Goal: Task Accomplishment & Management: Manage account settings

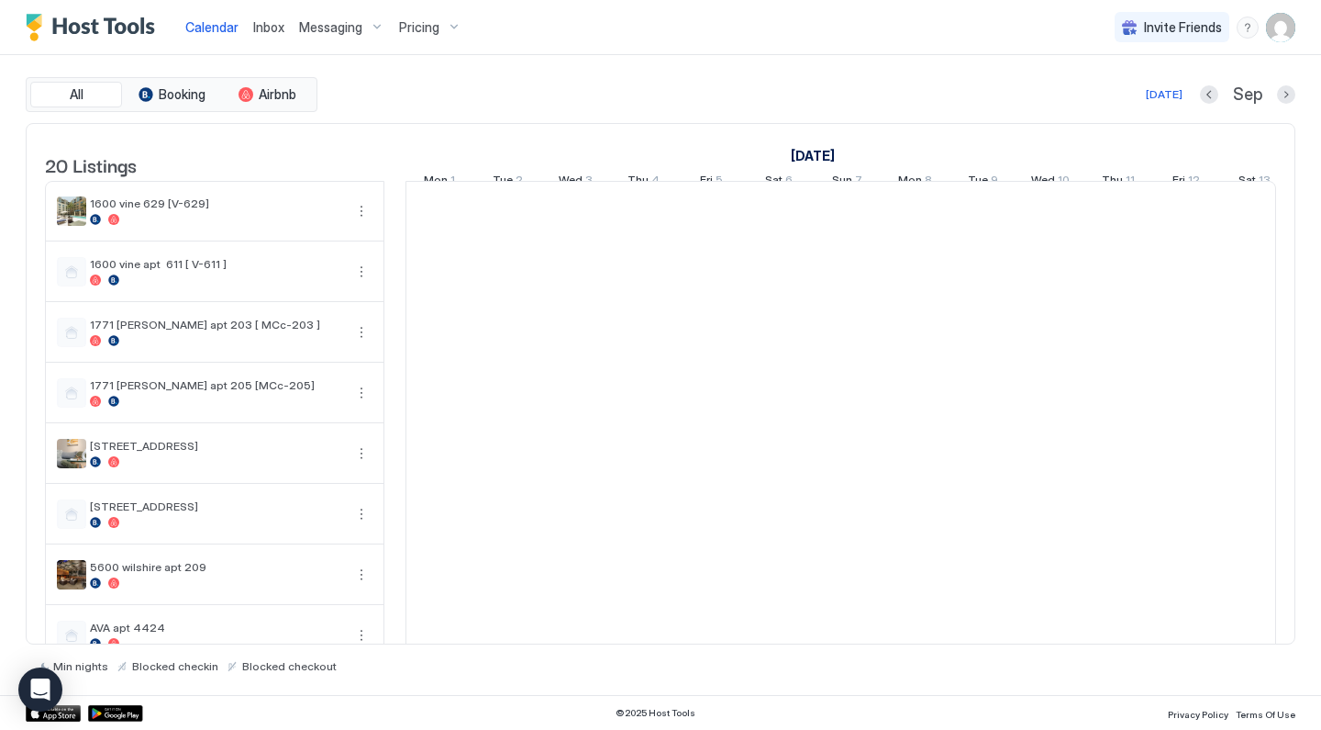
scroll to position [0, 1020]
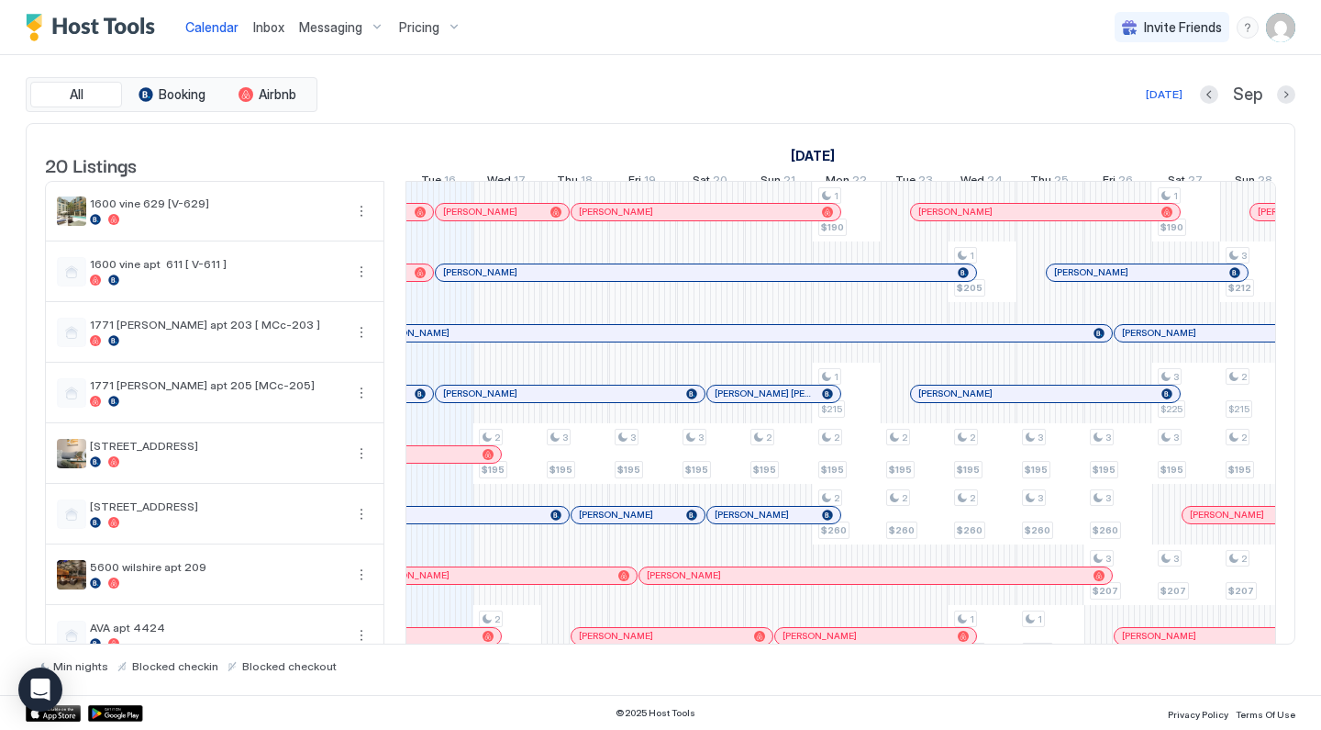
click at [444, 27] on div "Pricing" at bounding box center [430, 27] width 77 height 31
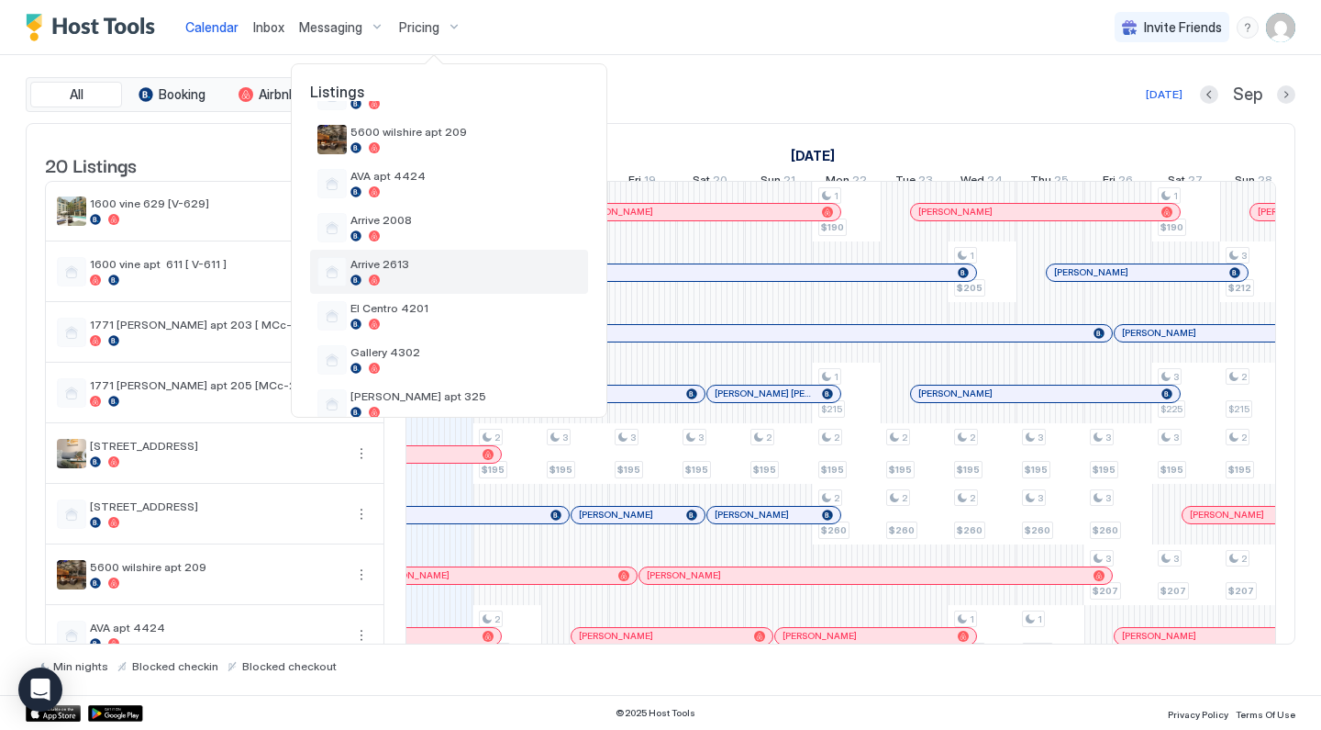
scroll to position [316, 0]
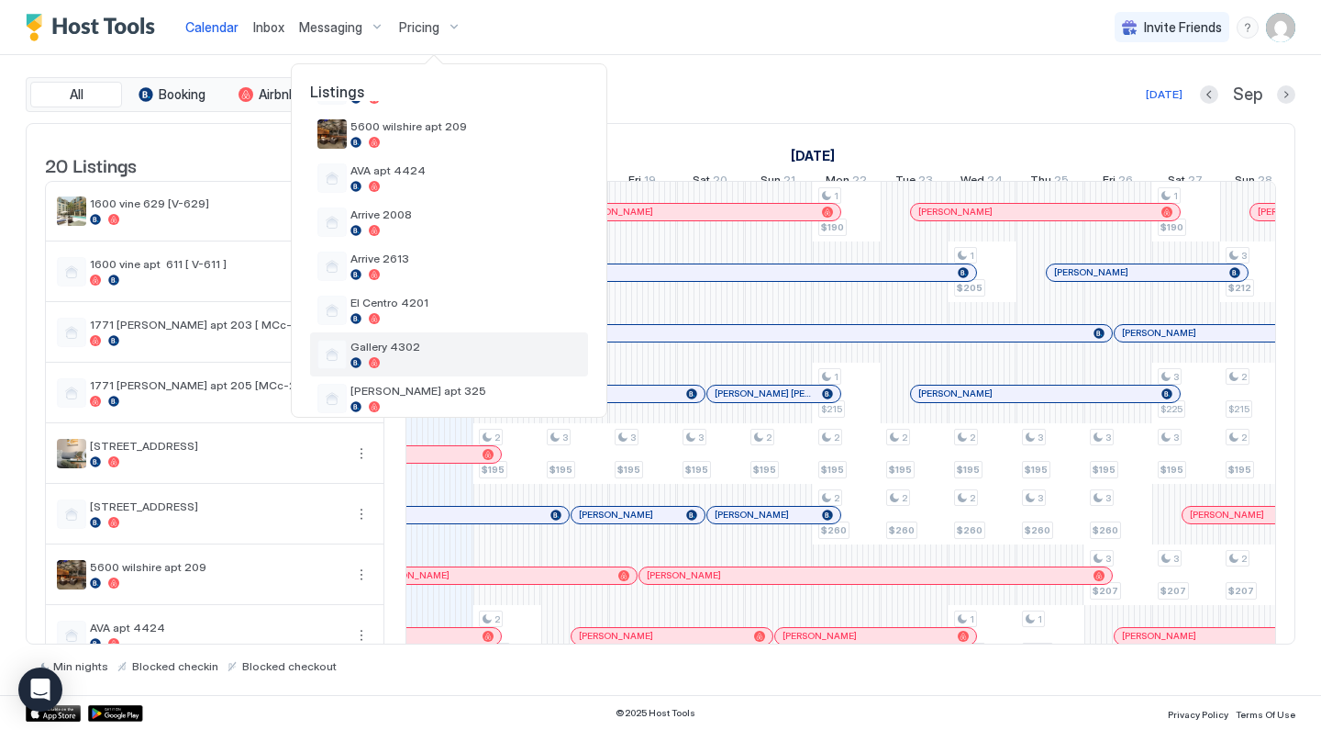
click at [453, 345] on span "Gallery 4302" at bounding box center [466, 347] width 230 height 14
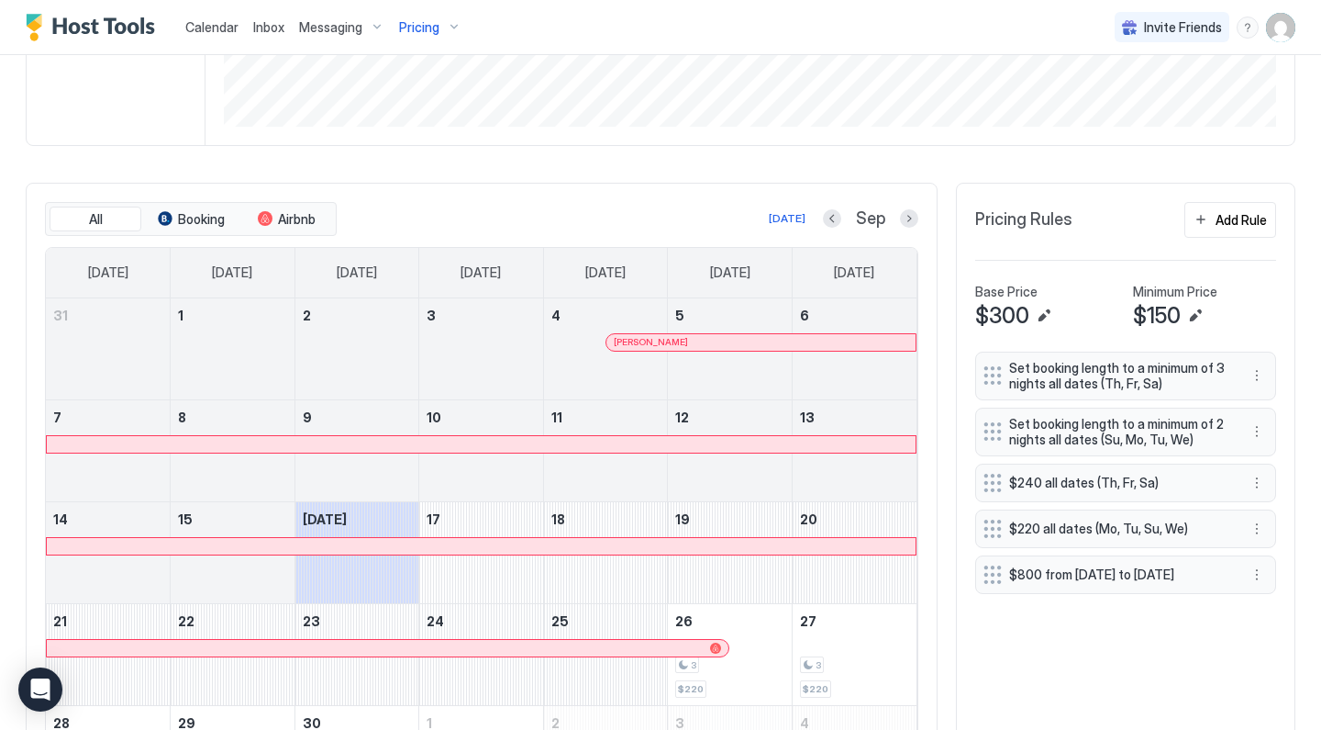
scroll to position [550, 0]
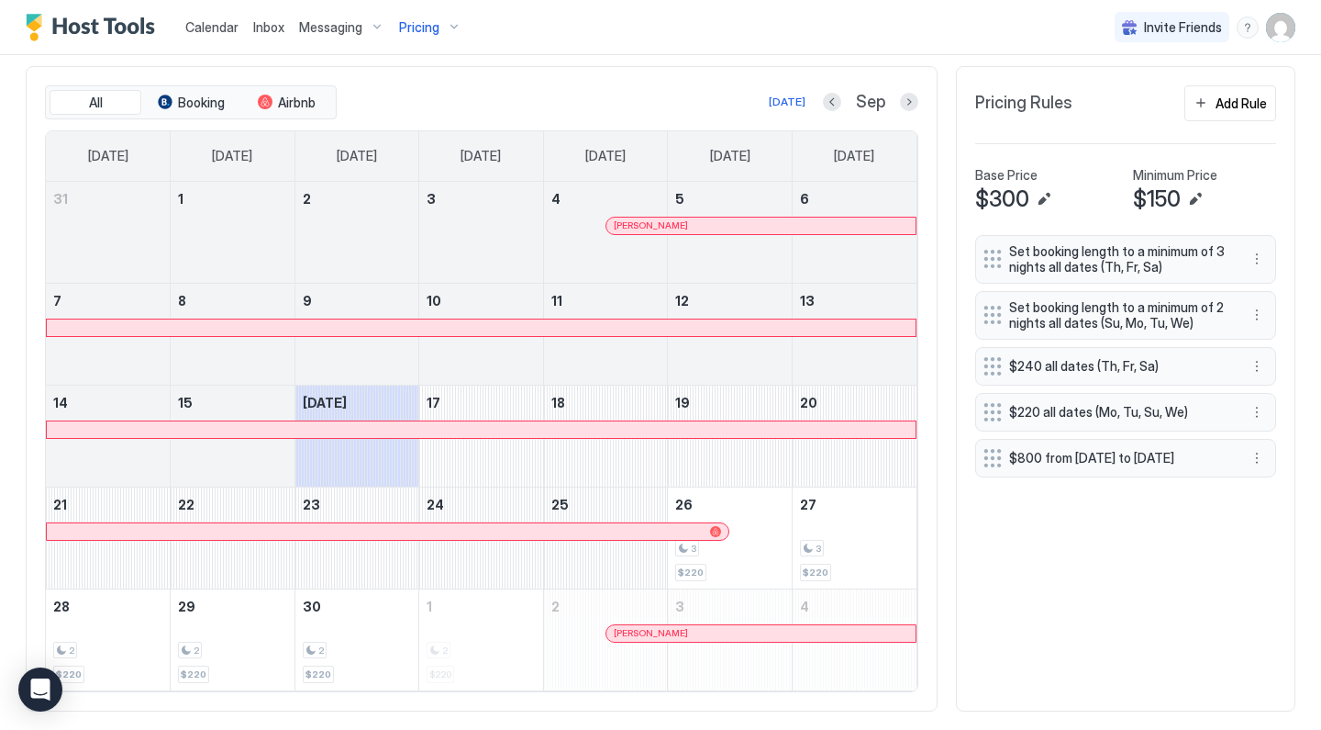
click at [907, 108] on button "Next month" at bounding box center [909, 102] width 18 height 18
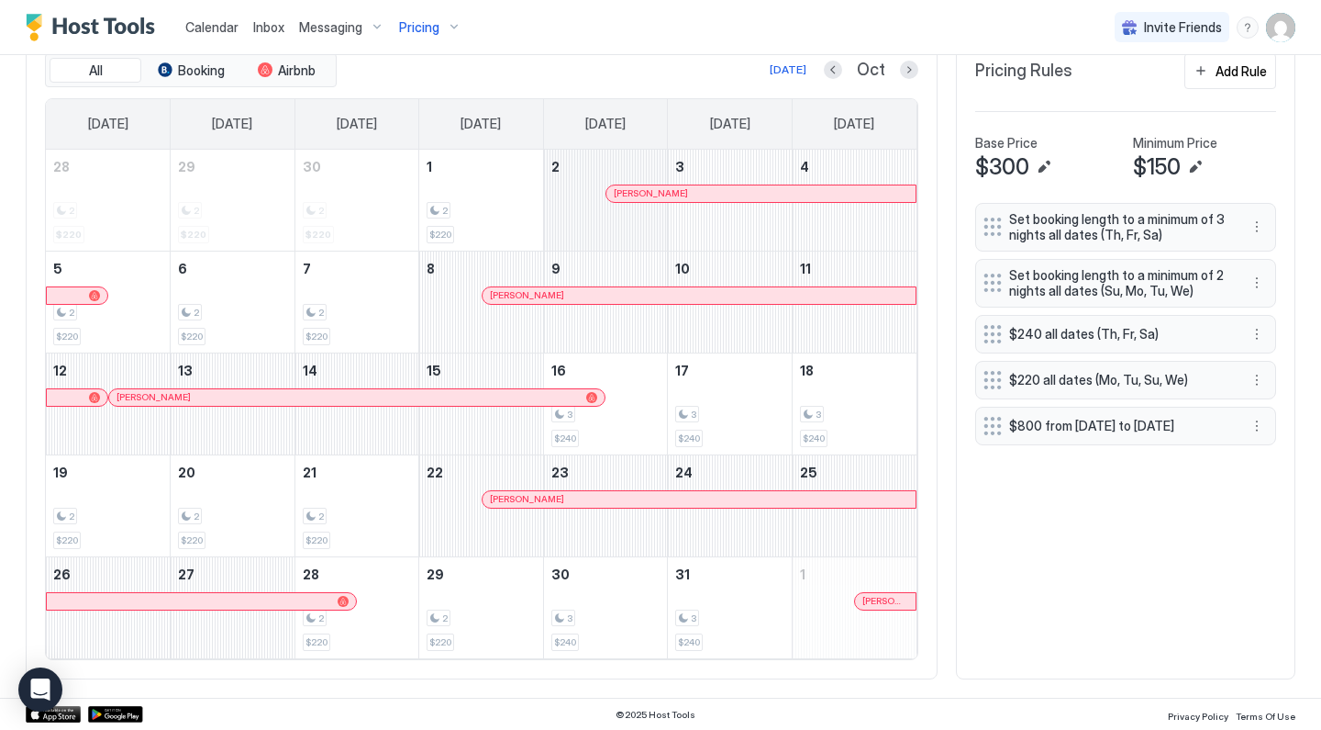
scroll to position [581, 0]
click at [836, 74] on button "Previous month" at bounding box center [833, 70] width 18 height 18
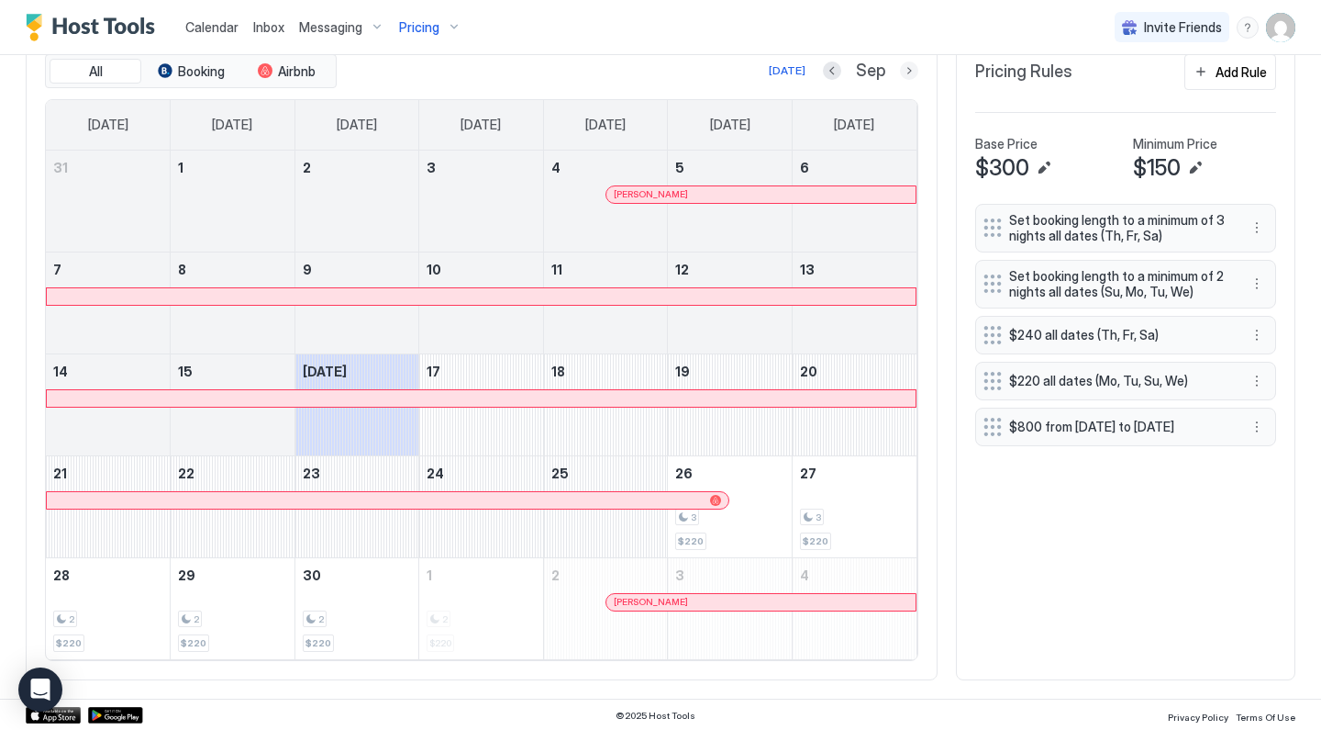
click at [914, 78] on button "Next month" at bounding box center [909, 70] width 18 height 18
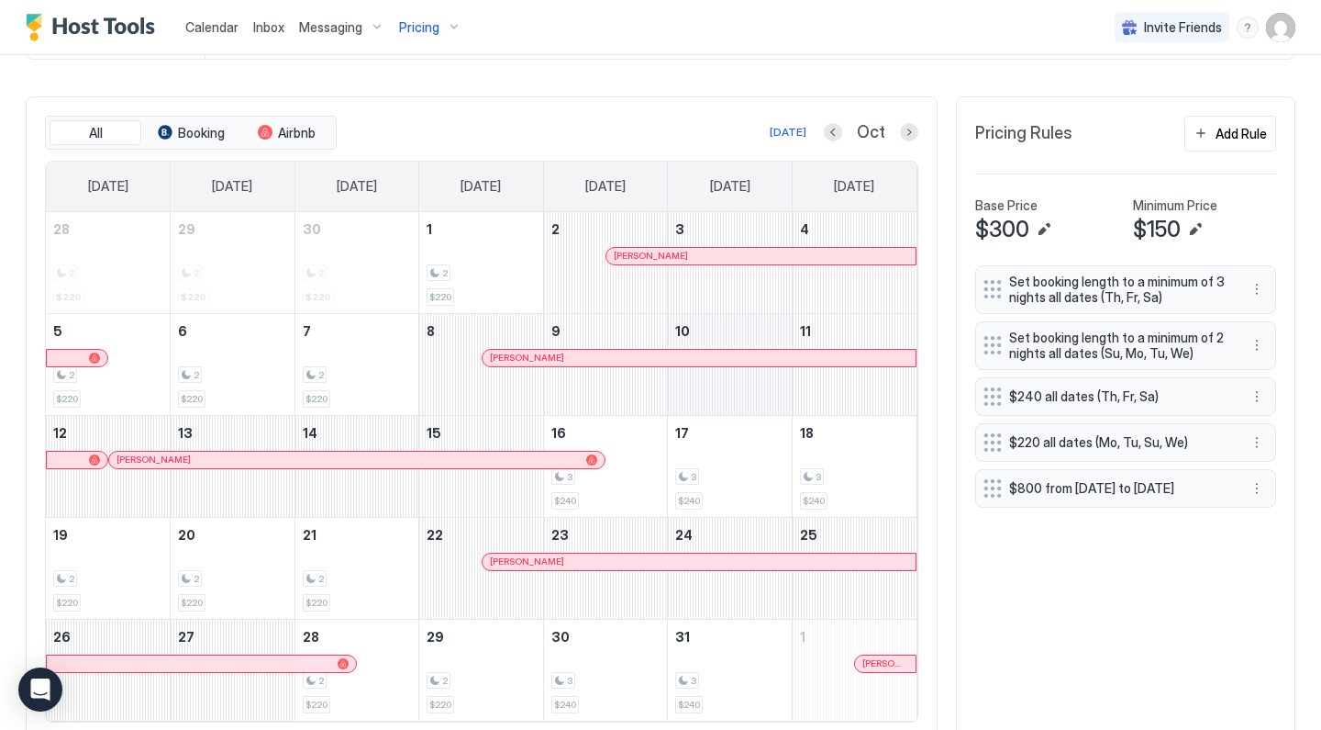
scroll to position [518, 0]
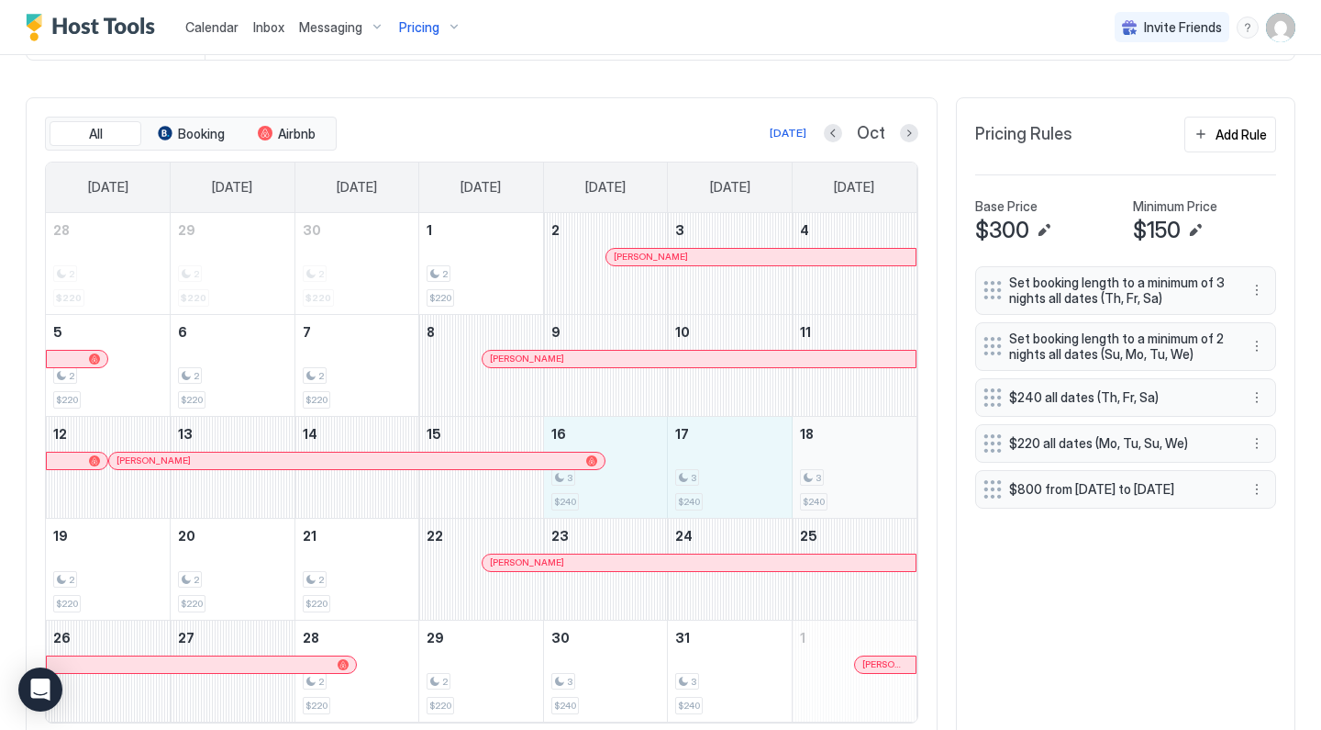
drag, startPoint x: 643, startPoint y: 466, endPoint x: 878, endPoint y: 505, distance: 238.1
click at [878, 505] on tr "12 [PERSON_NAME] 13 14 15 16 3 $240 17 3 $240 18 3 $240" at bounding box center [481, 467] width 871 height 102
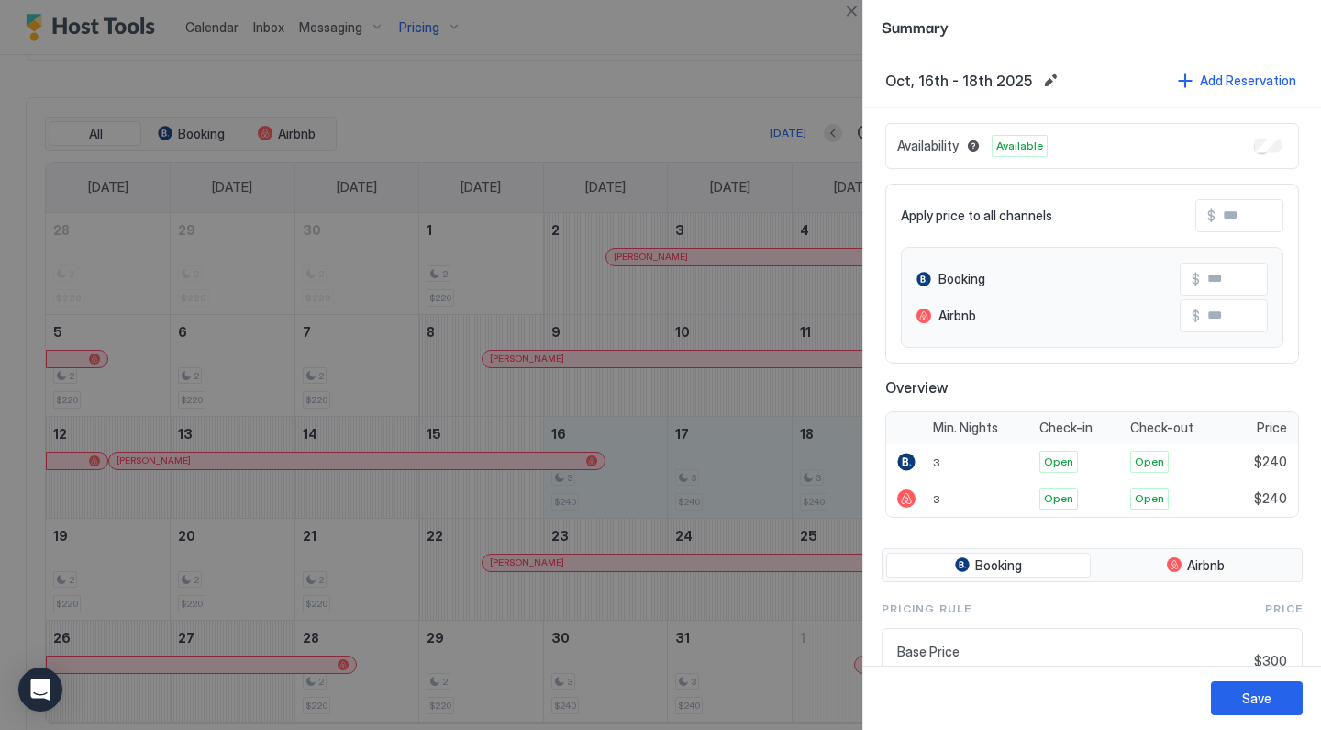
click at [1248, 223] on input "Input Field" at bounding box center [1289, 215] width 147 height 31
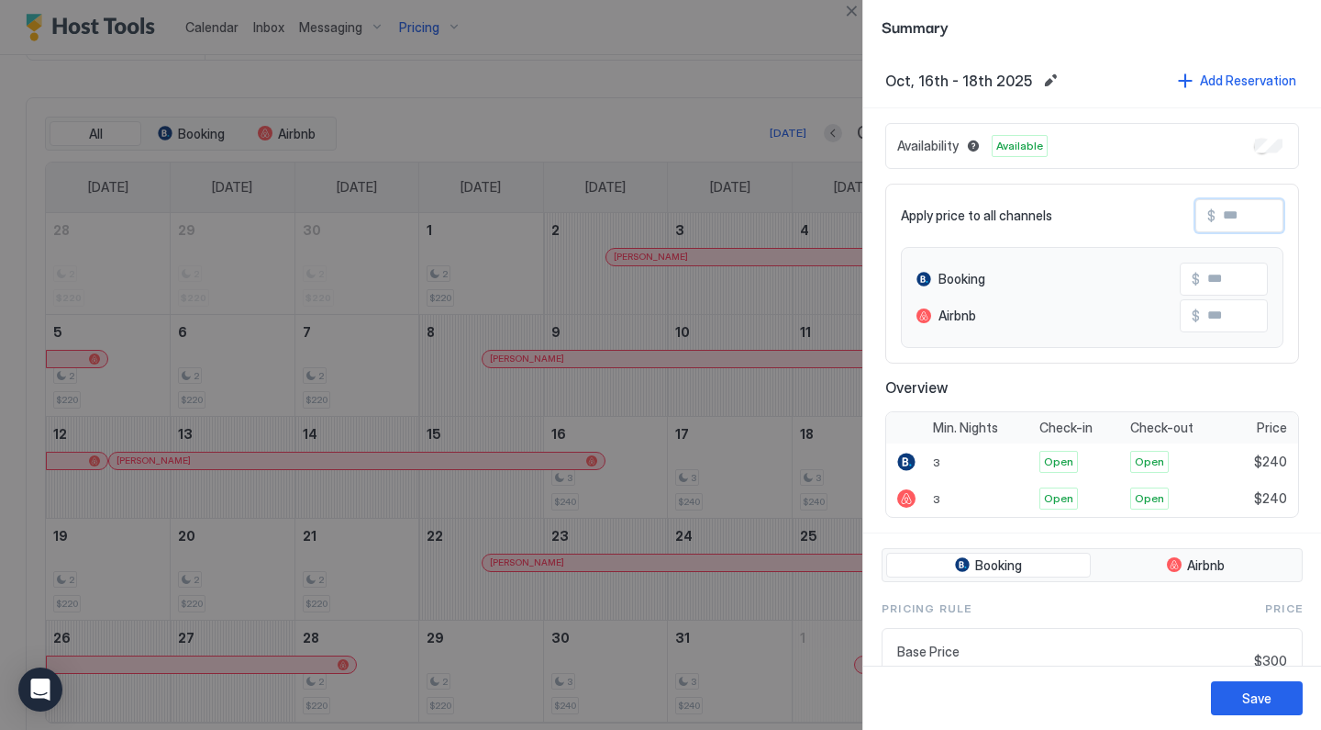
type input "*"
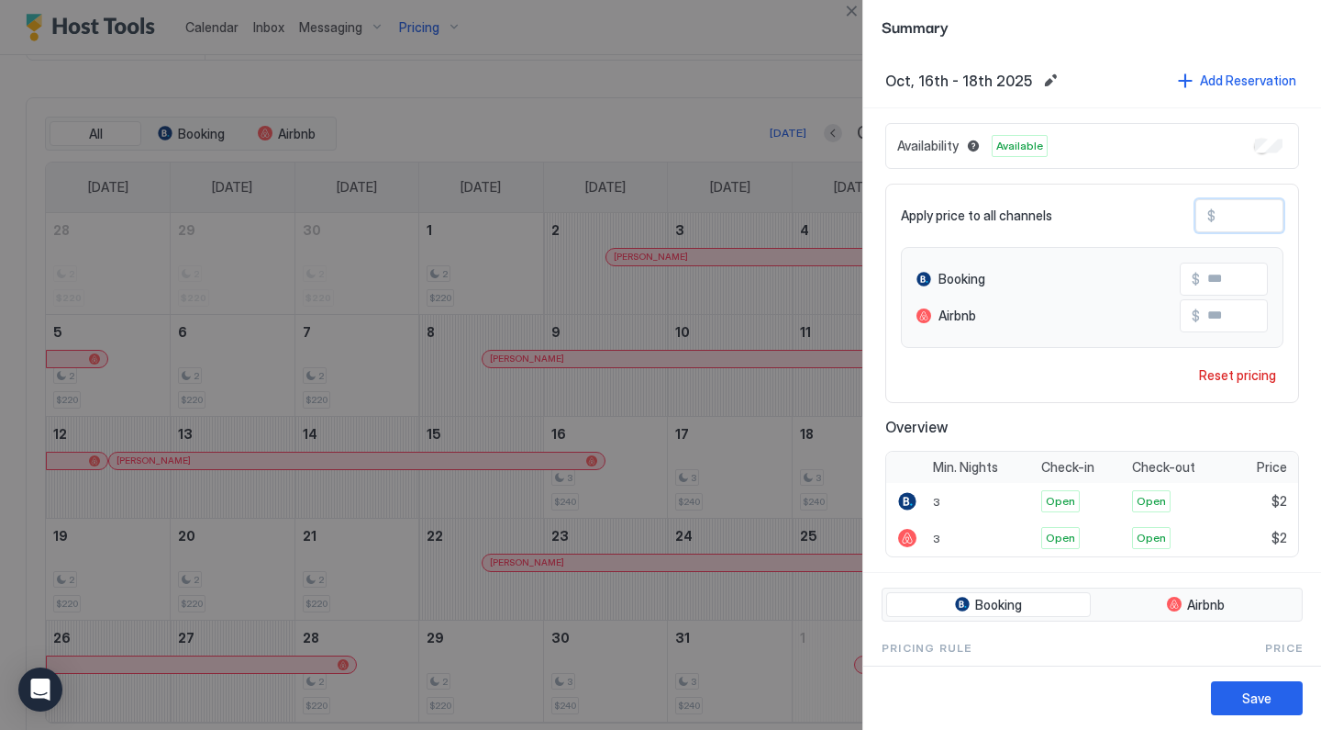
type input "**"
type input "***"
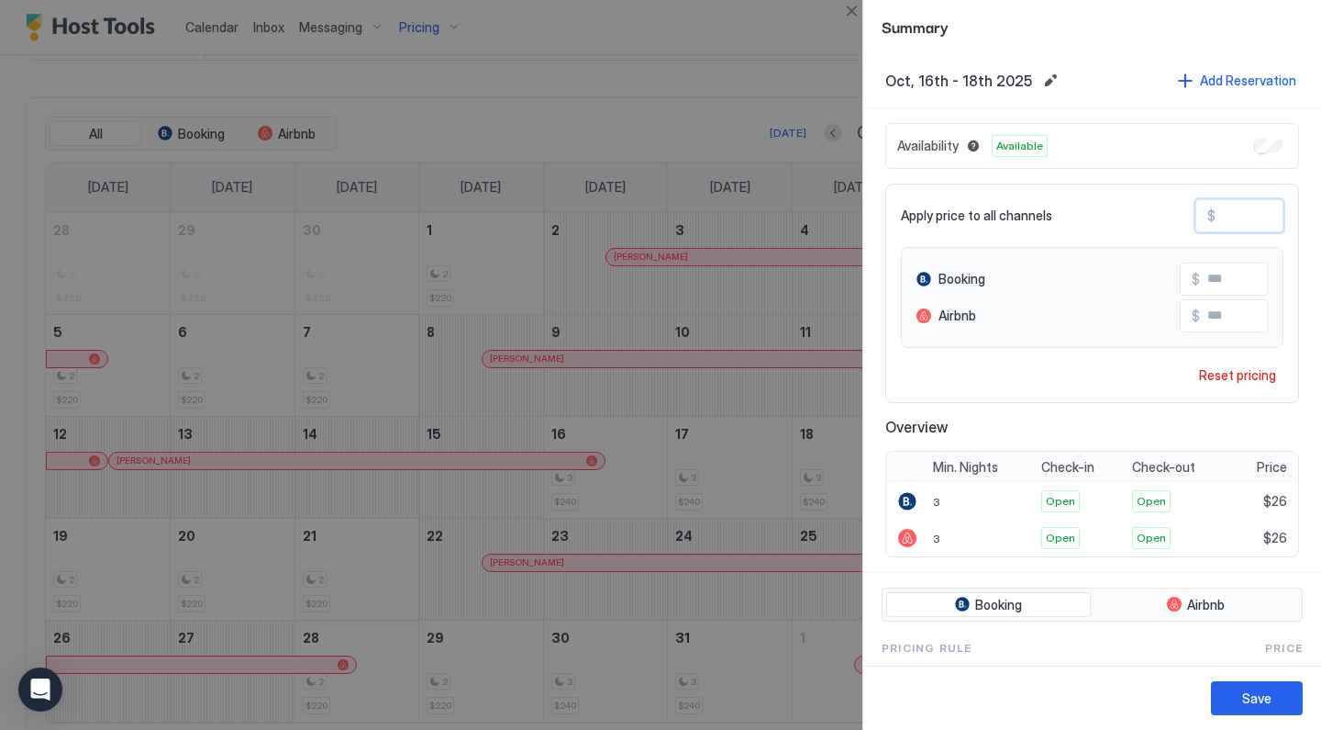
type input "***"
click at [1232, 693] on button "Save" at bounding box center [1257, 698] width 92 height 34
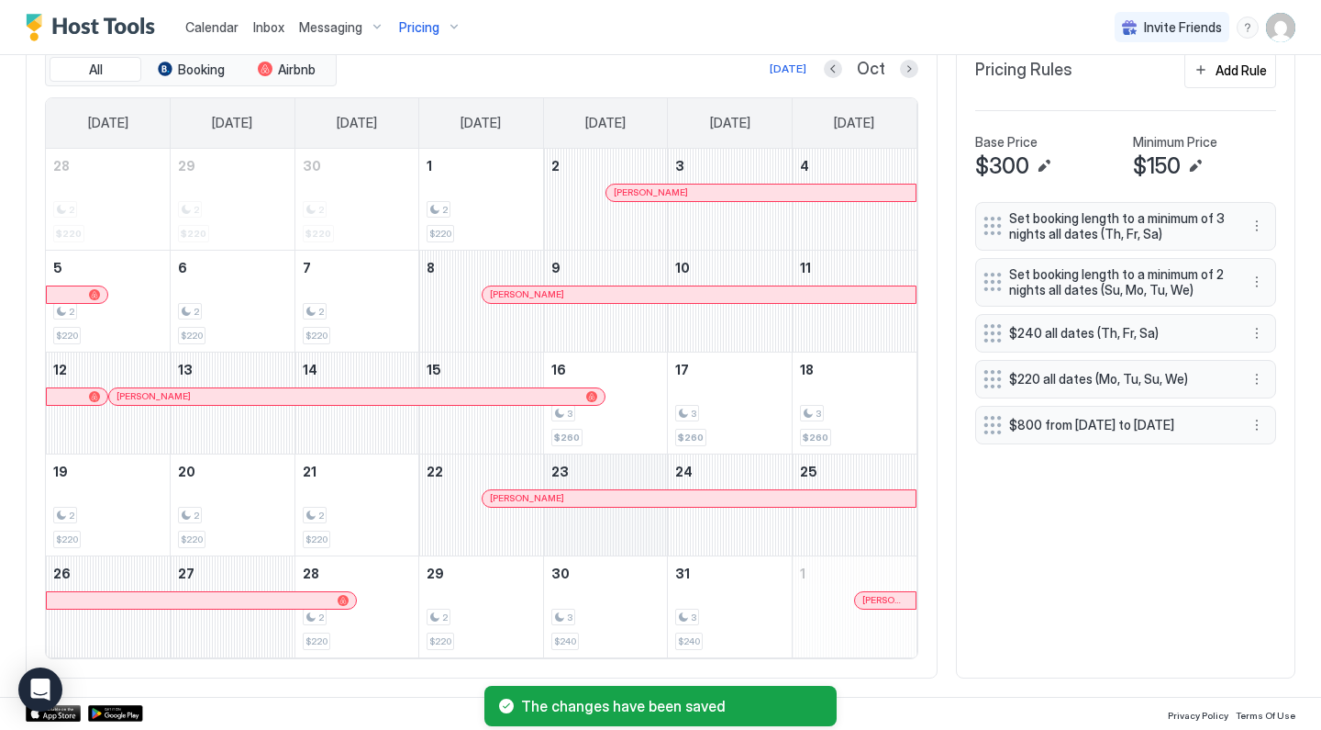
scroll to position [581, 0]
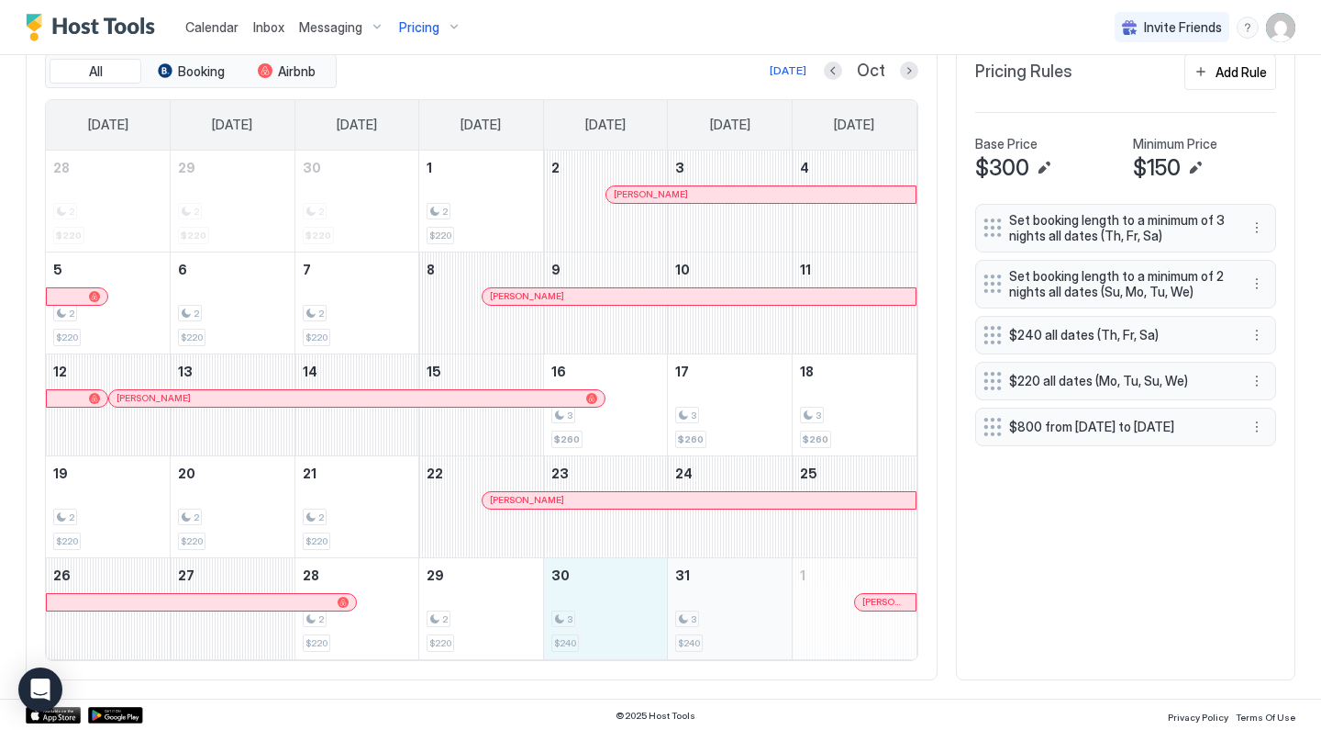
drag, startPoint x: 609, startPoint y: 617, endPoint x: 727, endPoint y: 618, distance: 117.5
click at [727, 618] on tr "26 27 28 2 $220 29 2 $220 30 3 $240 31 3 $240 1 [PERSON_NAME]" at bounding box center [481, 608] width 871 height 102
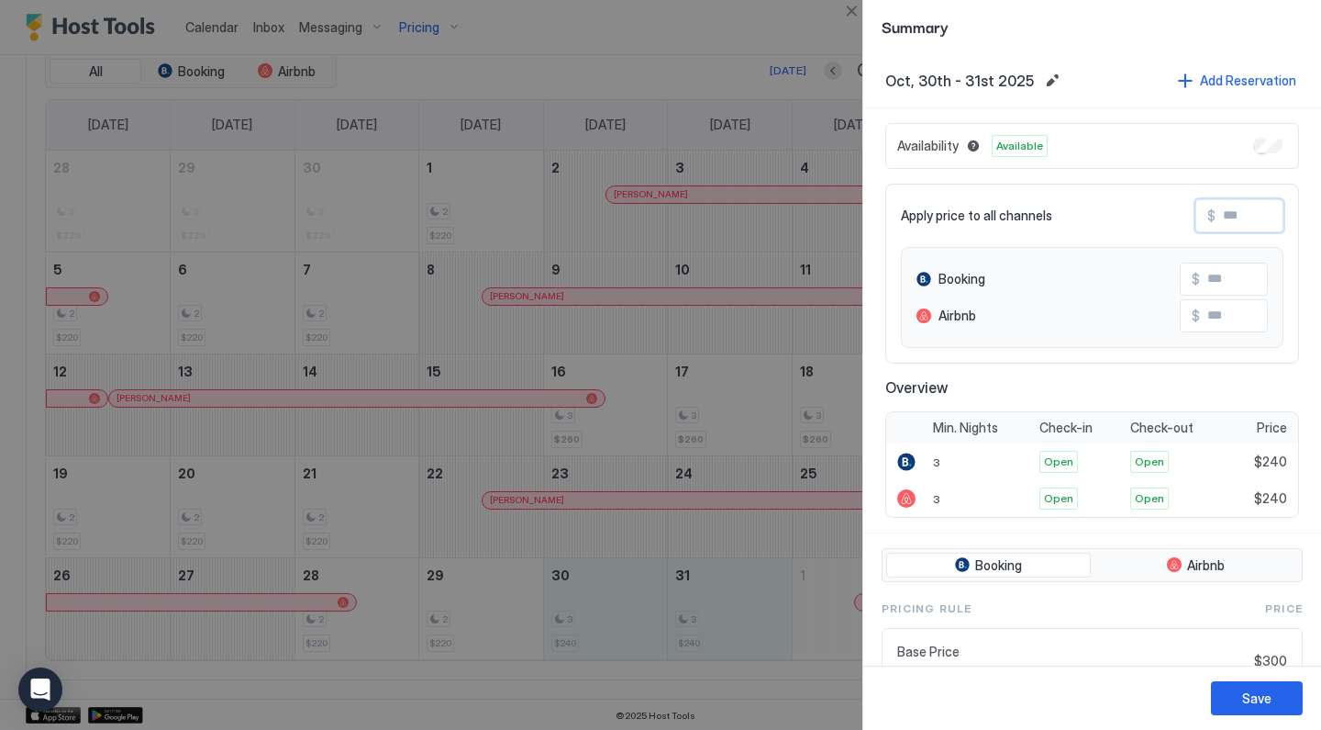
click at [1239, 225] on input "Input Field" at bounding box center [1289, 215] width 147 height 31
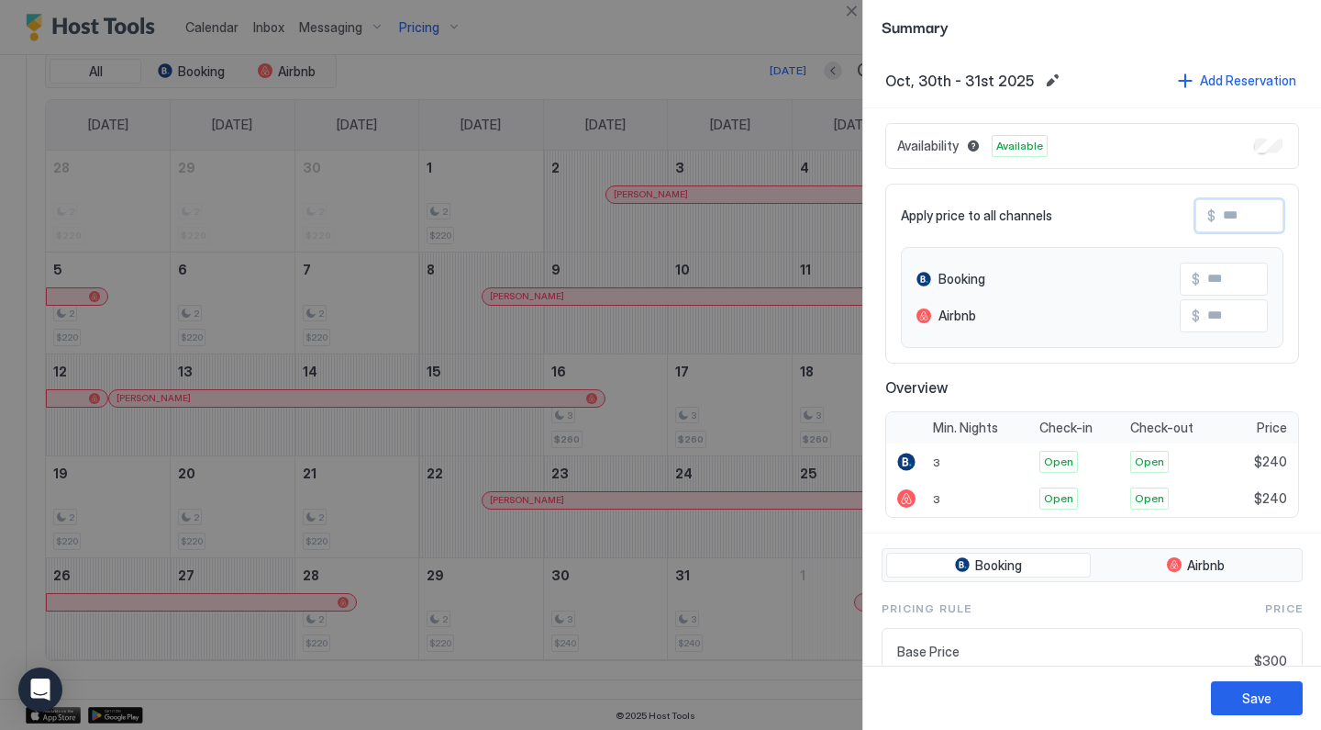
type input "*"
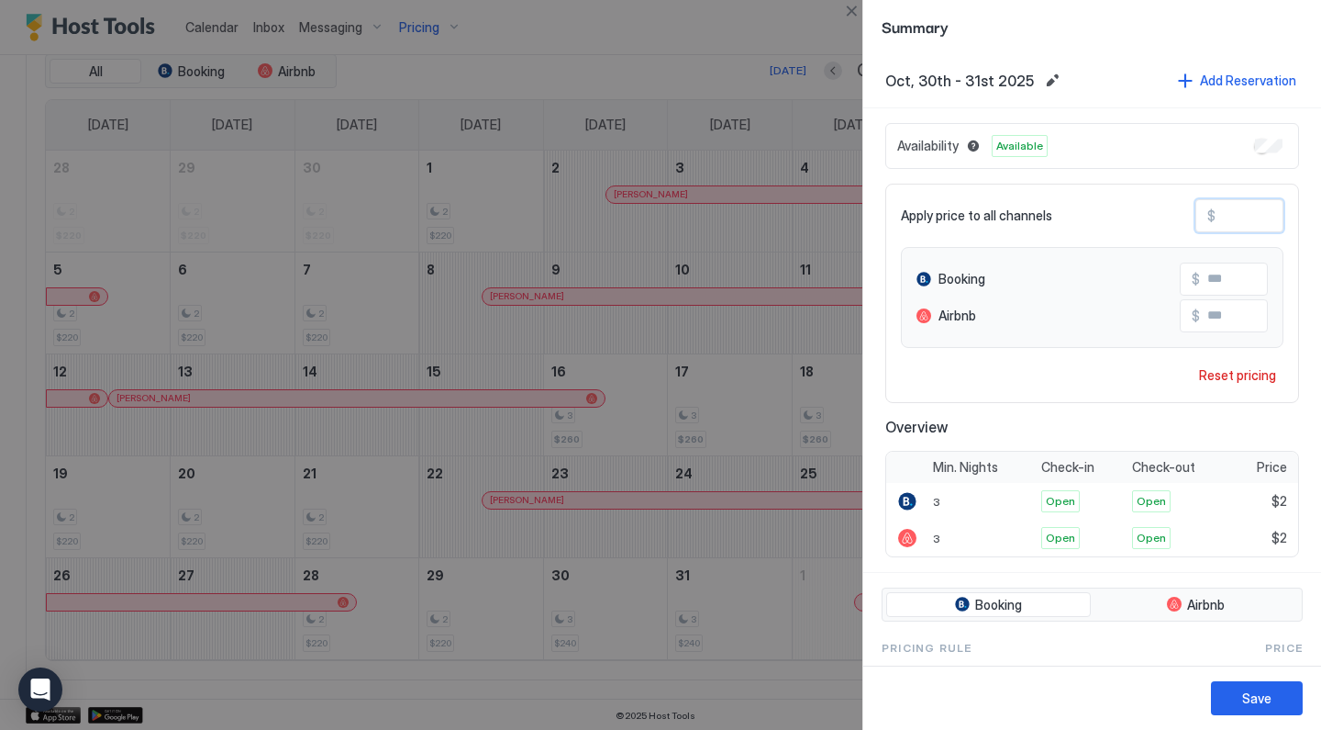
type input "**"
type input "***"
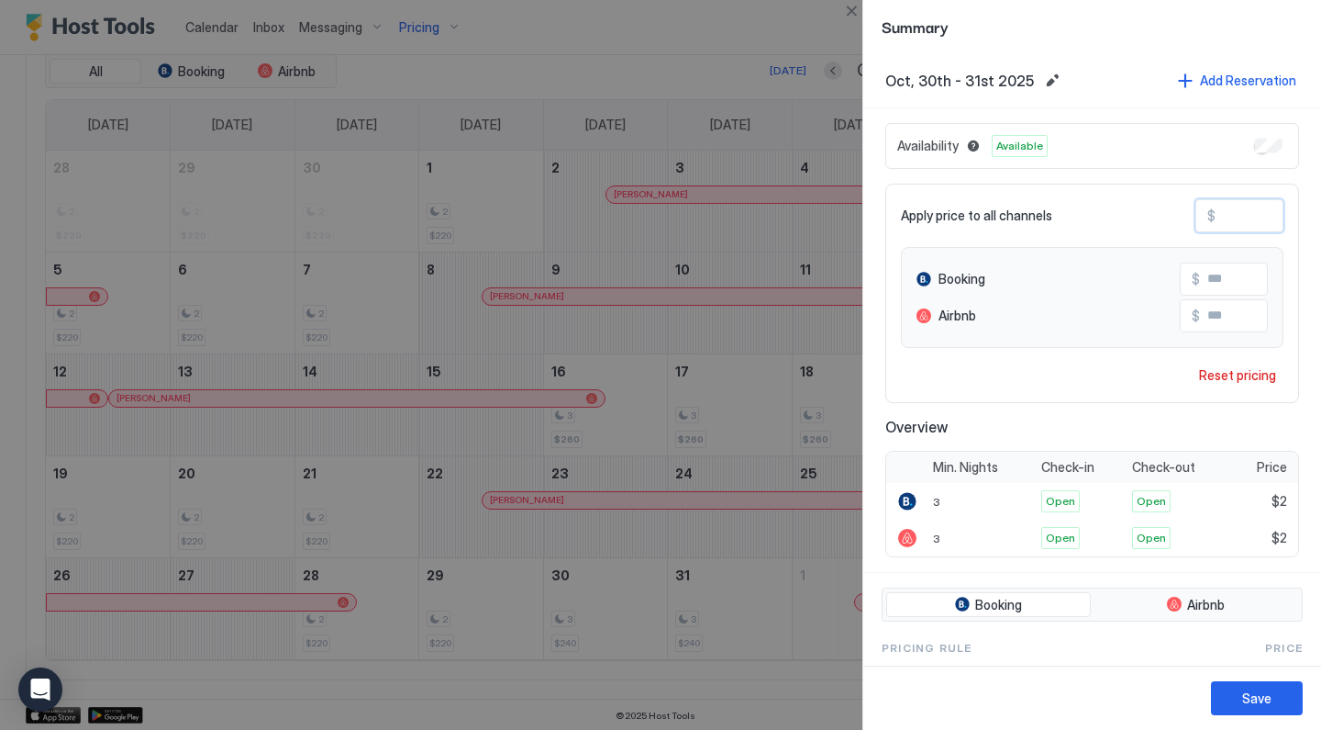
type input "***"
click at [1244, 702] on div "Save" at bounding box center [1256, 697] width 29 height 19
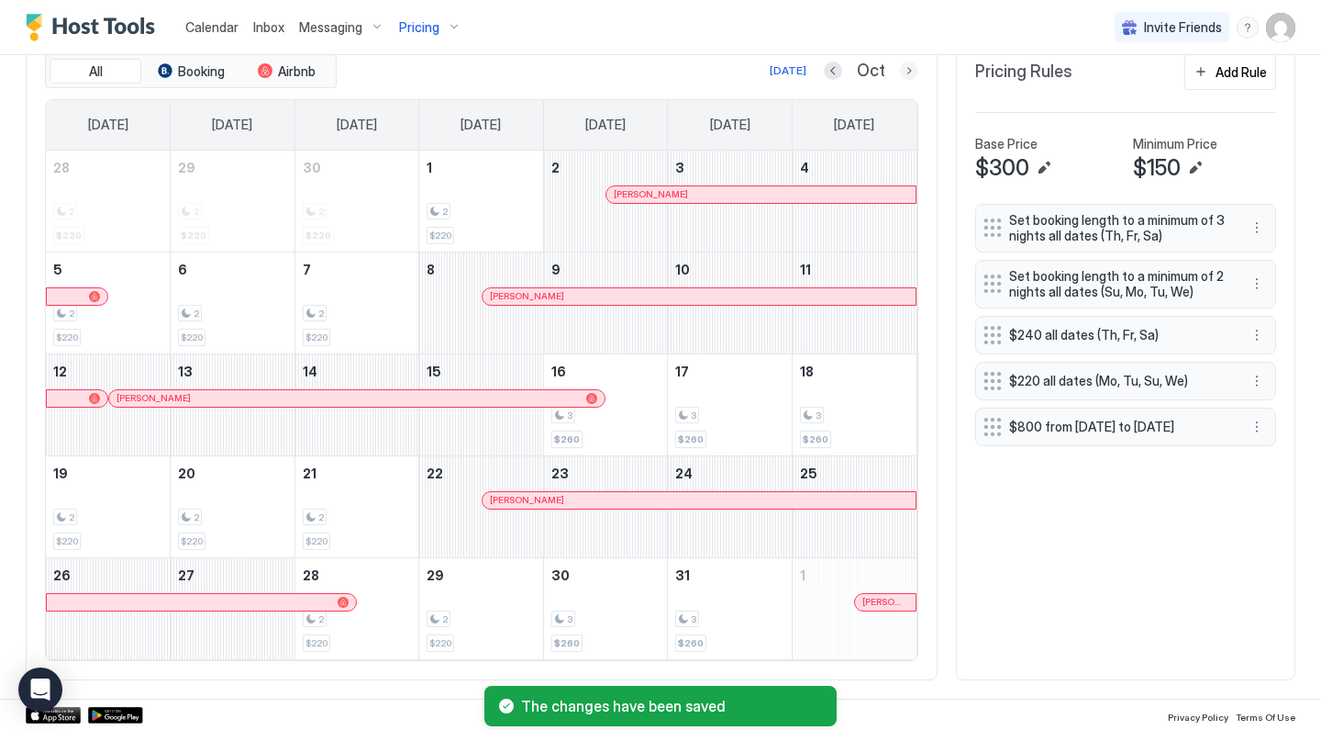
click at [907, 75] on button "Next month" at bounding box center [909, 70] width 18 height 18
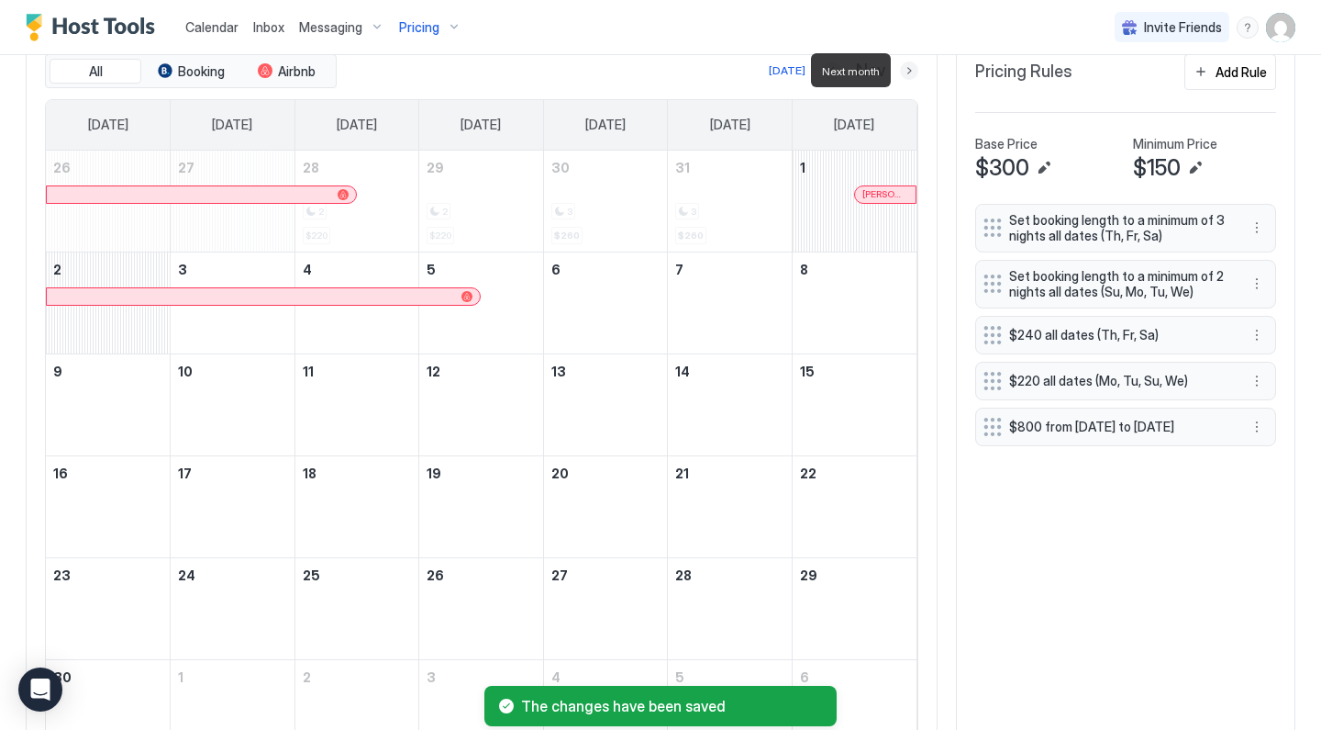
scroll to position [545, 0]
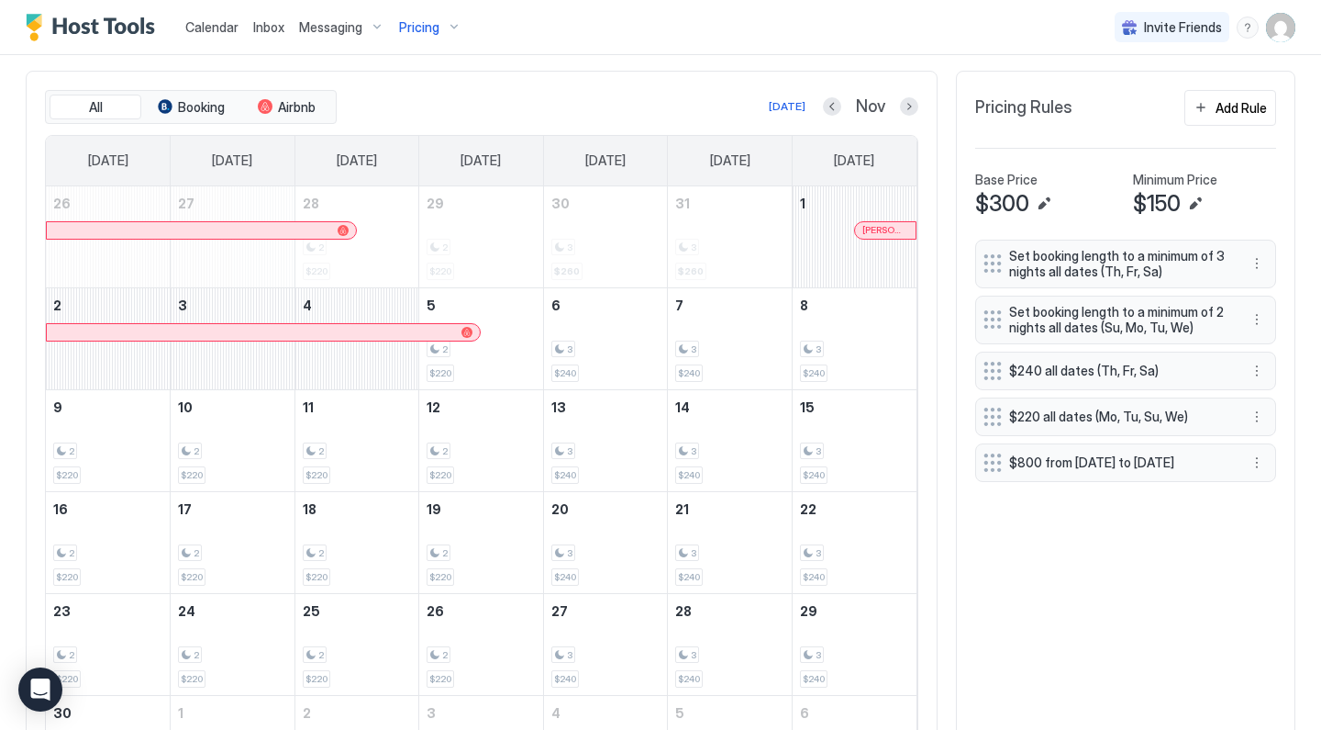
click at [413, 36] on div "Pricing" at bounding box center [430, 27] width 77 height 31
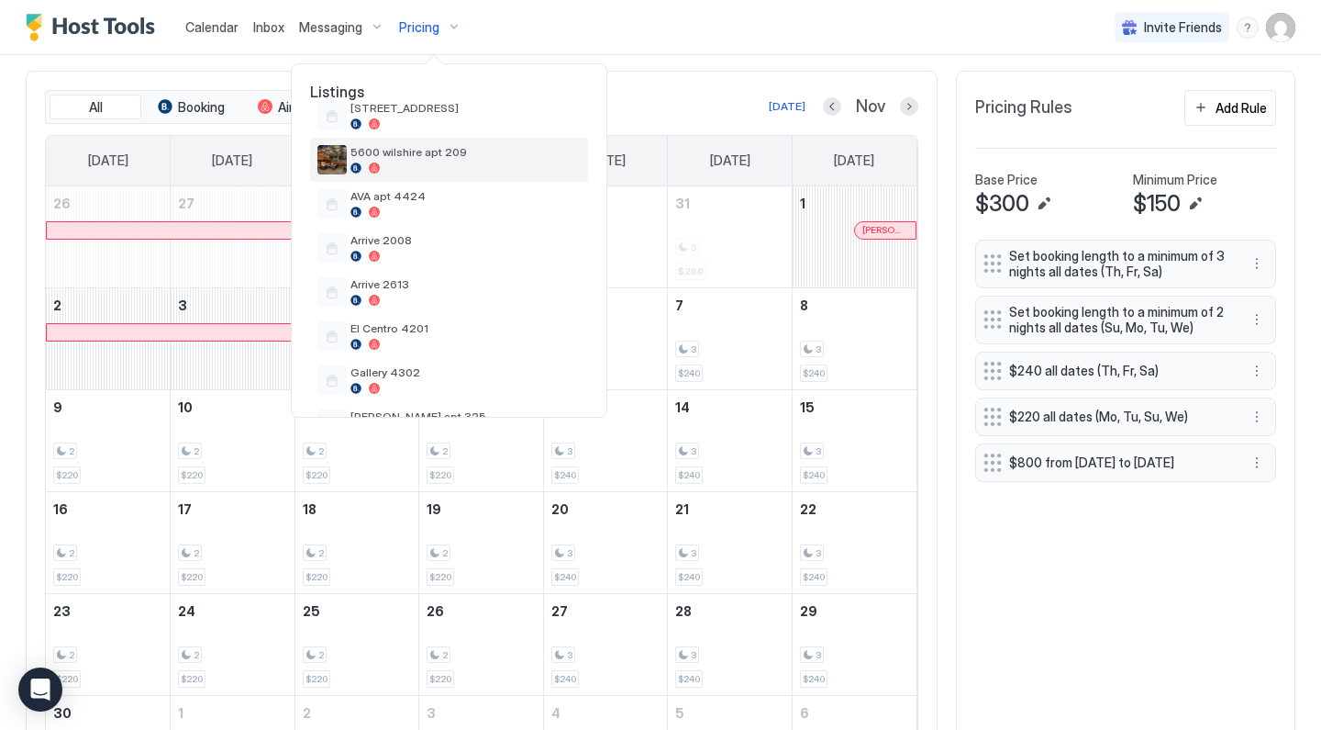
scroll to position [322, 0]
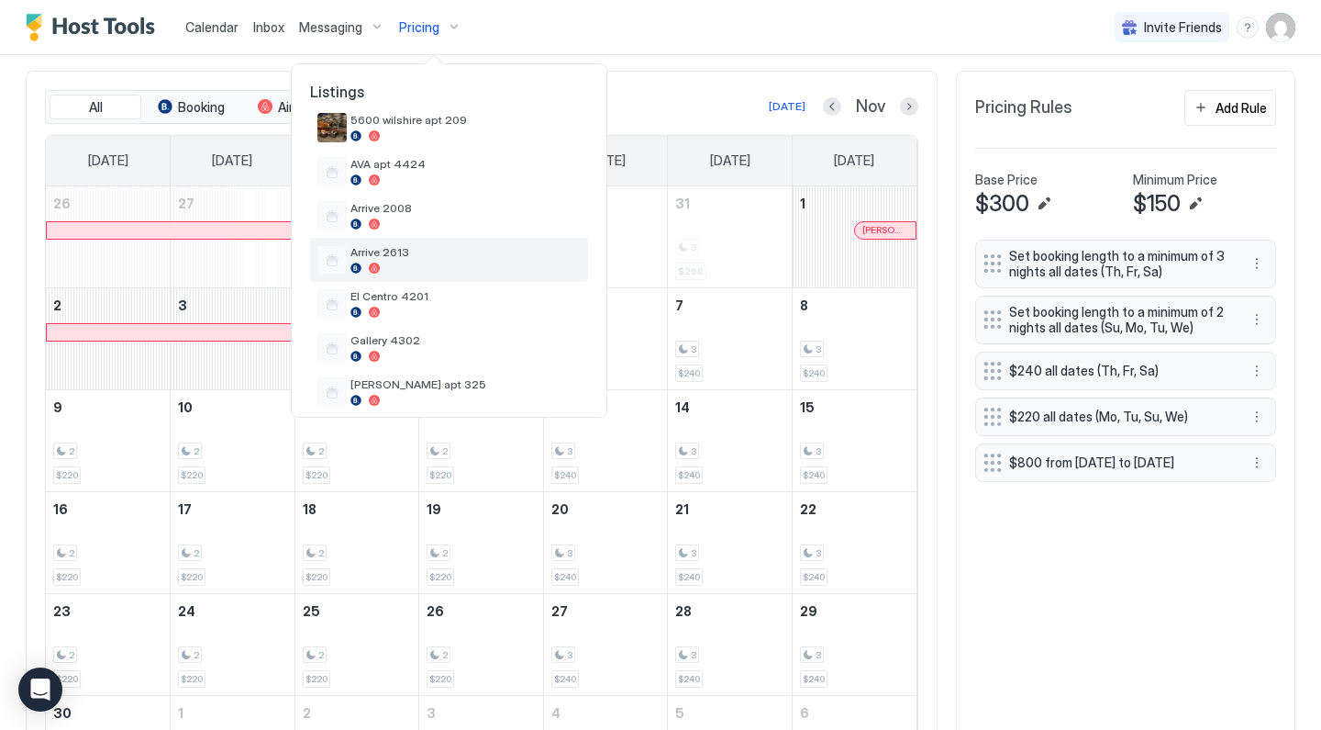
click at [429, 259] on span "Arrive 2613" at bounding box center [466, 252] width 230 height 14
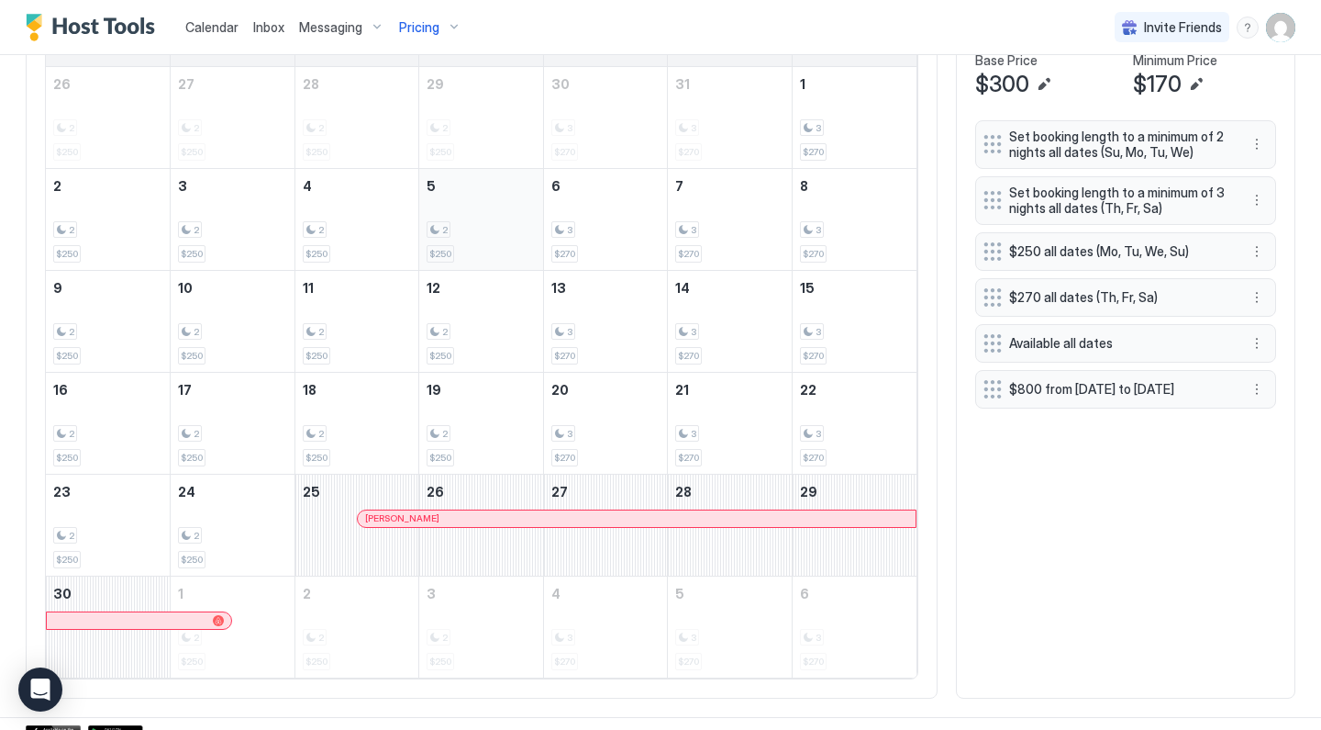
scroll to position [459, 0]
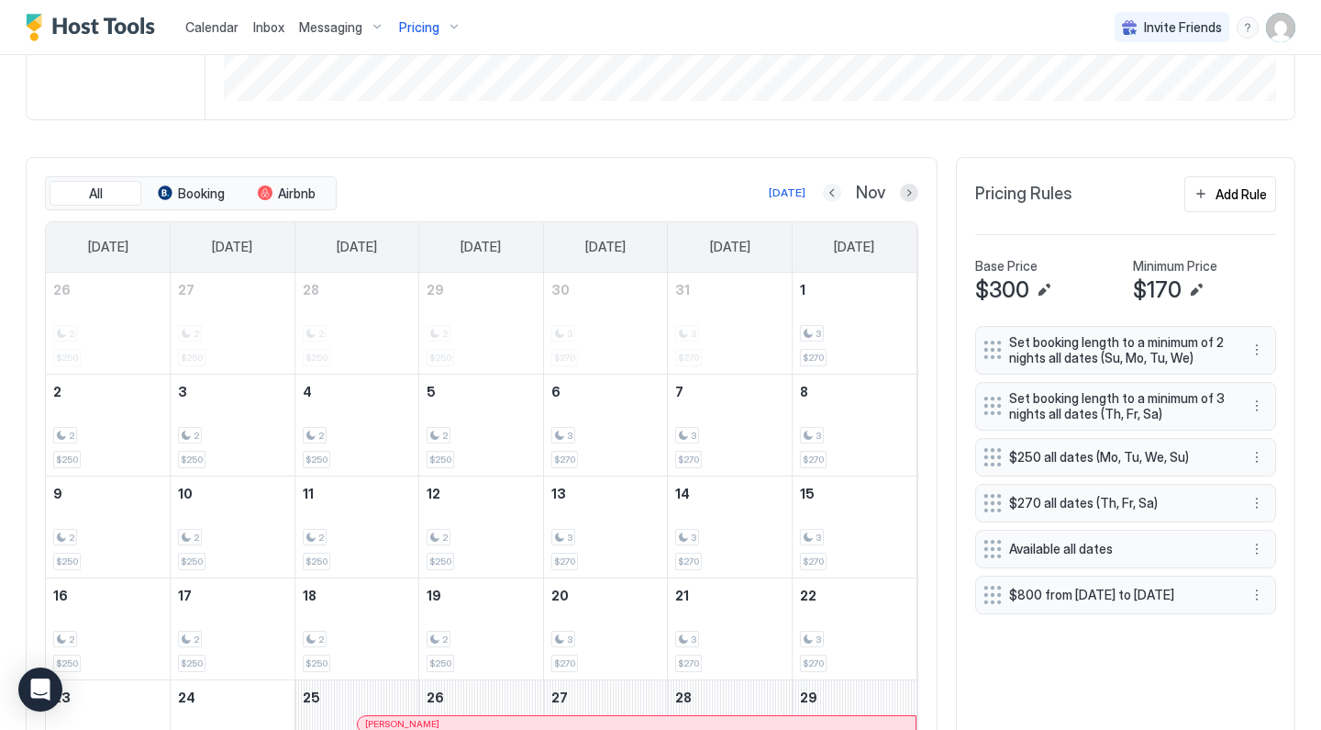
click at [832, 187] on button "Previous month" at bounding box center [832, 193] width 18 height 18
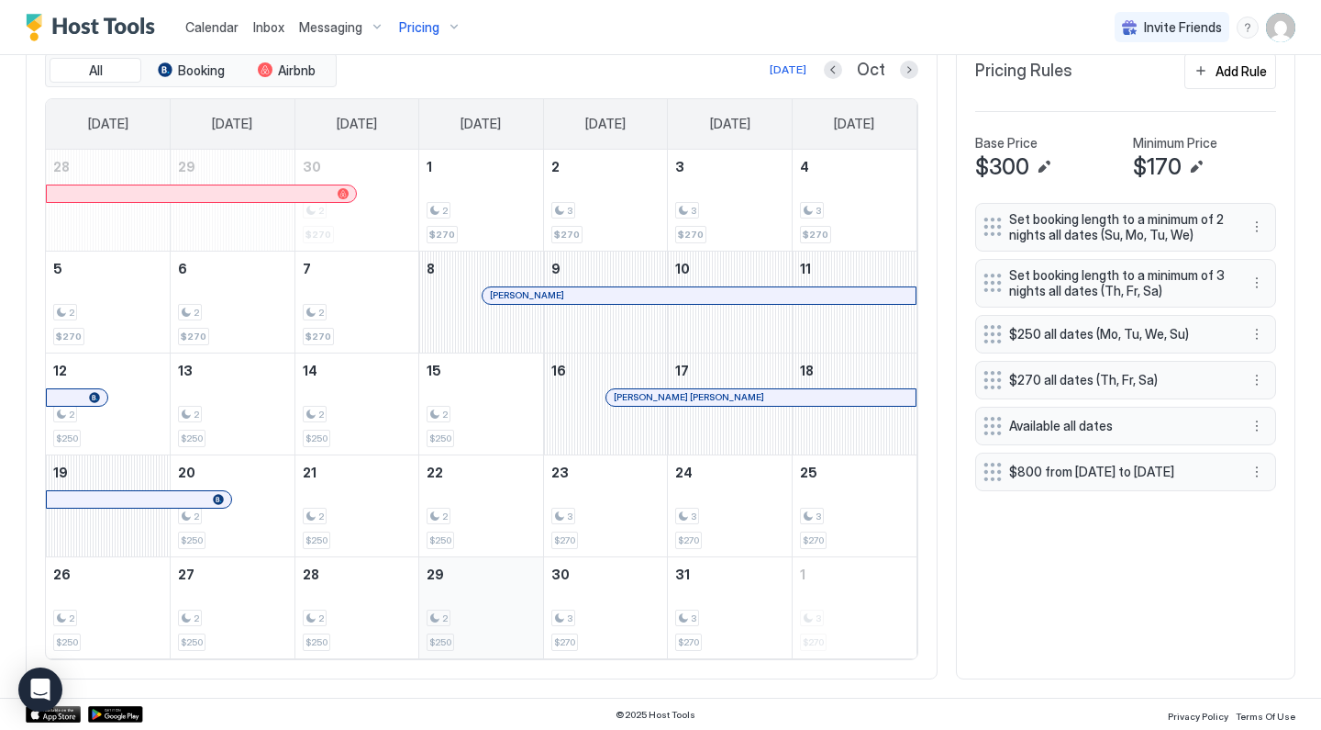
scroll to position [581, 0]
click at [421, 35] on div "Pricing" at bounding box center [430, 27] width 77 height 31
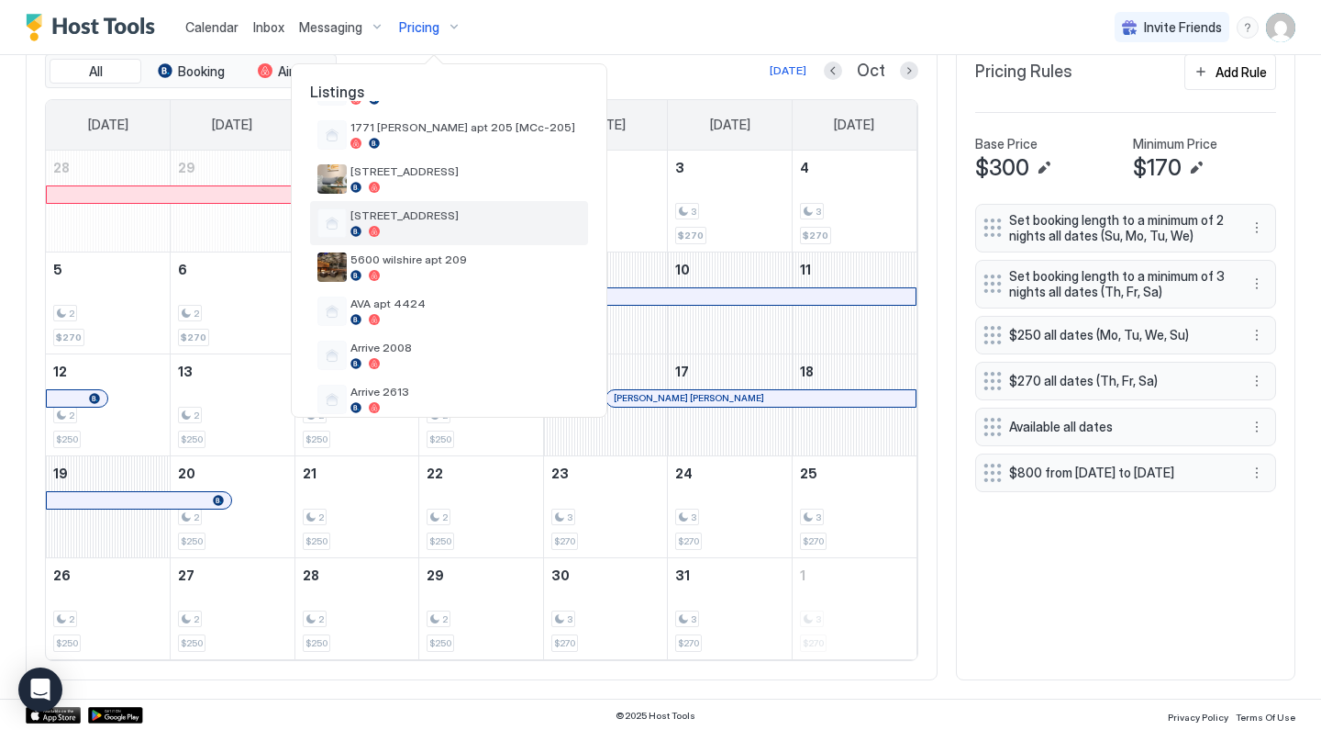
scroll to position [184, 0]
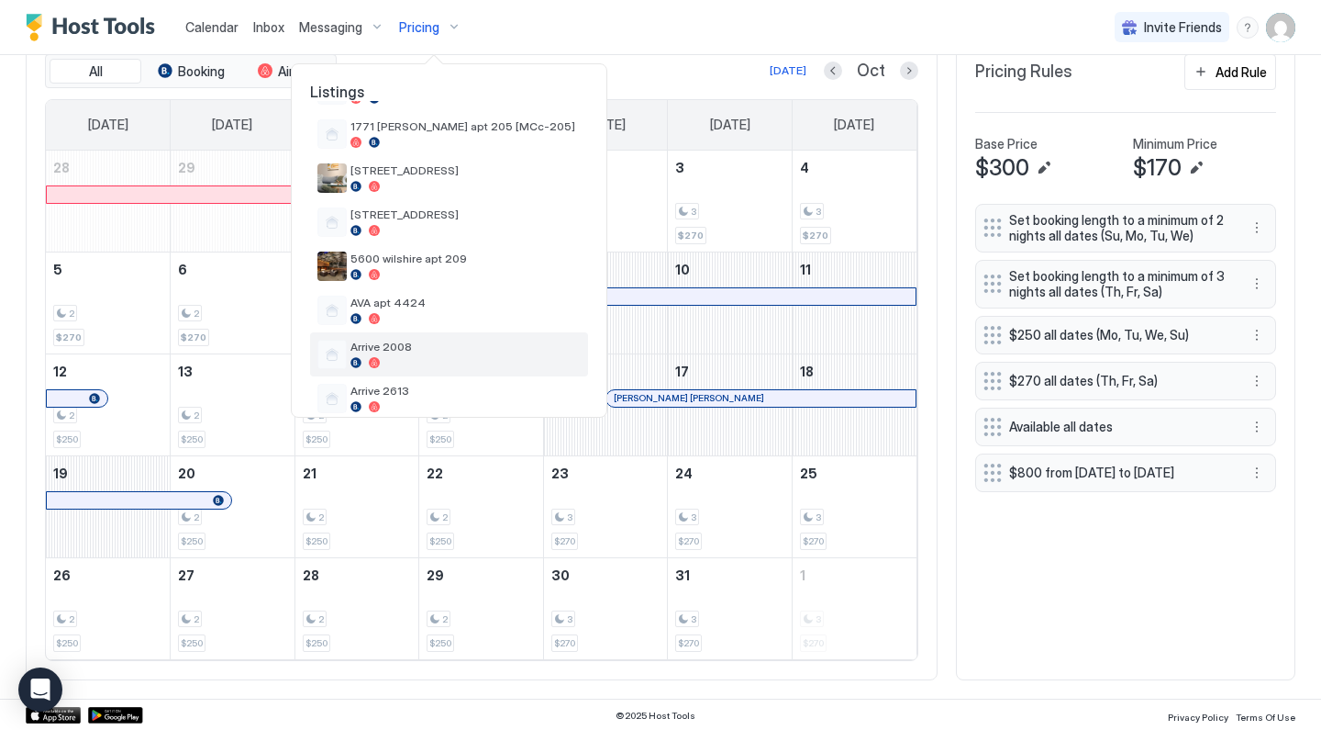
click at [411, 363] on div at bounding box center [466, 362] width 230 height 11
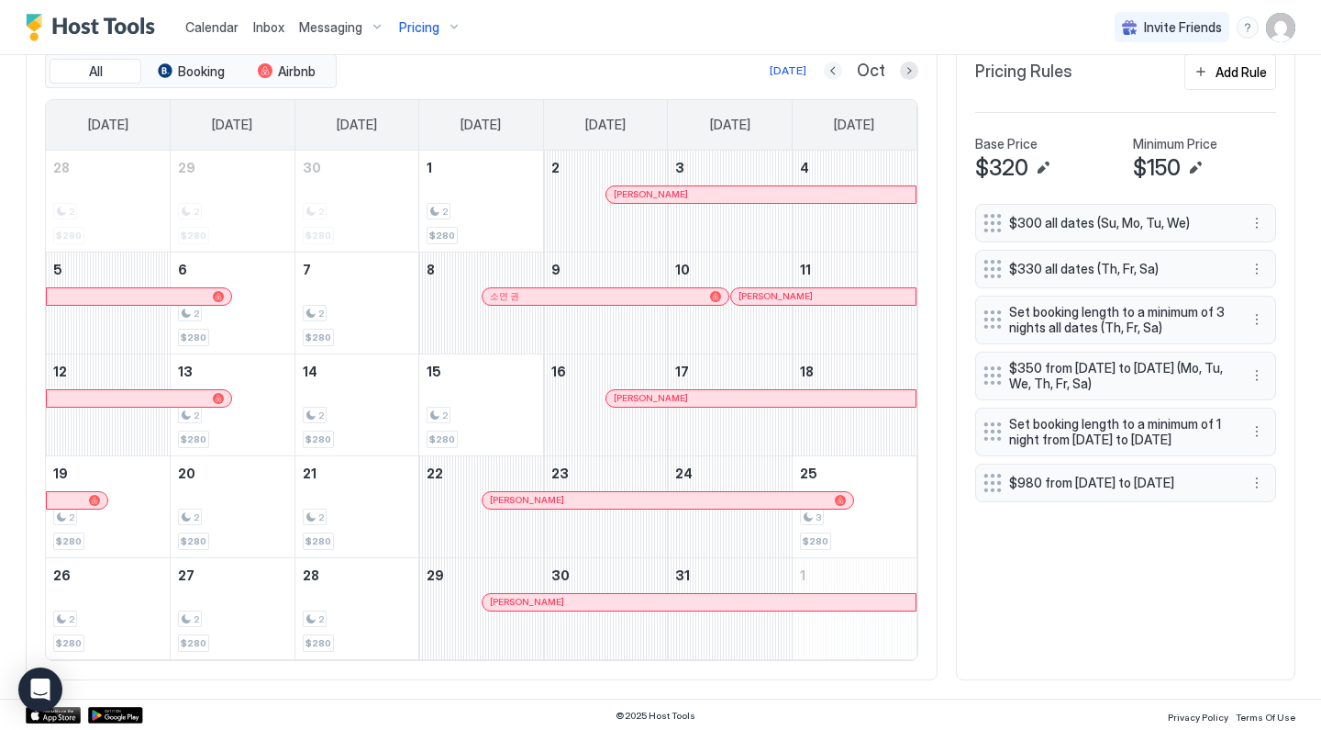
click at [834, 62] on button "Previous month" at bounding box center [833, 70] width 18 height 18
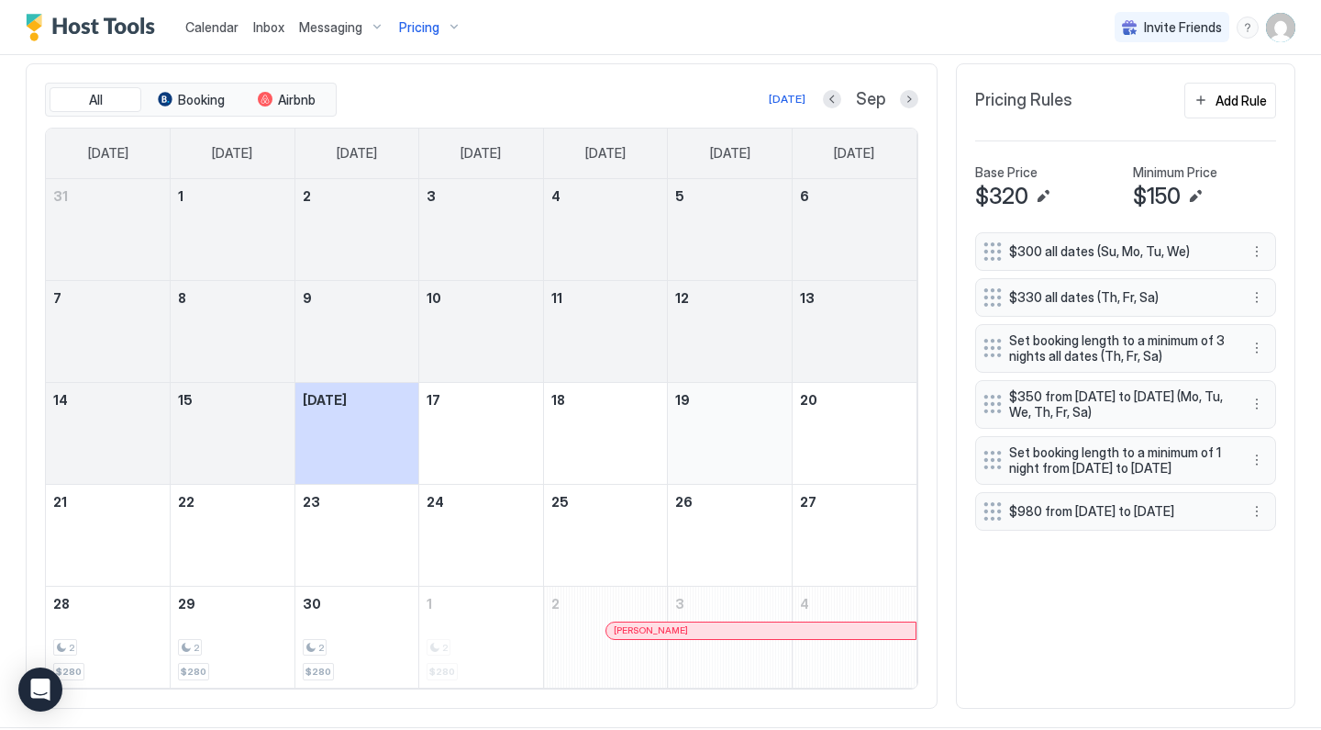
scroll to position [555, 0]
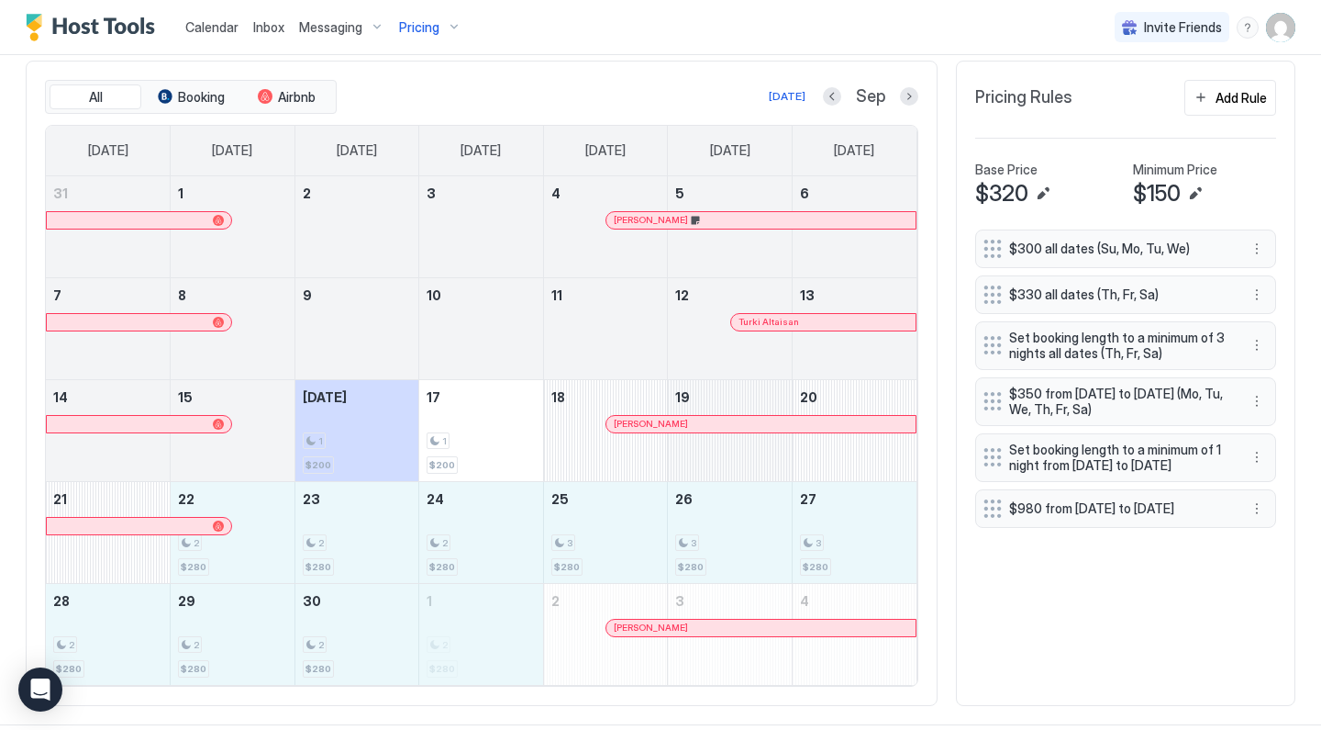
drag, startPoint x: 256, startPoint y: 555, endPoint x: 449, endPoint y: 631, distance: 207.2
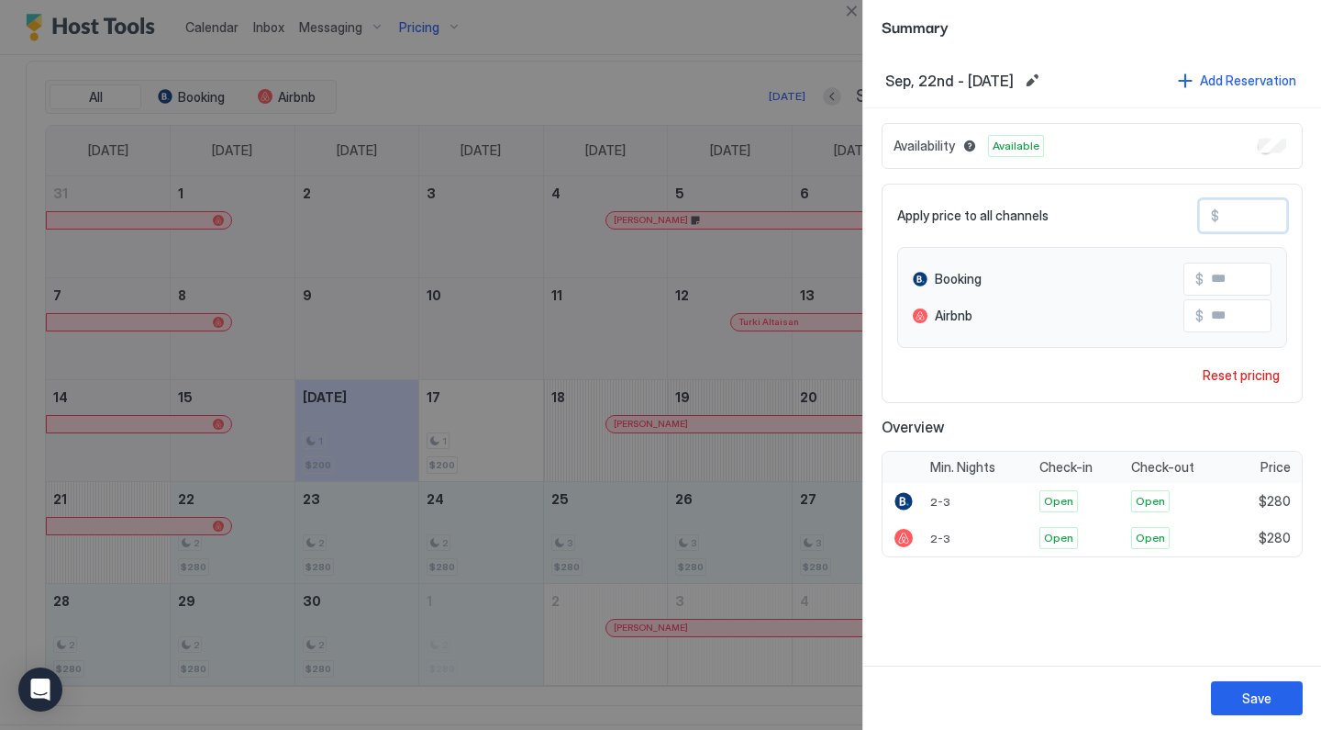
drag, startPoint x: 1273, startPoint y: 212, endPoint x: 1200, endPoint y: 206, distance: 72.7
click at [1200, 206] on div "$ ***" at bounding box center [1243, 215] width 88 height 33
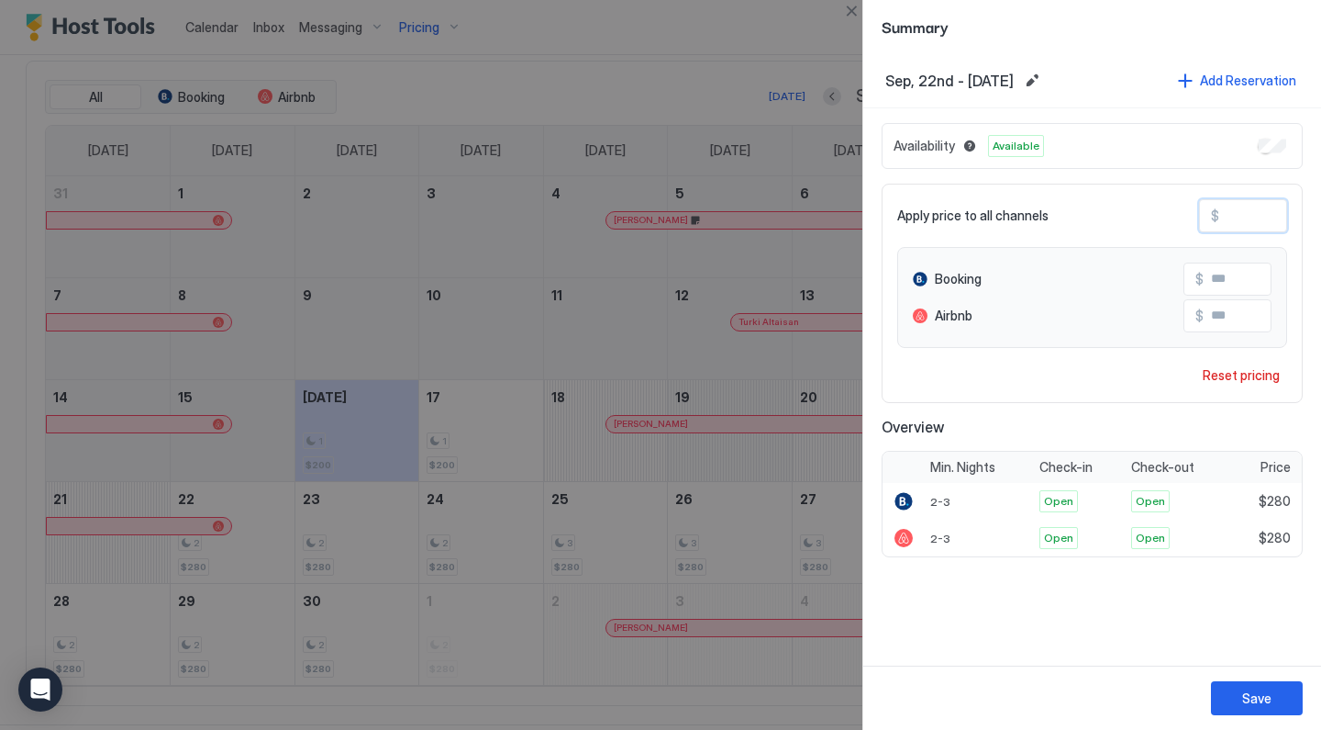
type input "*"
type input "**"
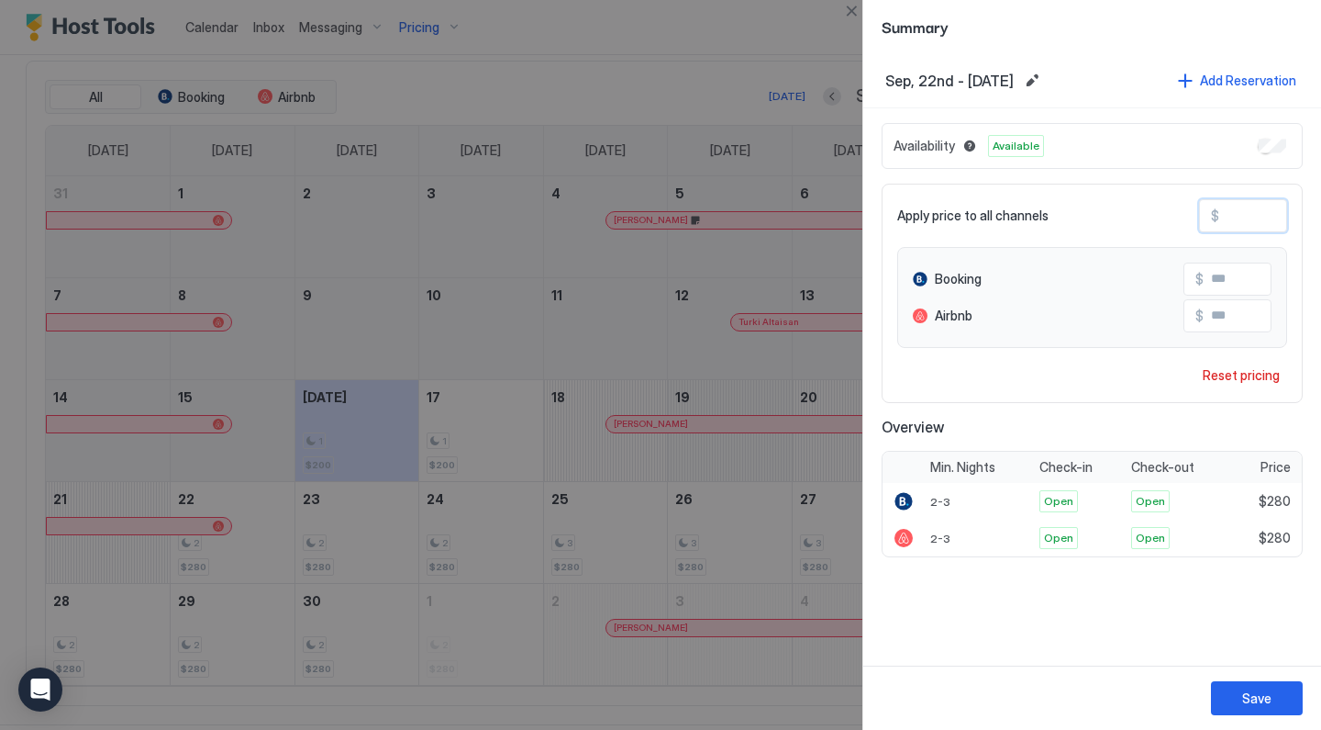
type input "**"
type input "***"
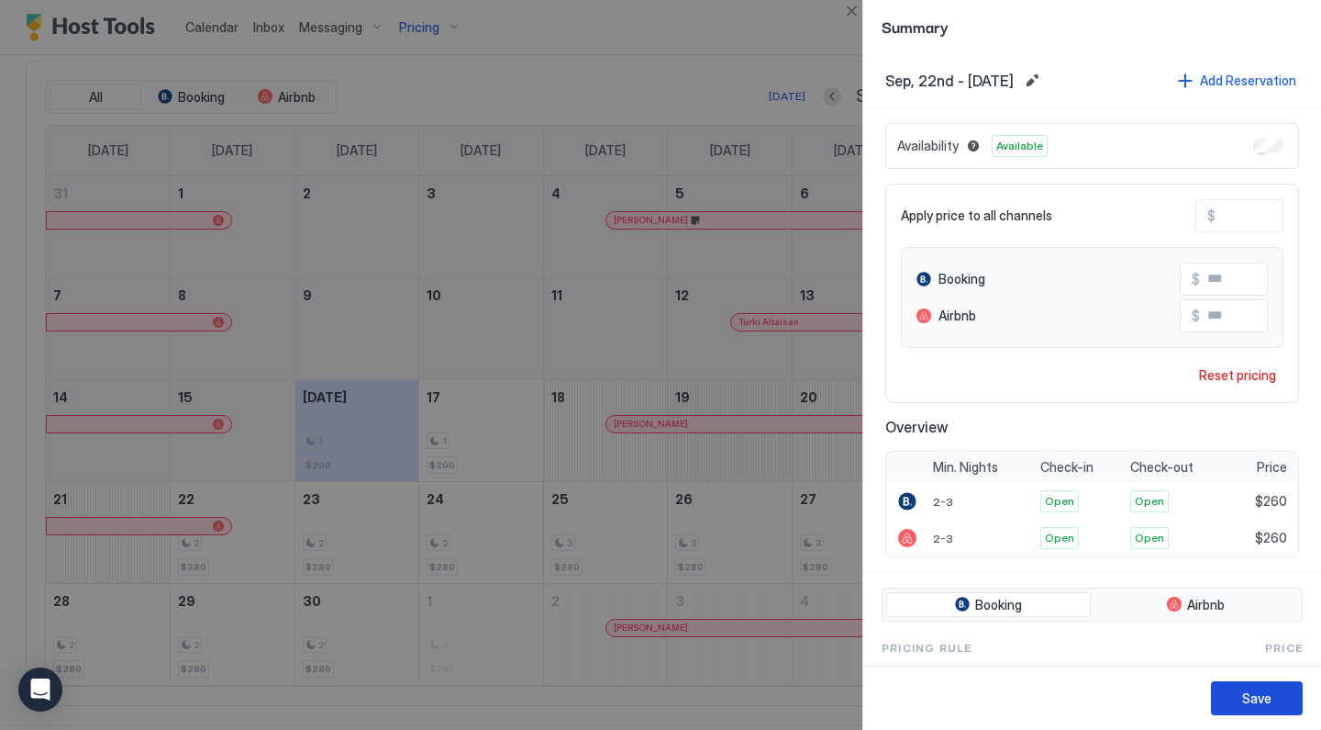
click at [1230, 682] on button "Save" at bounding box center [1257, 698] width 92 height 34
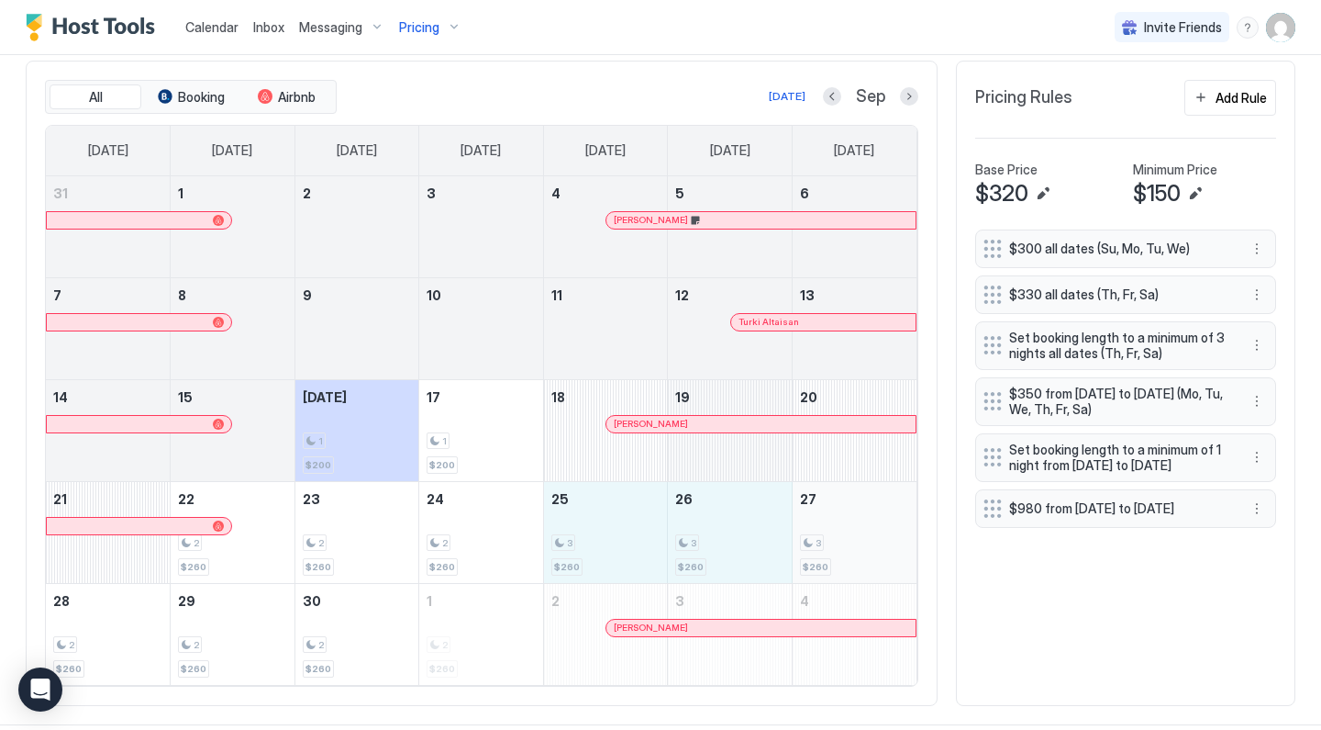
drag, startPoint x: 623, startPoint y: 518, endPoint x: 830, endPoint y: 526, distance: 206.6
click at [830, 526] on tr "21 22 2 $260 23 2 $260 24 2 $260 25 3 $260 26 3 $260 27 3 $260" at bounding box center [481, 532] width 871 height 102
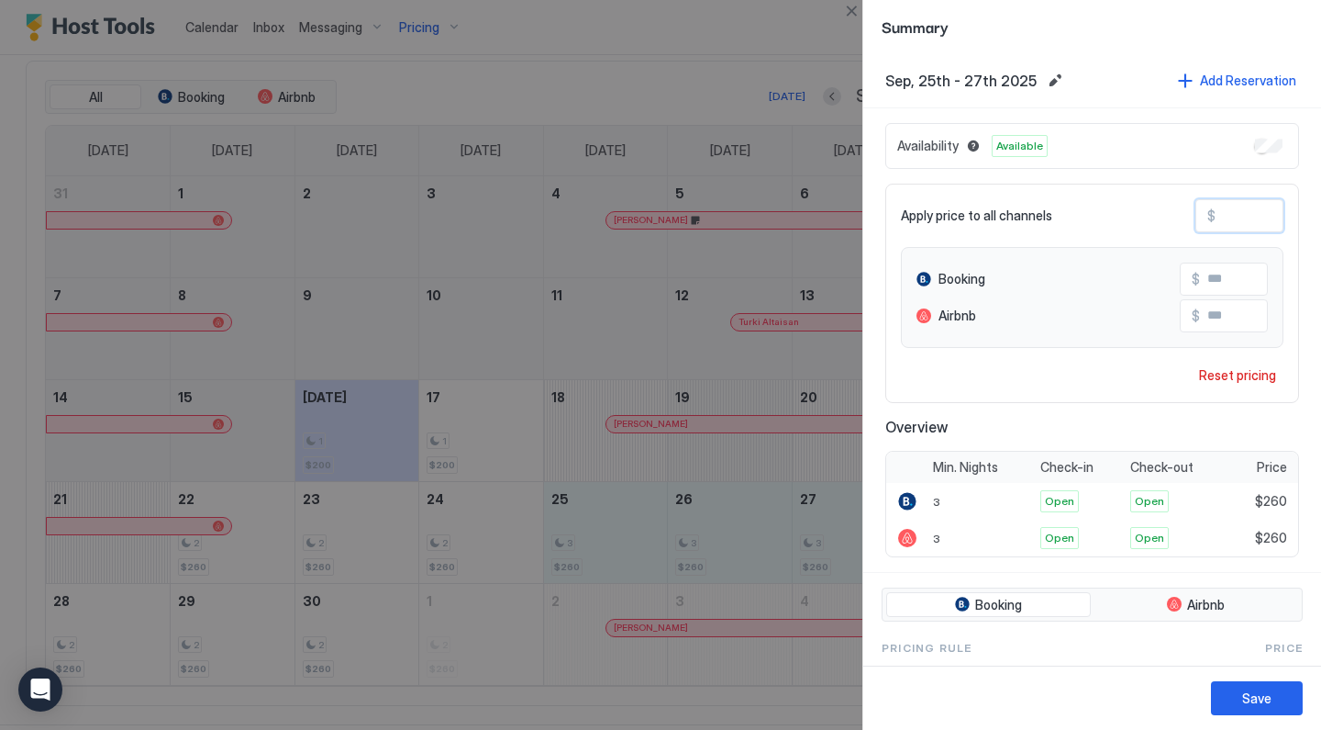
click at [1256, 214] on input "***" at bounding box center [1289, 215] width 147 height 31
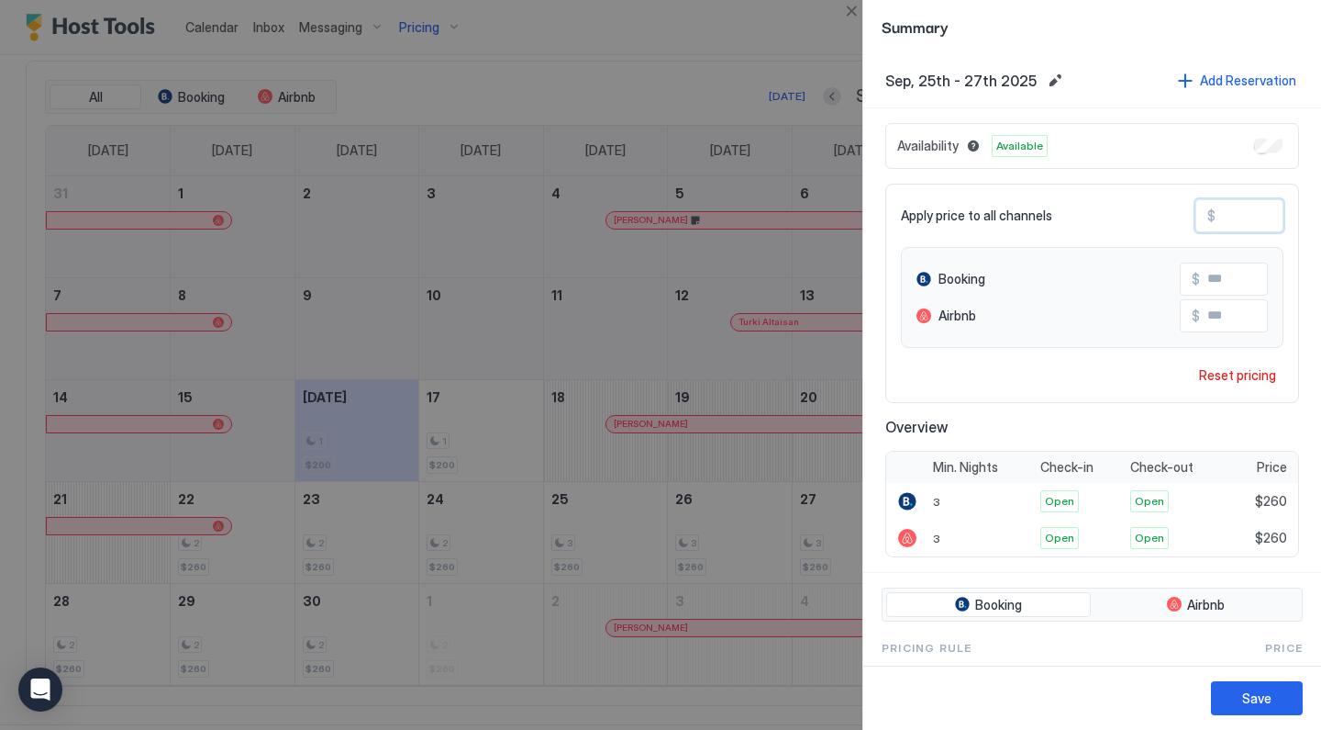
type input "**"
type input "*"
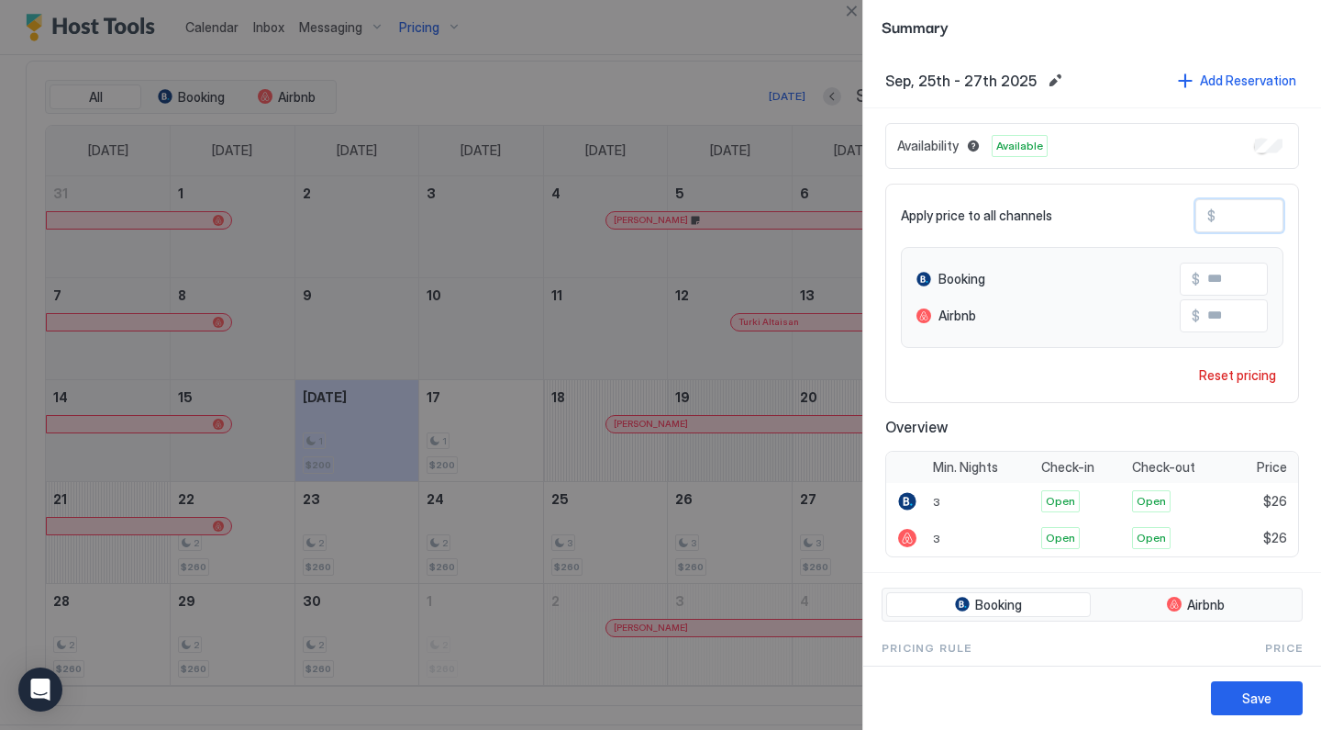
type input "*"
type input "**"
type input "***"
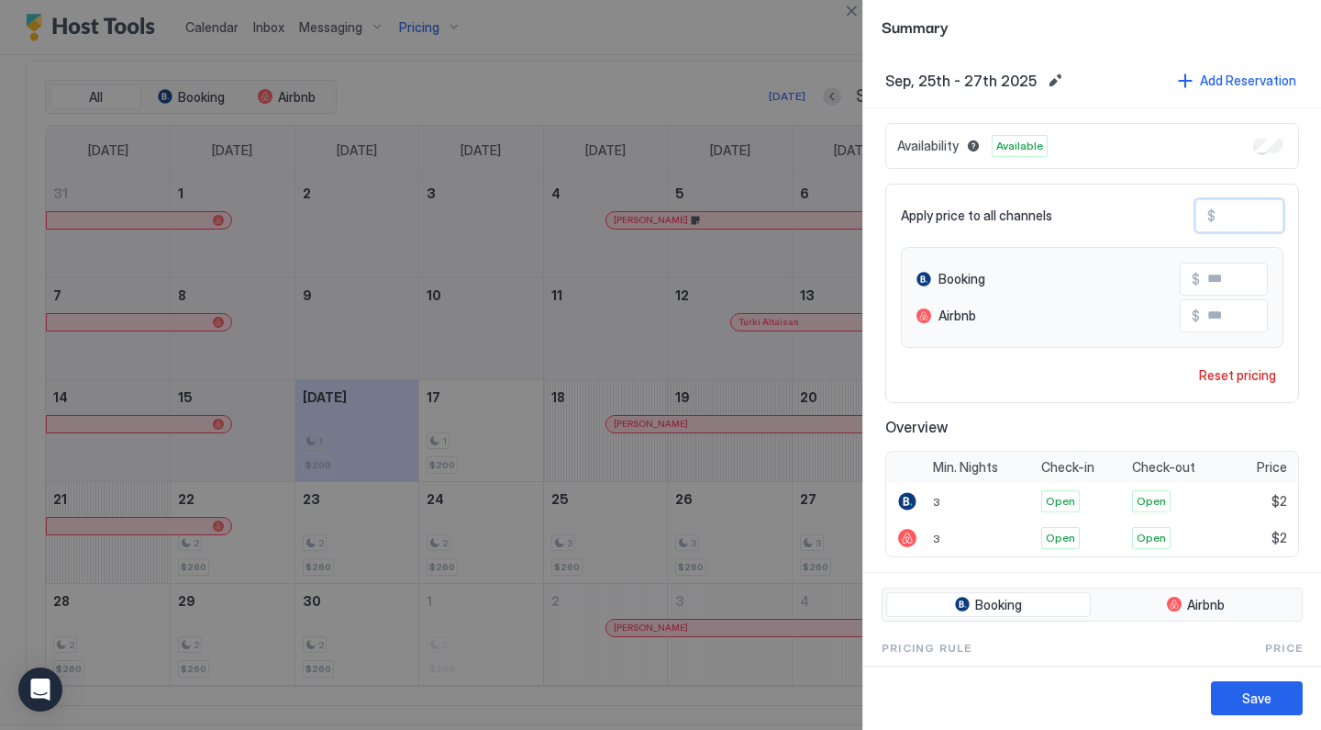
type input "***"
click at [1254, 694] on div "Save" at bounding box center [1256, 697] width 29 height 19
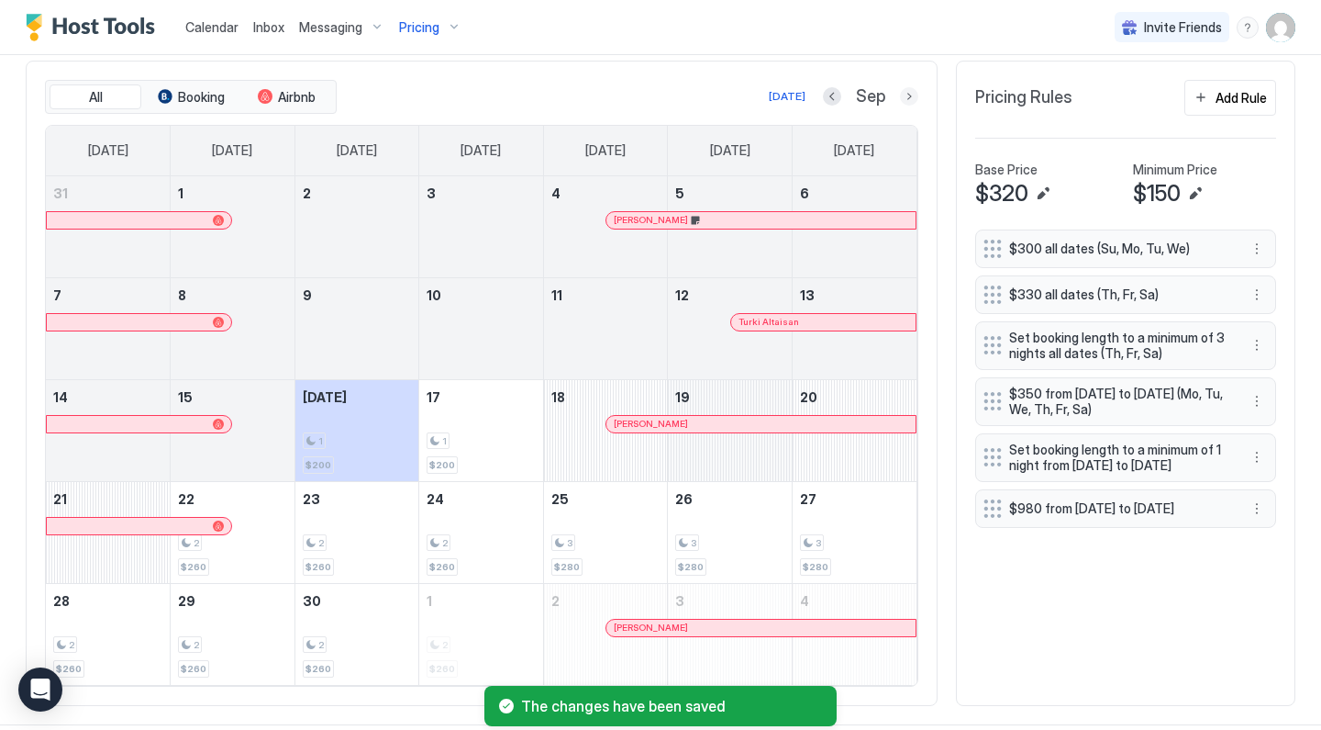
click at [909, 94] on button "Next month" at bounding box center [909, 96] width 18 height 18
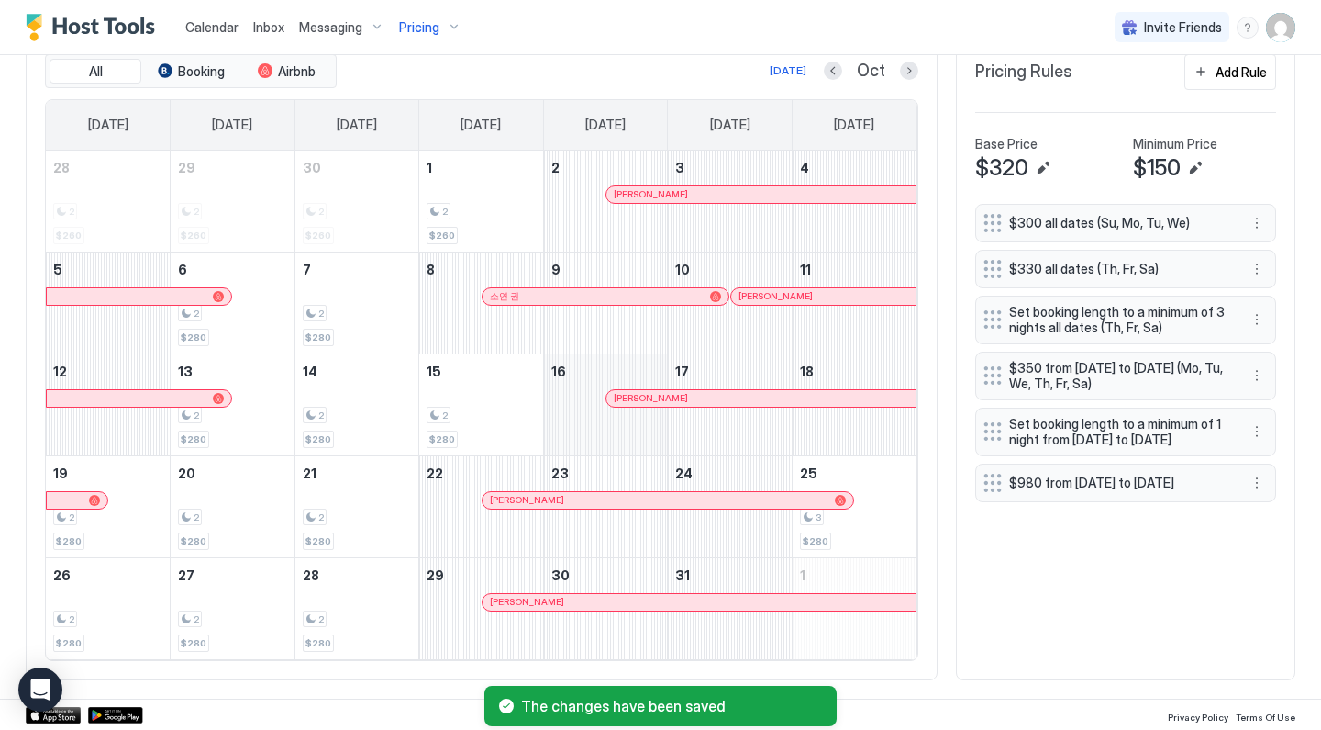
scroll to position [538, 0]
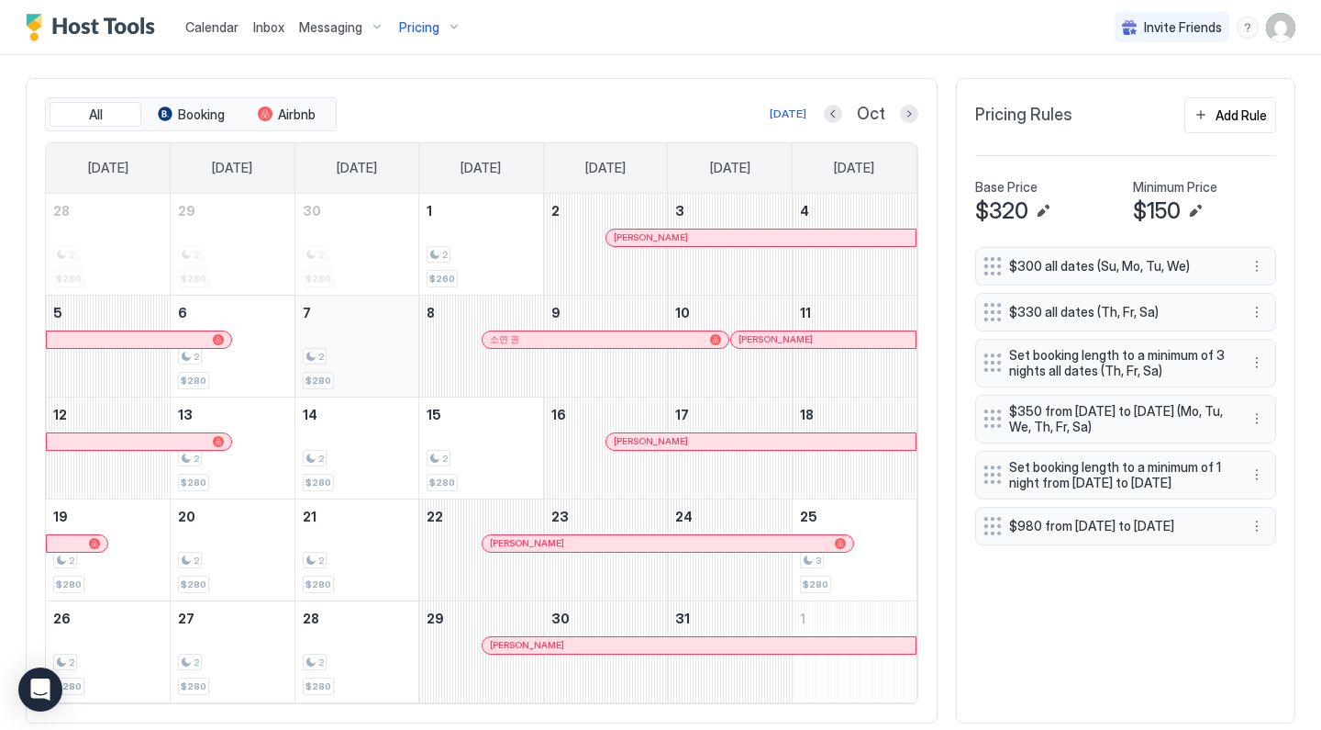
click at [373, 369] on div "2 $280" at bounding box center [357, 346] width 109 height 86
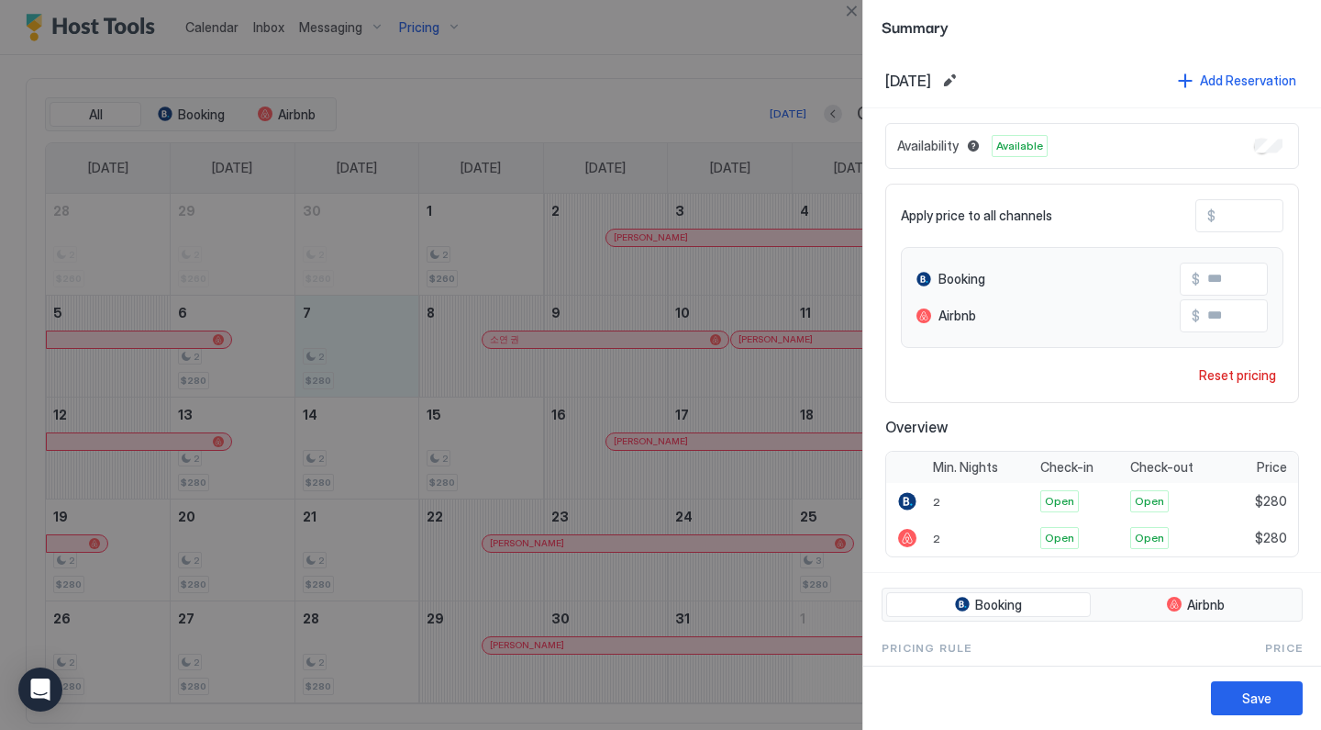
click at [533, 493] on div at bounding box center [660, 365] width 1321 height 730
click at [851, 17] on button "Close" at bounding box center [852, 11] width 22 height 22
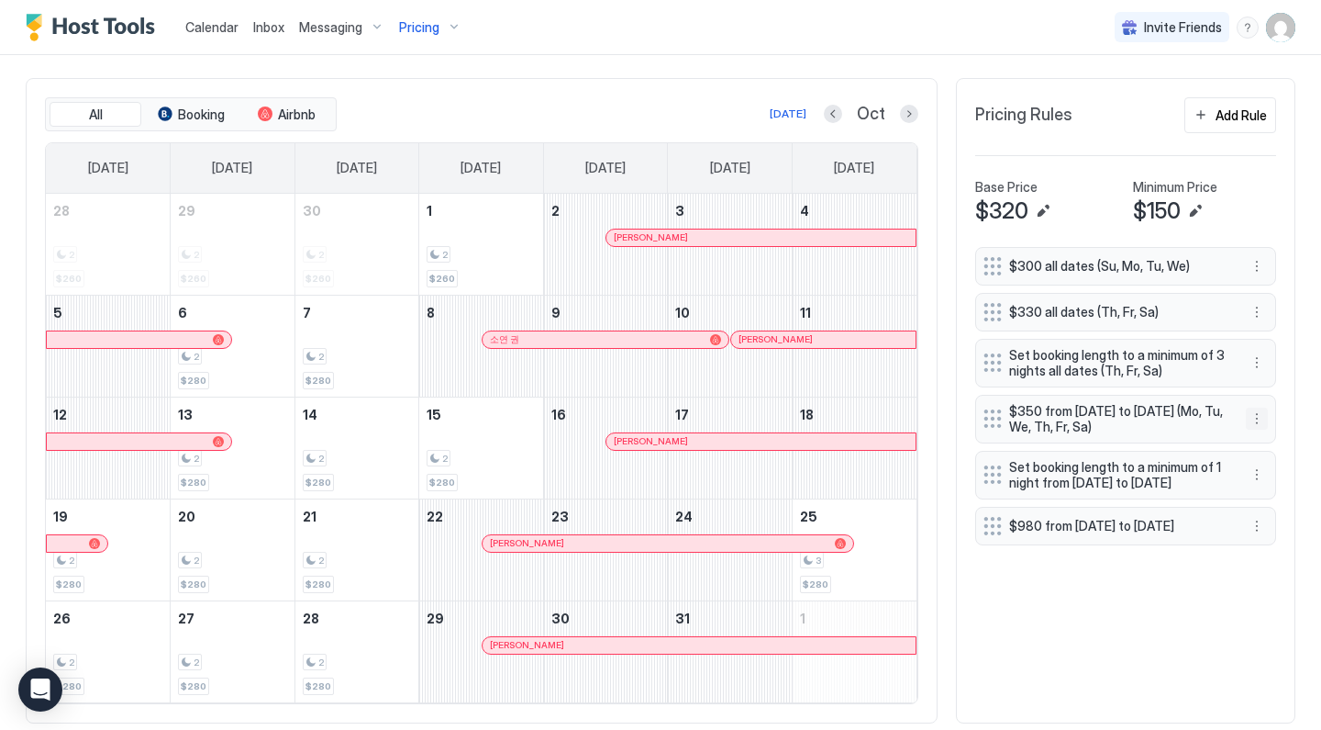
click at [1255, 418] on button "More options" at bounding box center [1257, 418] width 22 height 22
click at [1275, 507] on span "Delete" at bounding box center [1292, 502] width 34 height 14
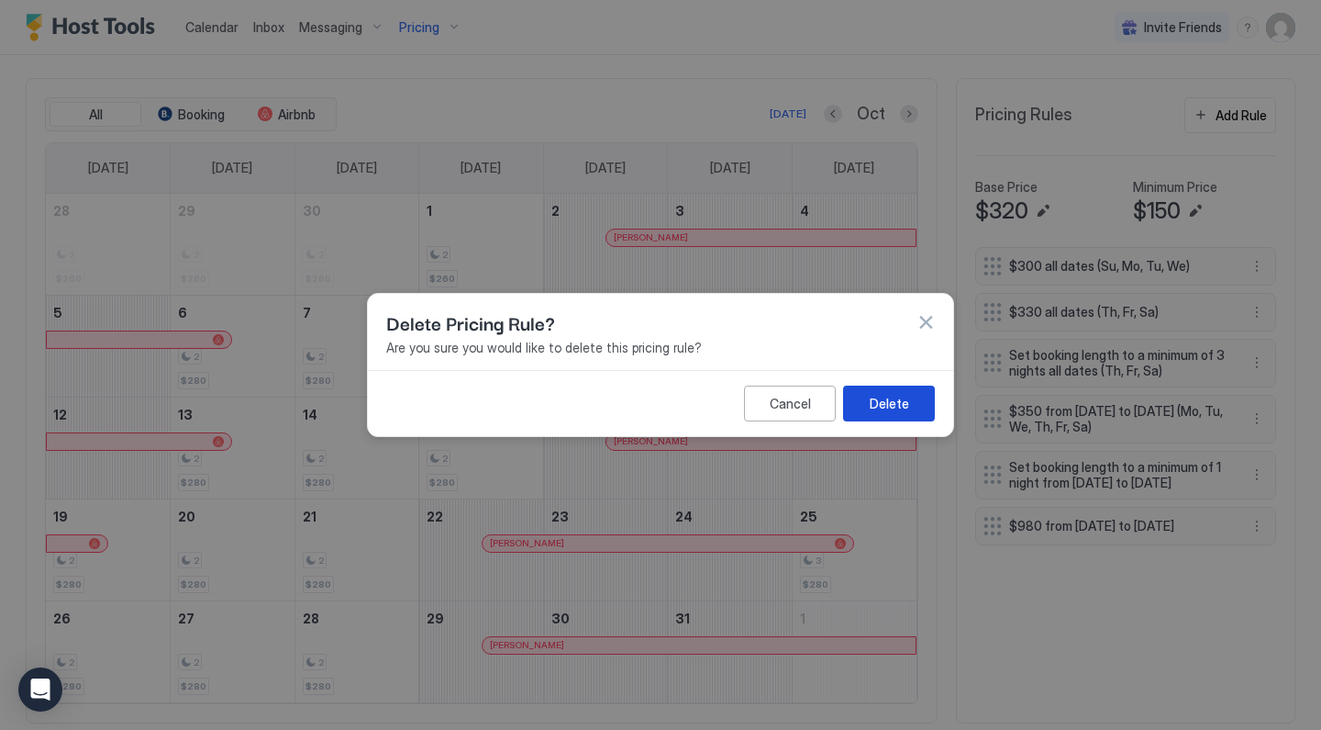
click at [906, 402] on div "Delete" at bounding box center [889, 403] width 39 height 19
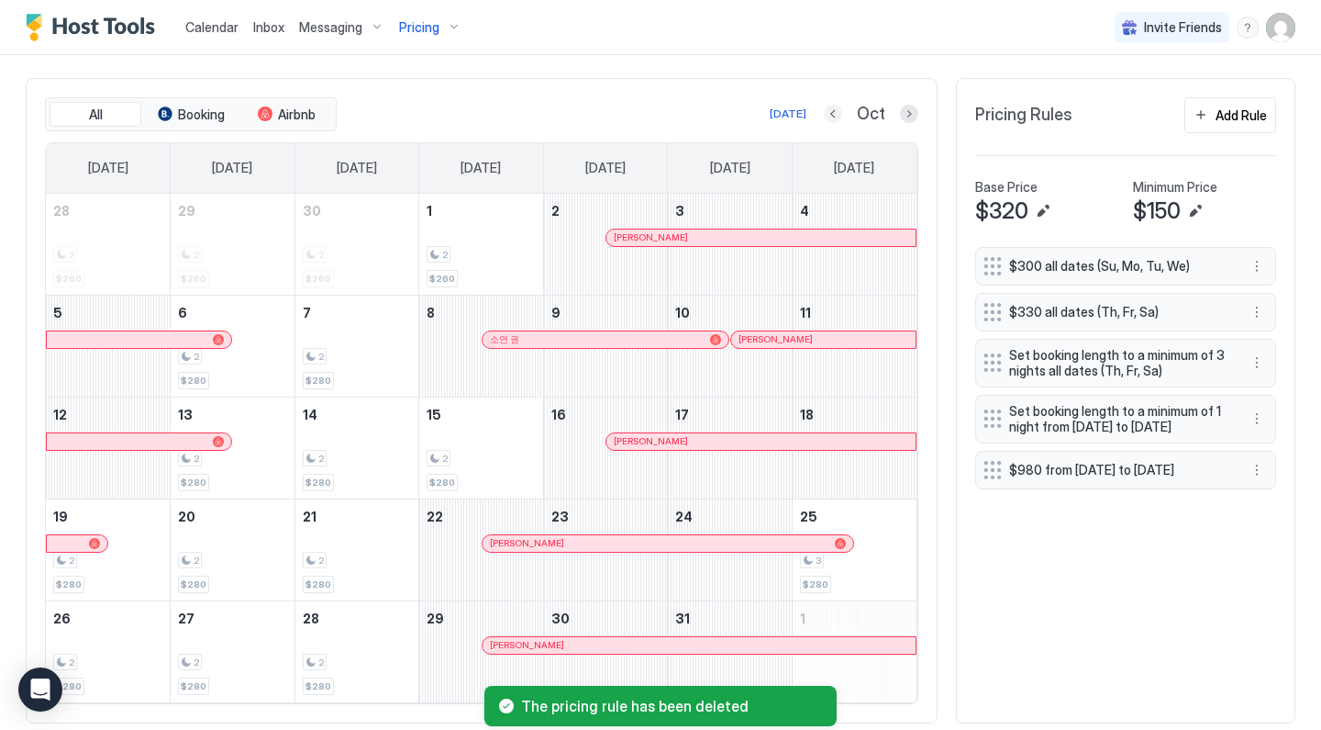
click at [828, 117] on button "Previous month" at bounding box center [833, 114] width 18 height 18
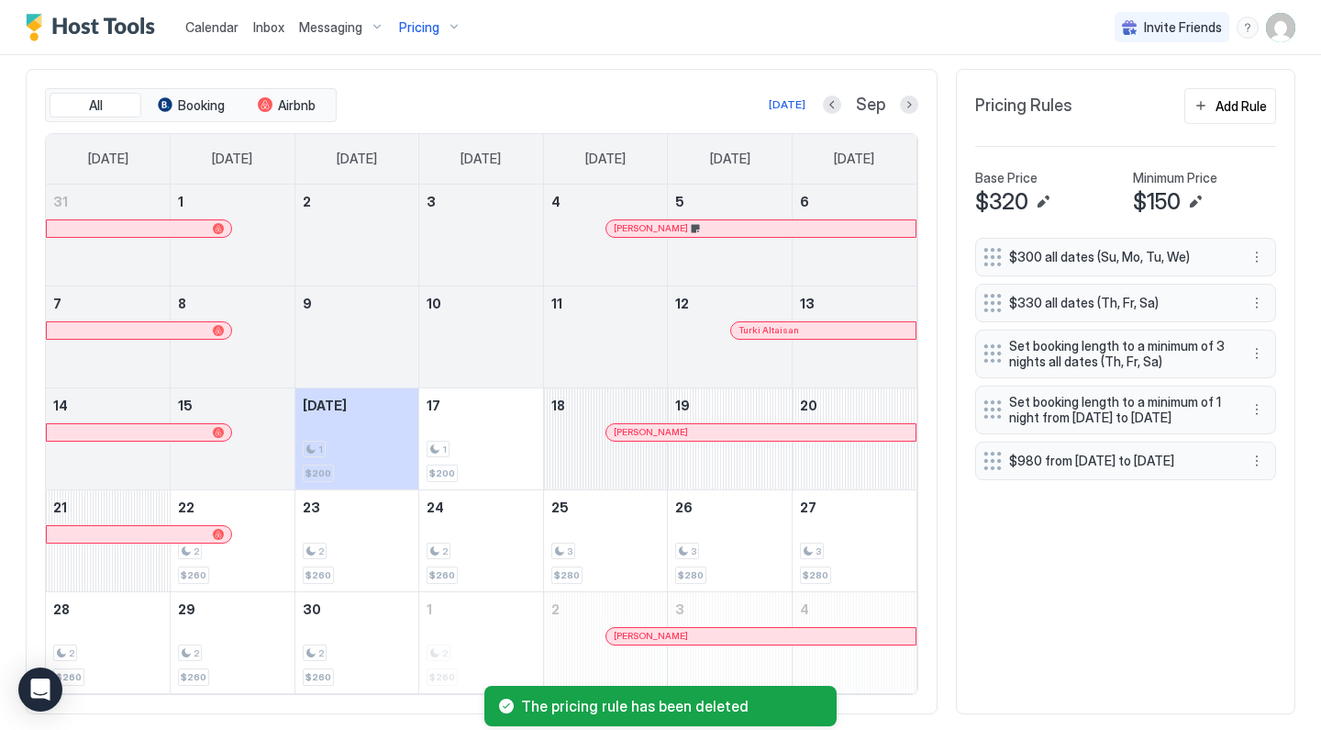
scroll to position [567, 0]
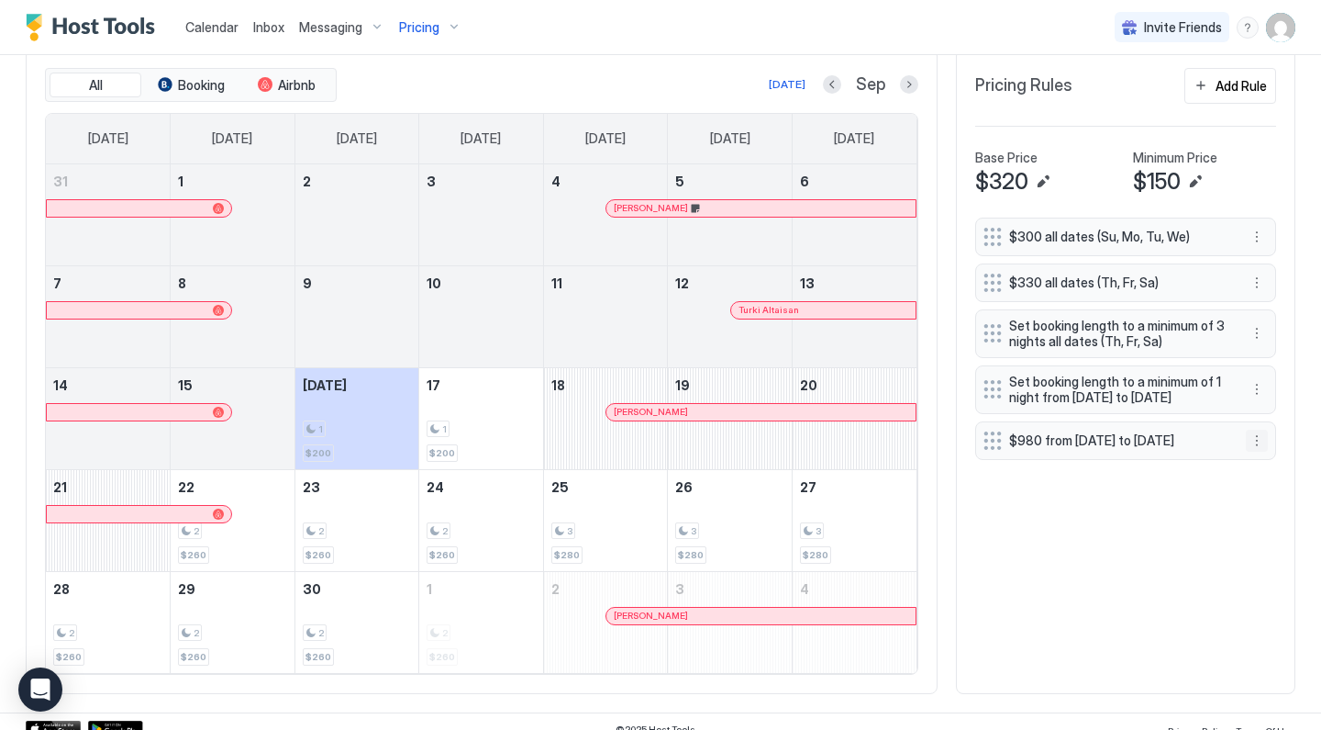
click at [1258, 451] on button "More options" at bounding box center [1257, 440] width 22 height 22
click at [1257, 486] on div "Edit" at bounding box center [1274, 484] width 40 height 14
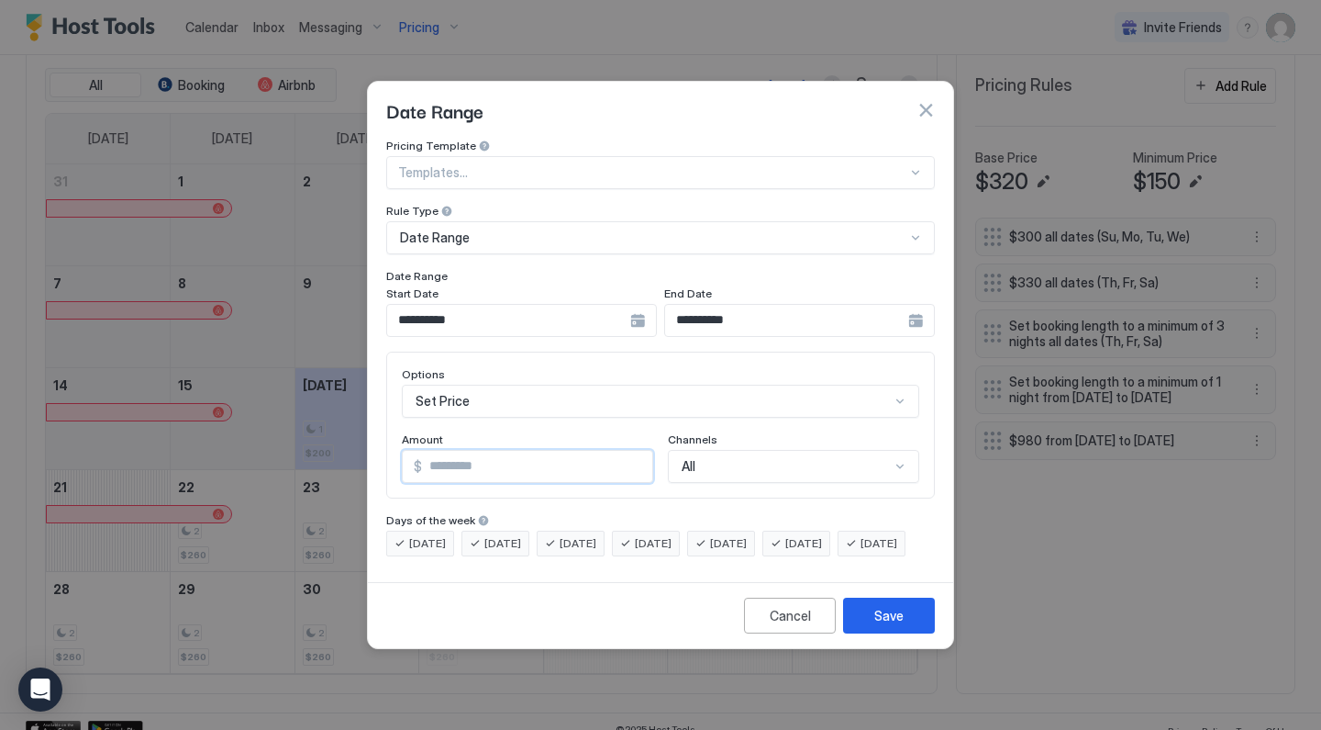
click at [556, 451] on input "***" at bounding box center [537, 466] width 230 height 31
type input "***"
click at [881, 633] on button "Save" at bounding box center [889, 615] width 92 height 36
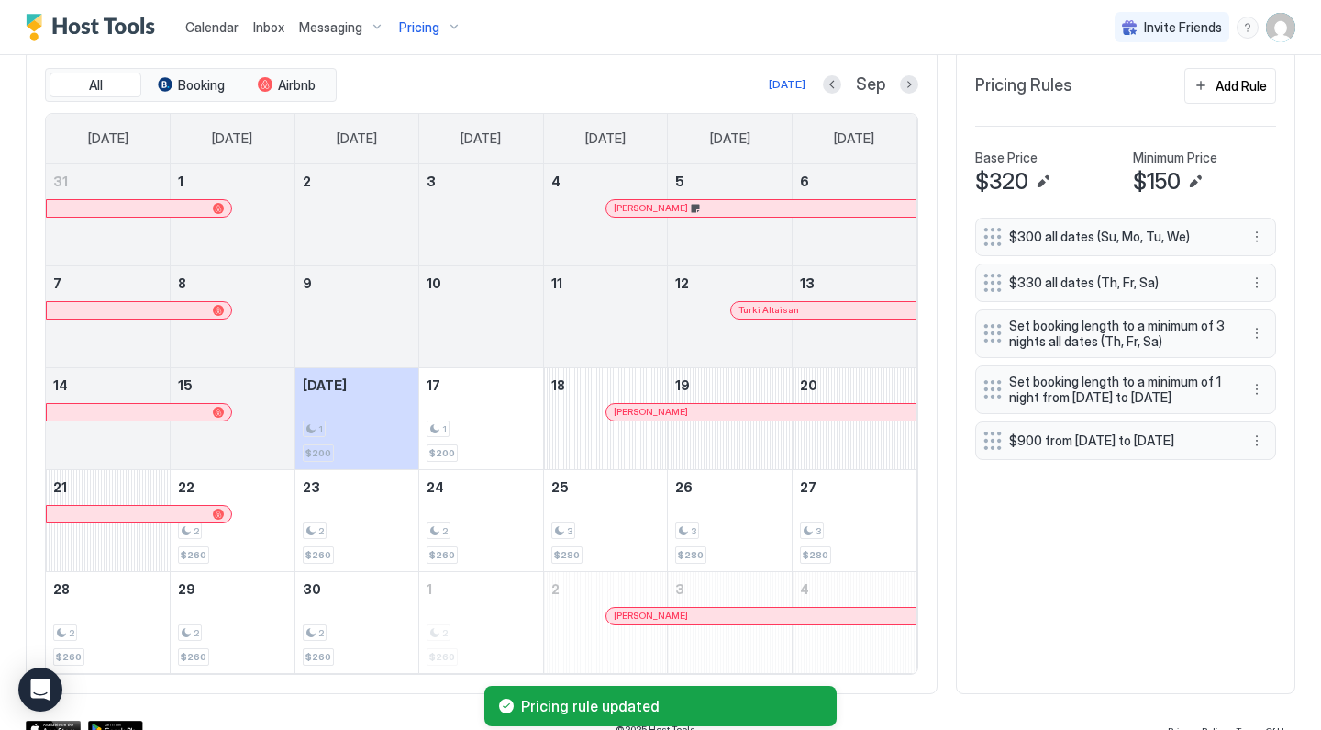
click at [1024, 612] on div "$300 all dates (Su, Mo, Tu, We) $330 all dates (Th, Fr, Sa) Set booking length …" at bounding box center [1125, 445] width 301 height 457
click at [903, 81] on button "Next month" at bounding box center [909, 84] width 18 height 18
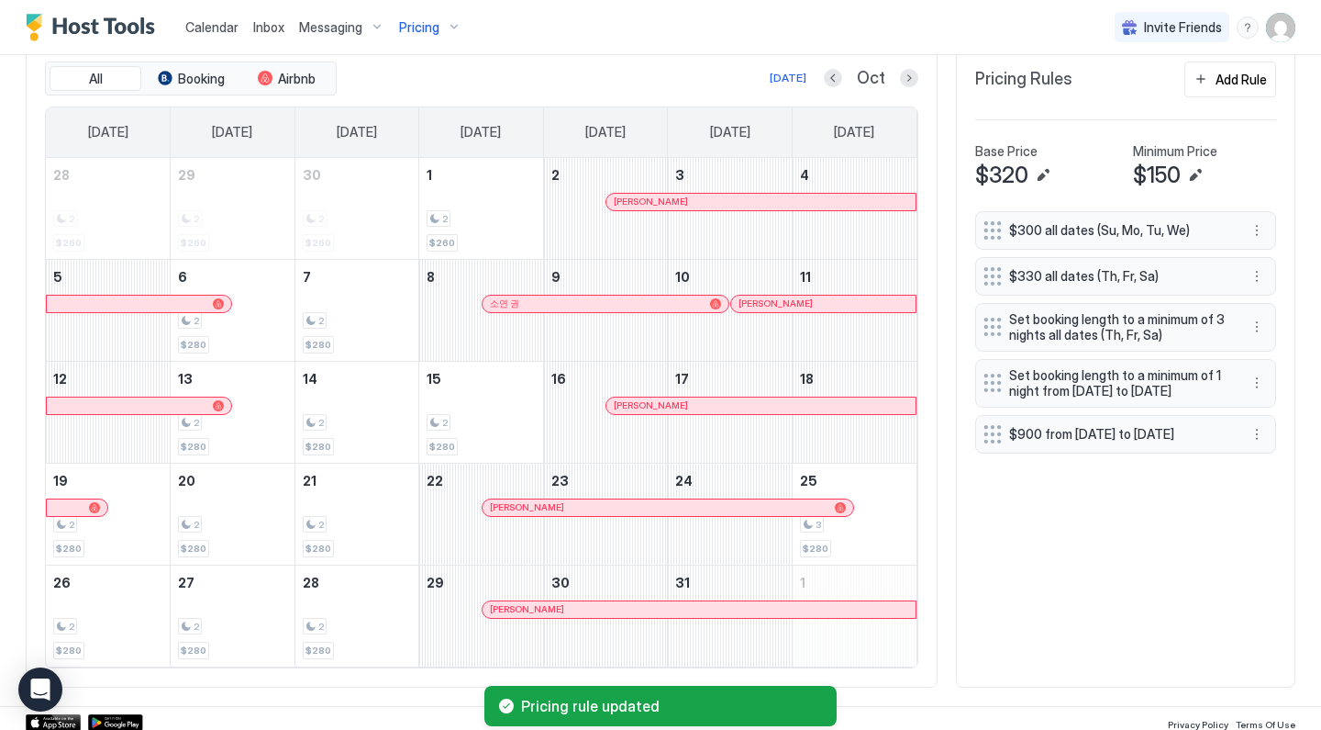
scroll to position [574, 0]
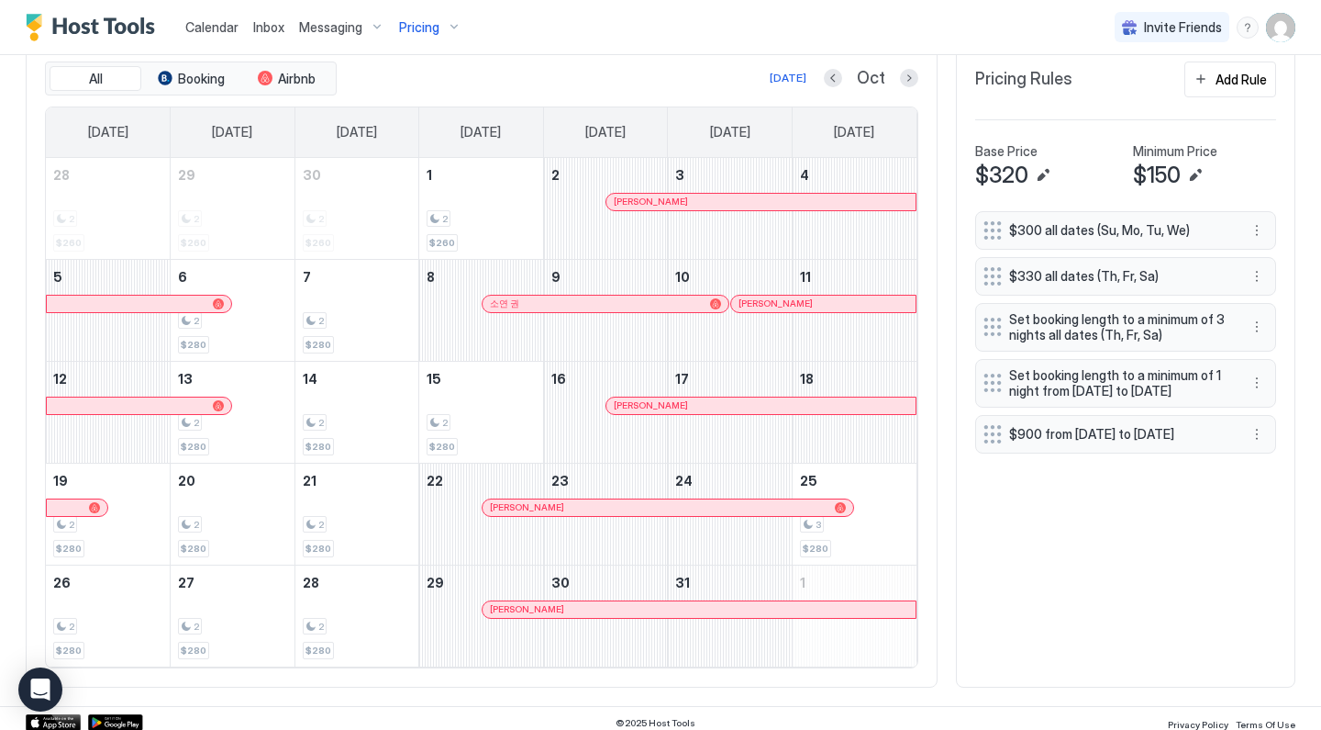
click at [905, 85] on button "Next month" at bounding box center [909, 78] width 18 height 18
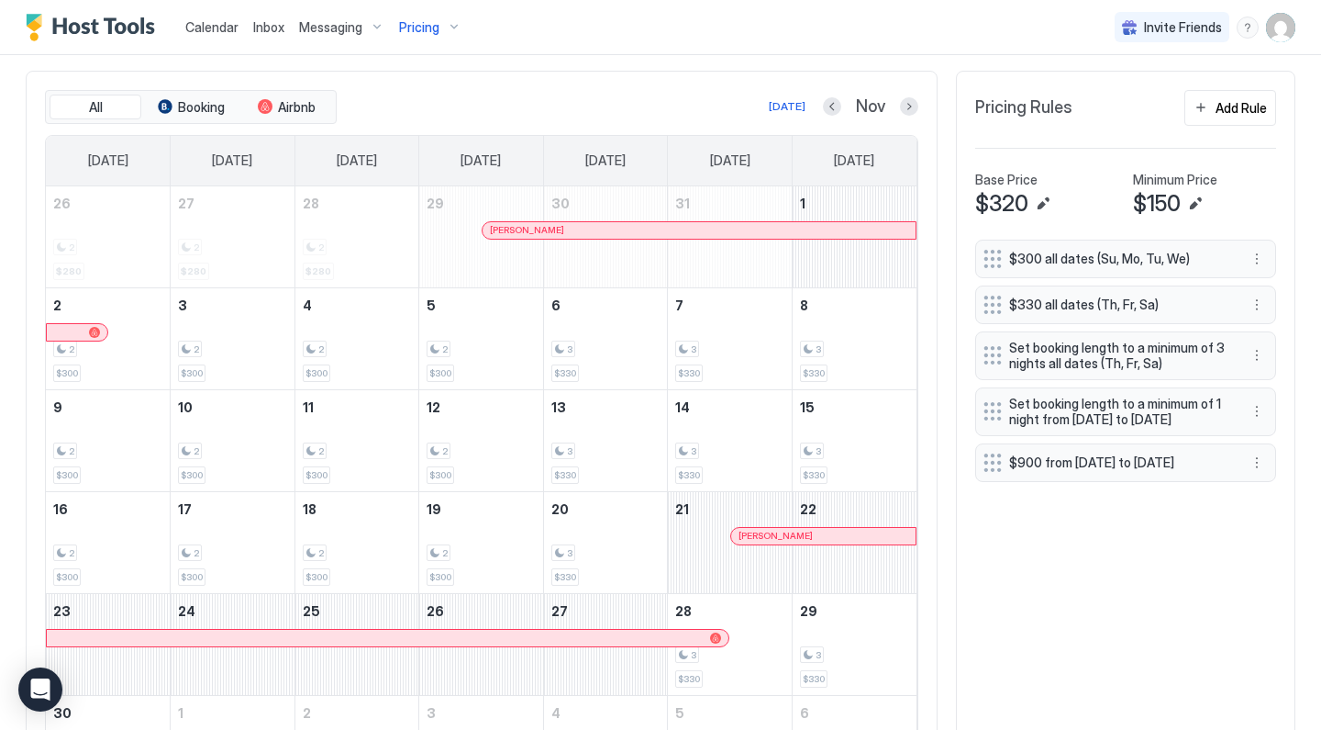
click at [902, 113] on div at bounding box center [909, 106] width 18 height 18
click at [915, 109] on button "Next month" at bounding box center [909, 106] width 18 height 18
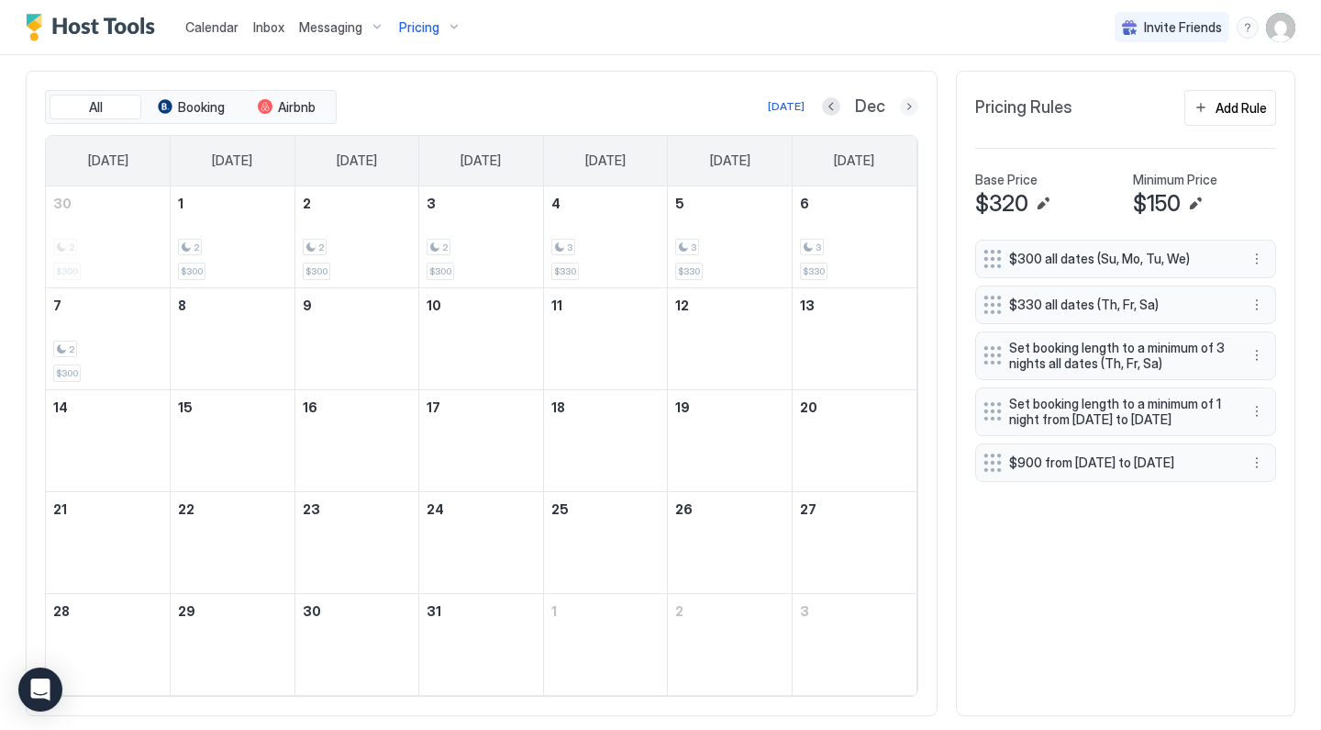
scroll to position [471, 0]
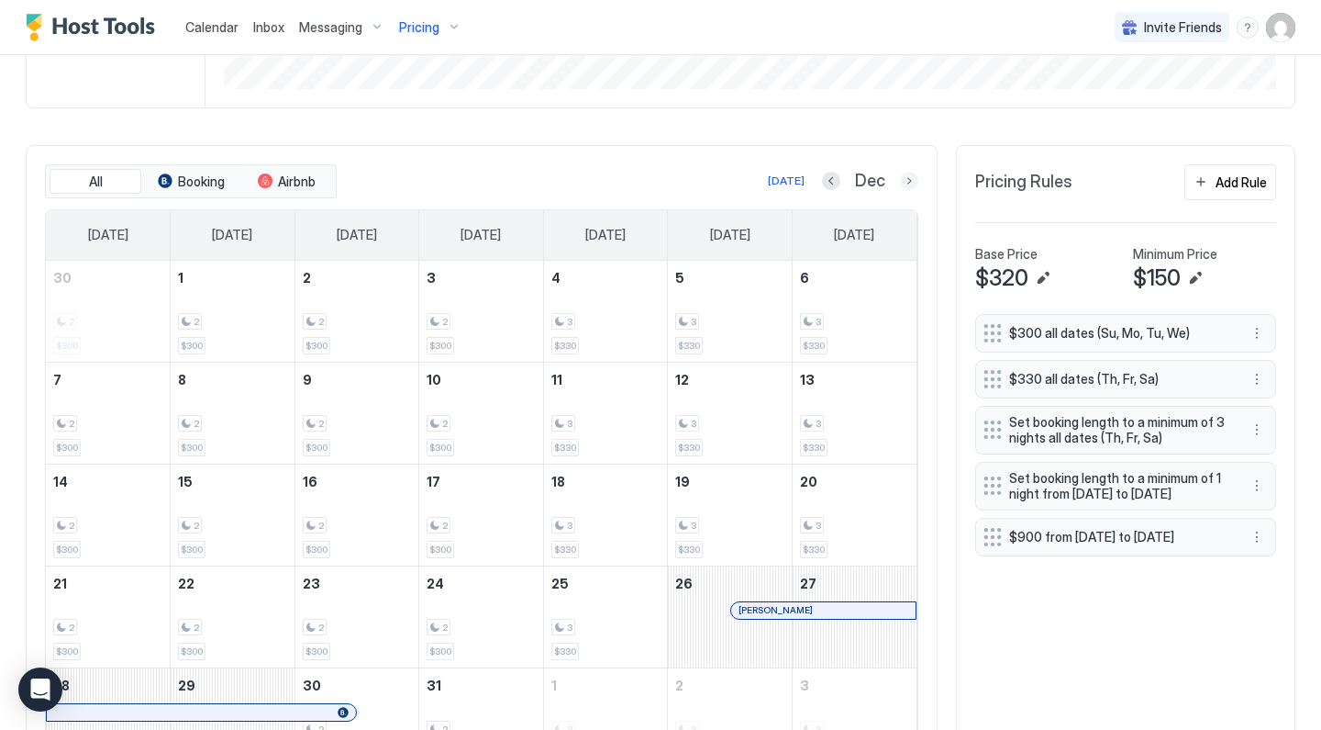
click at [910, 187] on button "Next month" at bounding box center [909, 181] width 18 height 18
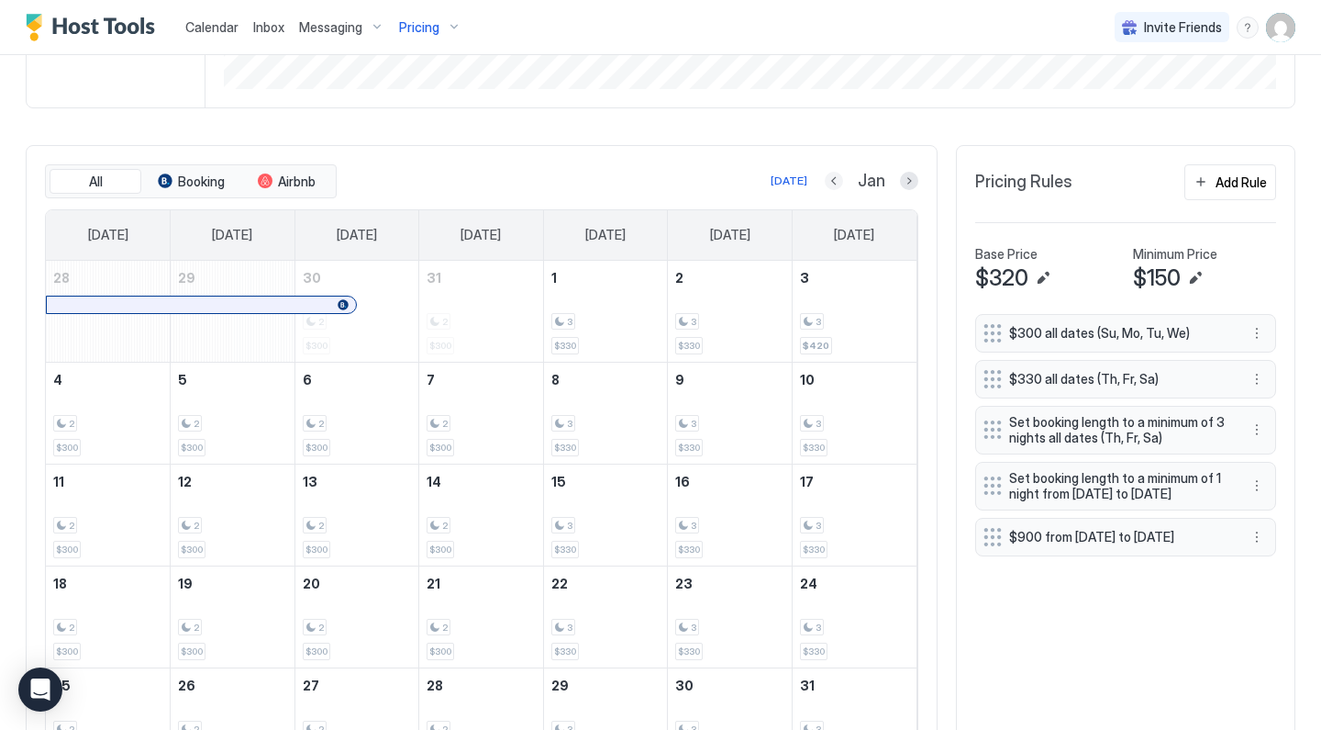
click at [841, 181] on button "Previous month" at bounding box center [834, 181] width 18 height 18
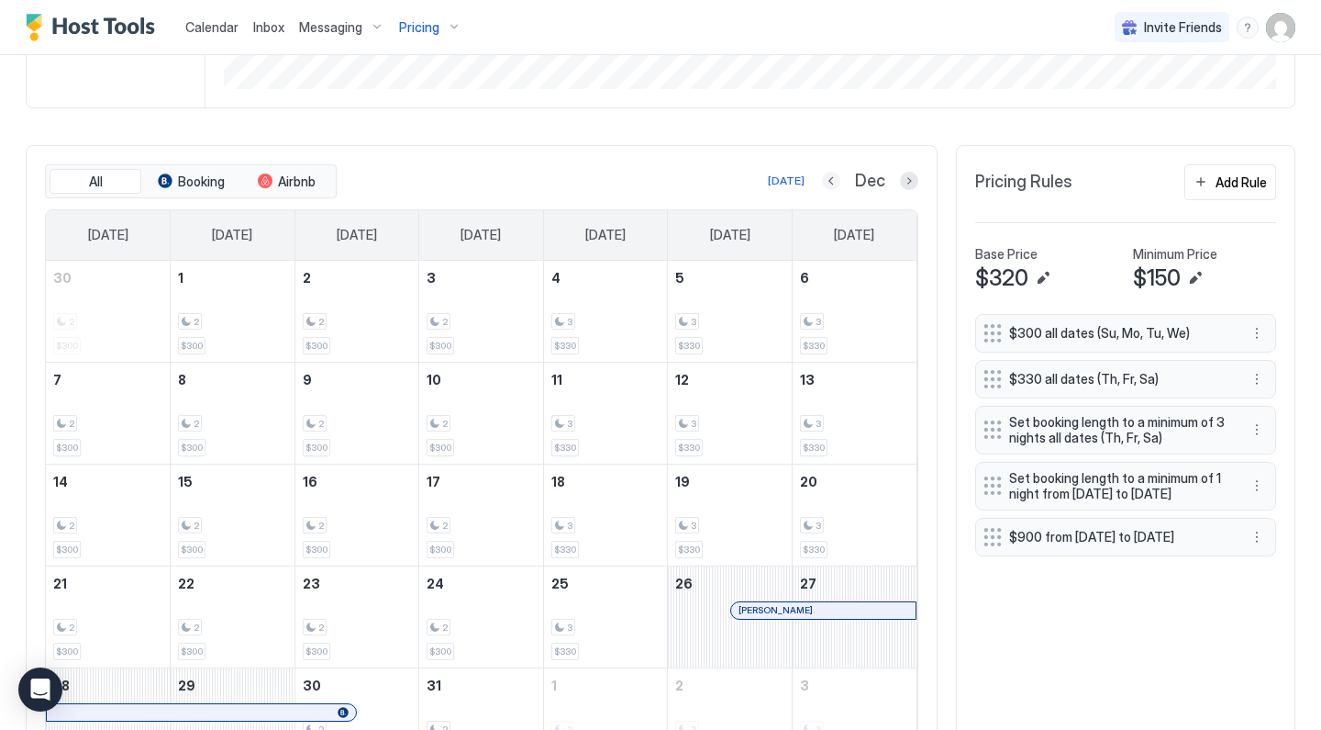
click at [841, 181] on button "Previous month" at bounding box center [831, 181] width 18 height 18
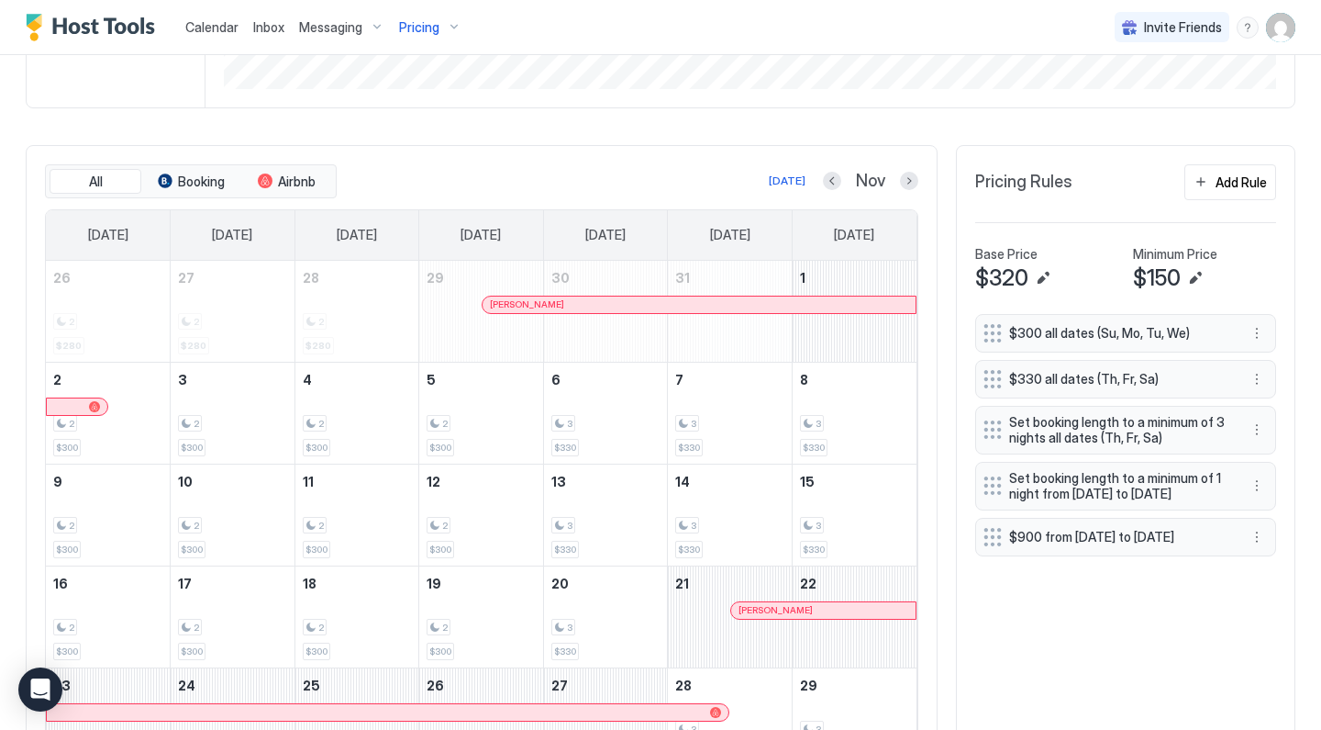
click at [784, 306] on div at bounding box center [783, 304] width 15 height 15
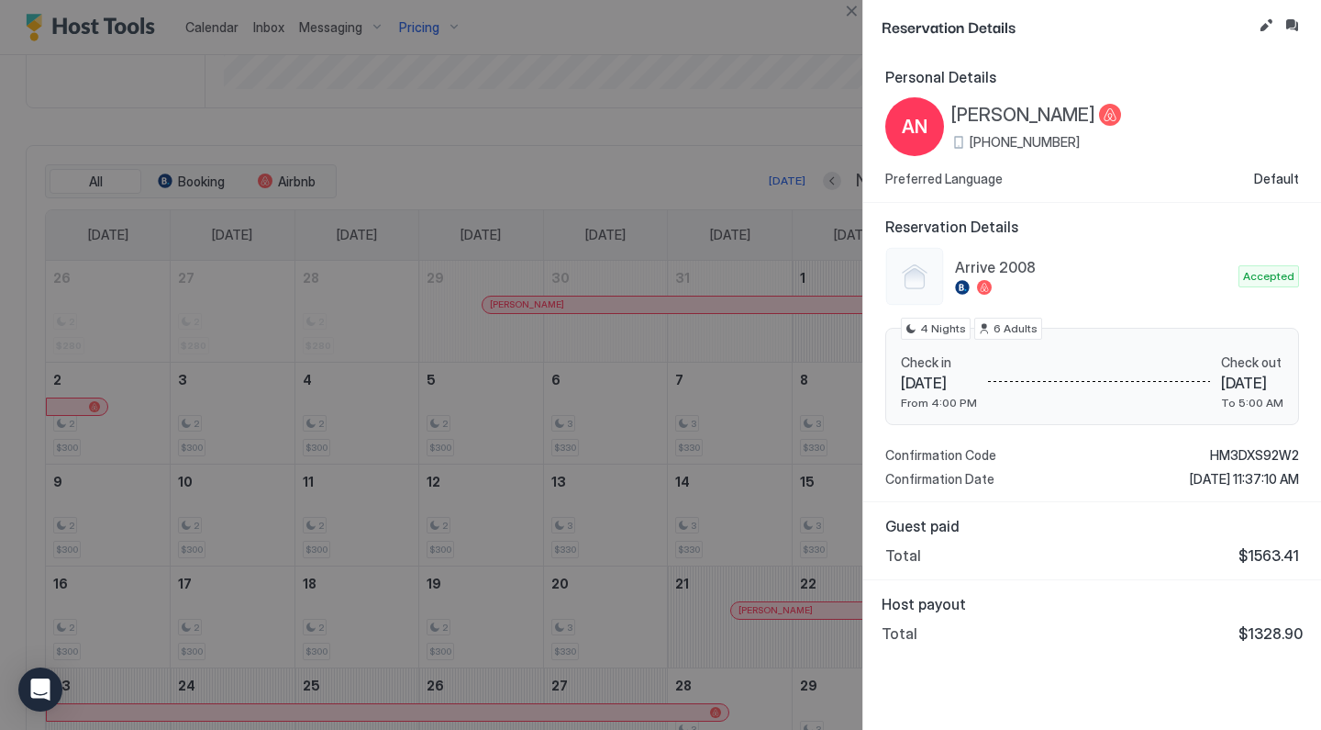
click at [741, 141] on div at bounding box center [660, 365] width 1321 height 730
click at [856, 14] on button "Close" at bounding box center [852, 11] width 22 height 22
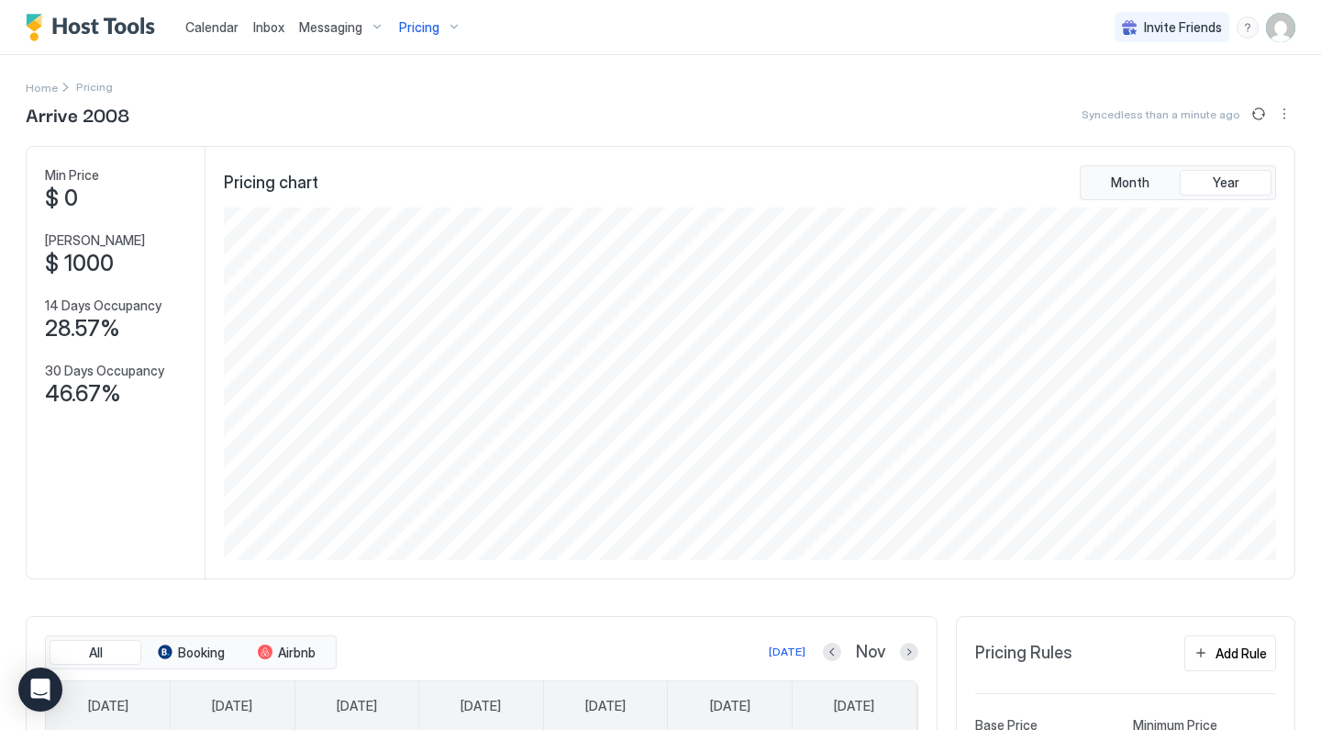
scroll to position [0, 0]
click at [205, 24] on span "Calendar" at bounding box center [211, 27] width 53 height 16
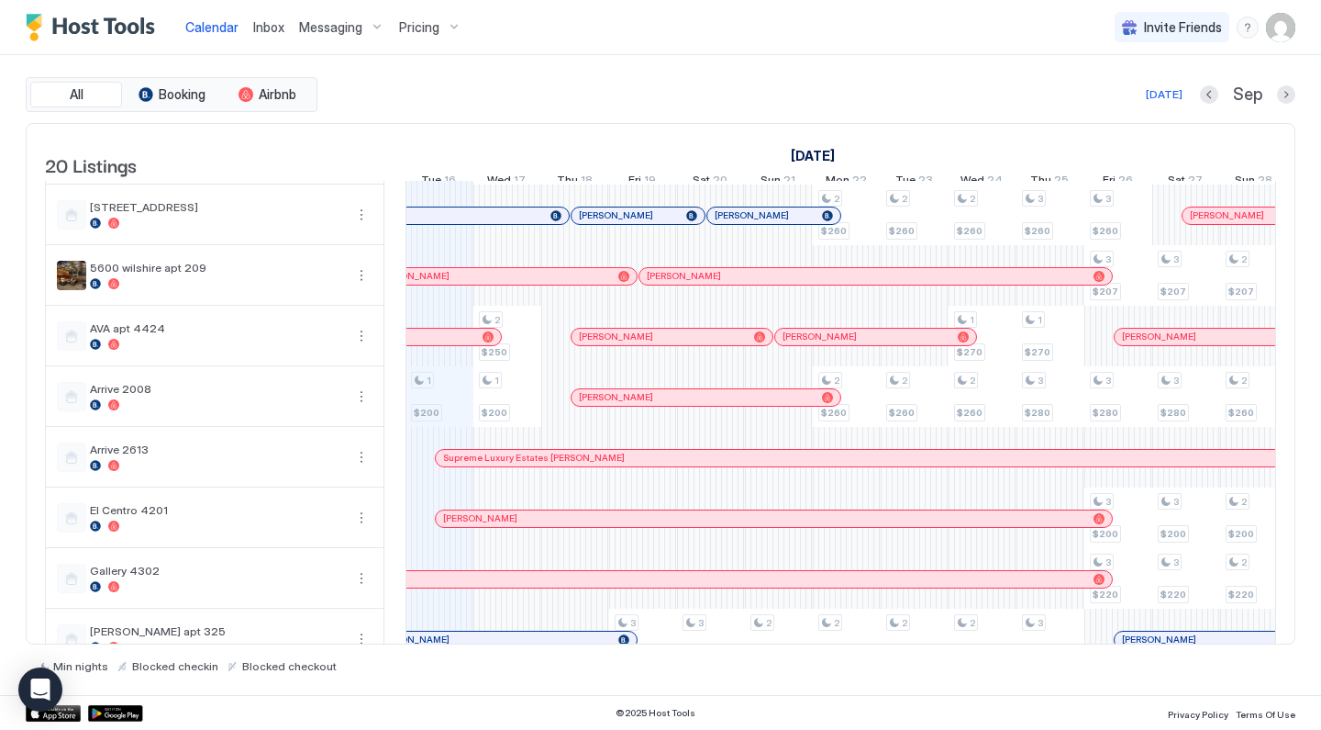
scroll to position [635, 0]
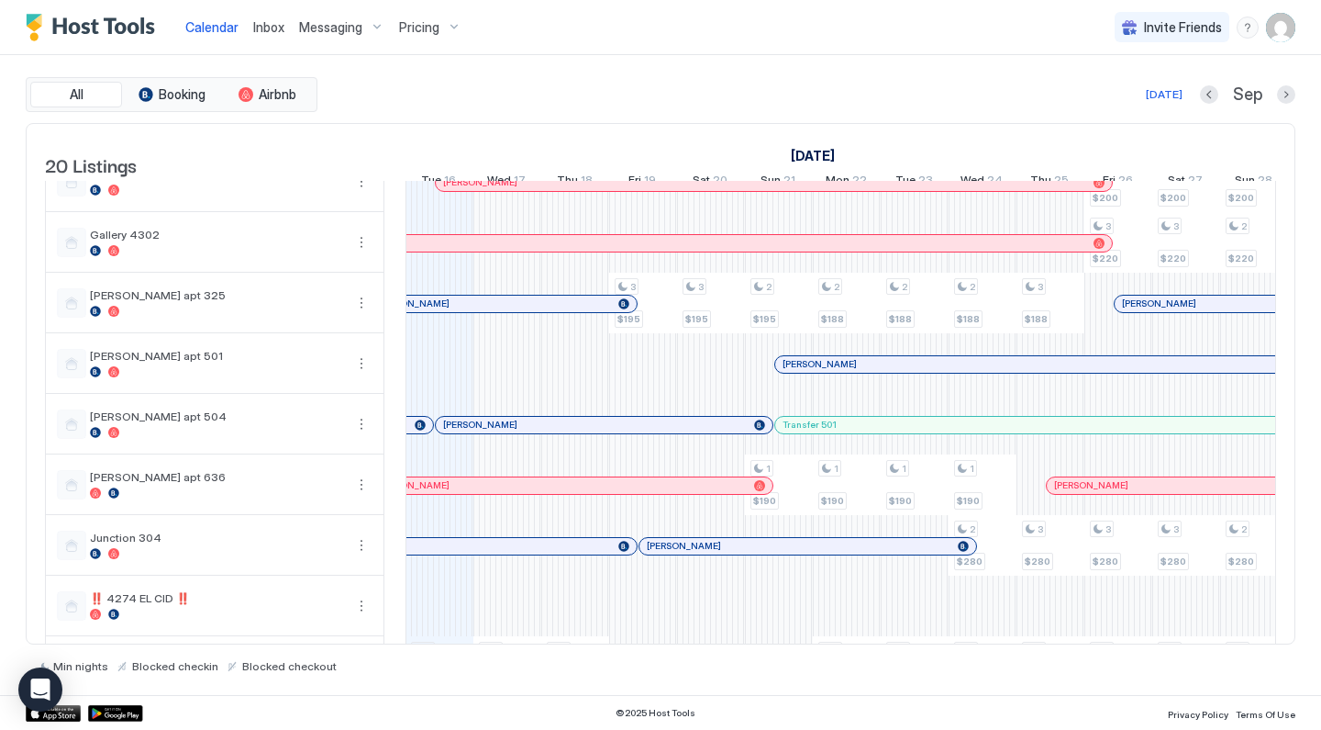
click at [447, 25] on div "Pricing" at bounding box center [430, 27] width 77 height 31
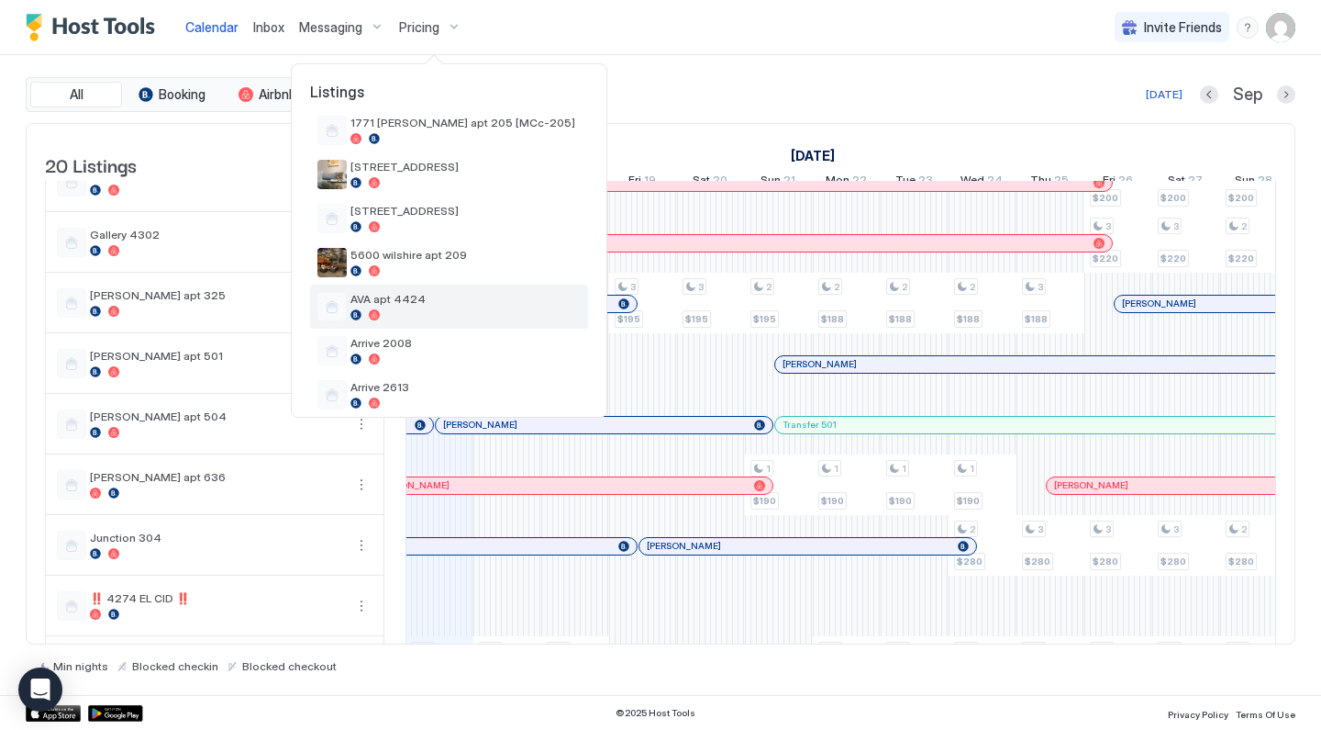
scroll to position [193, 0]
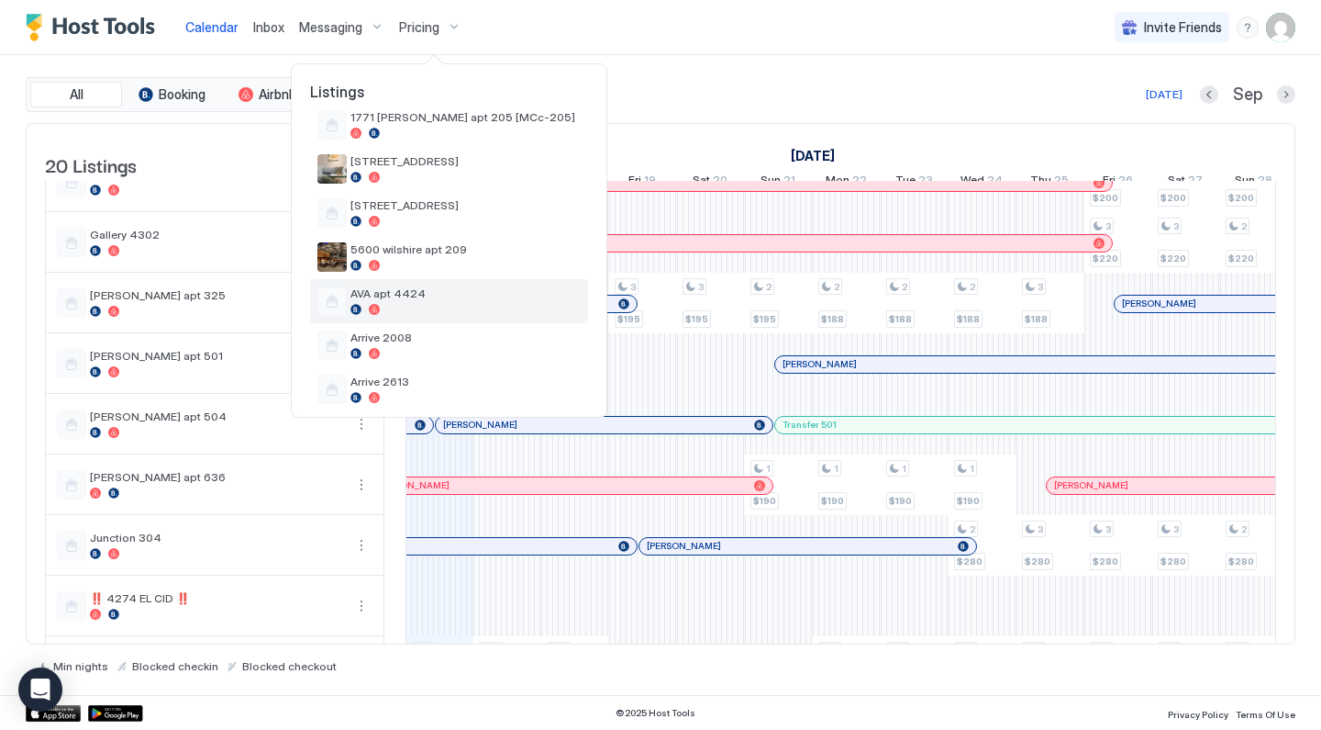
click at [393, 306] on div at bounding box center [466, 309] width 230 height 11
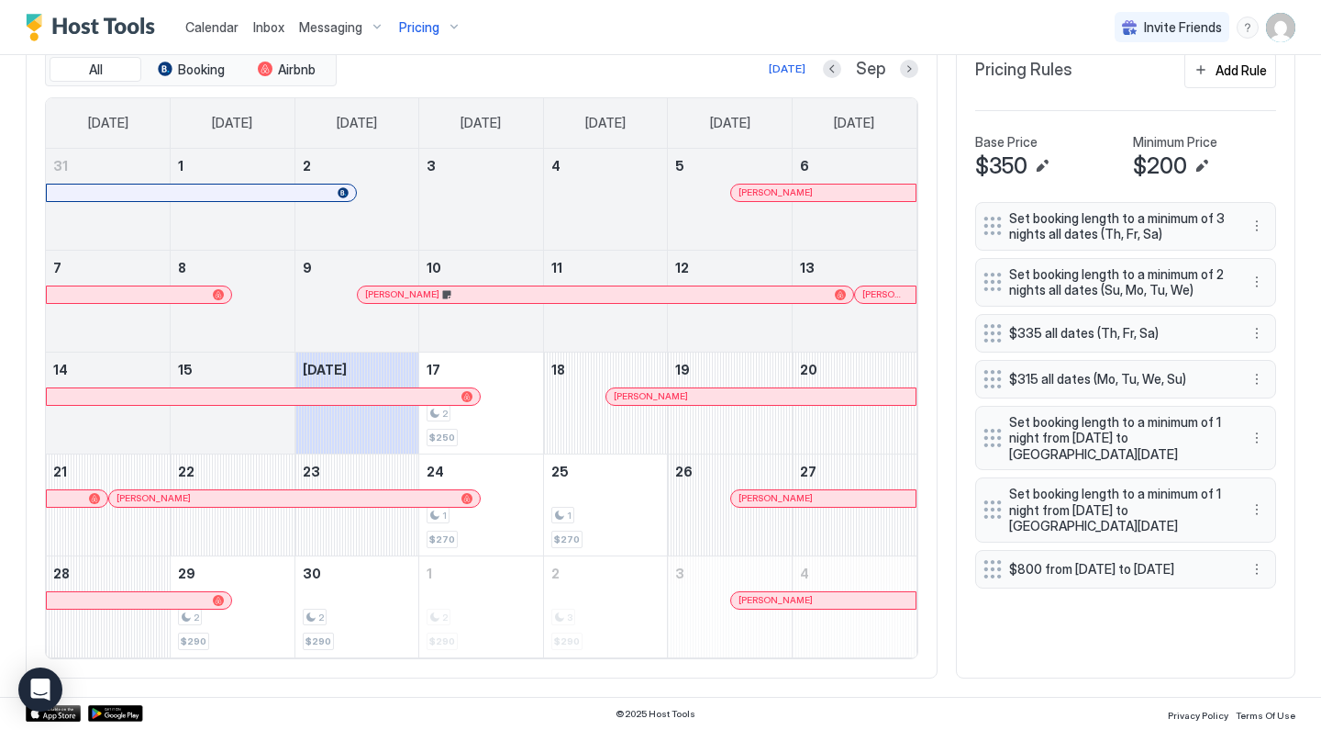
scroll to position [581, 0]
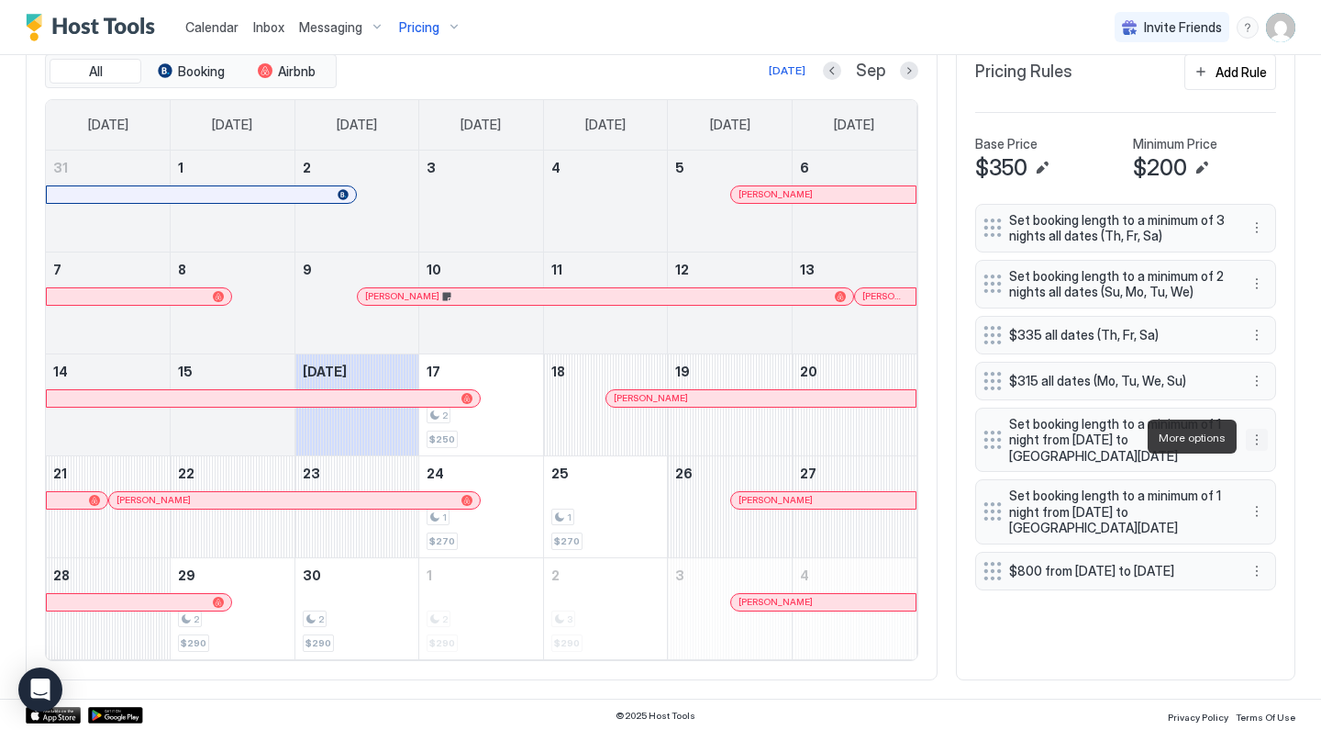
click at [1258, 436] on button "More options" at bounding box center [1257, 440] width 22 height 22
click at [1265, 459] on div "Edit" at bounding box center [1274, 462] width 40 height 14
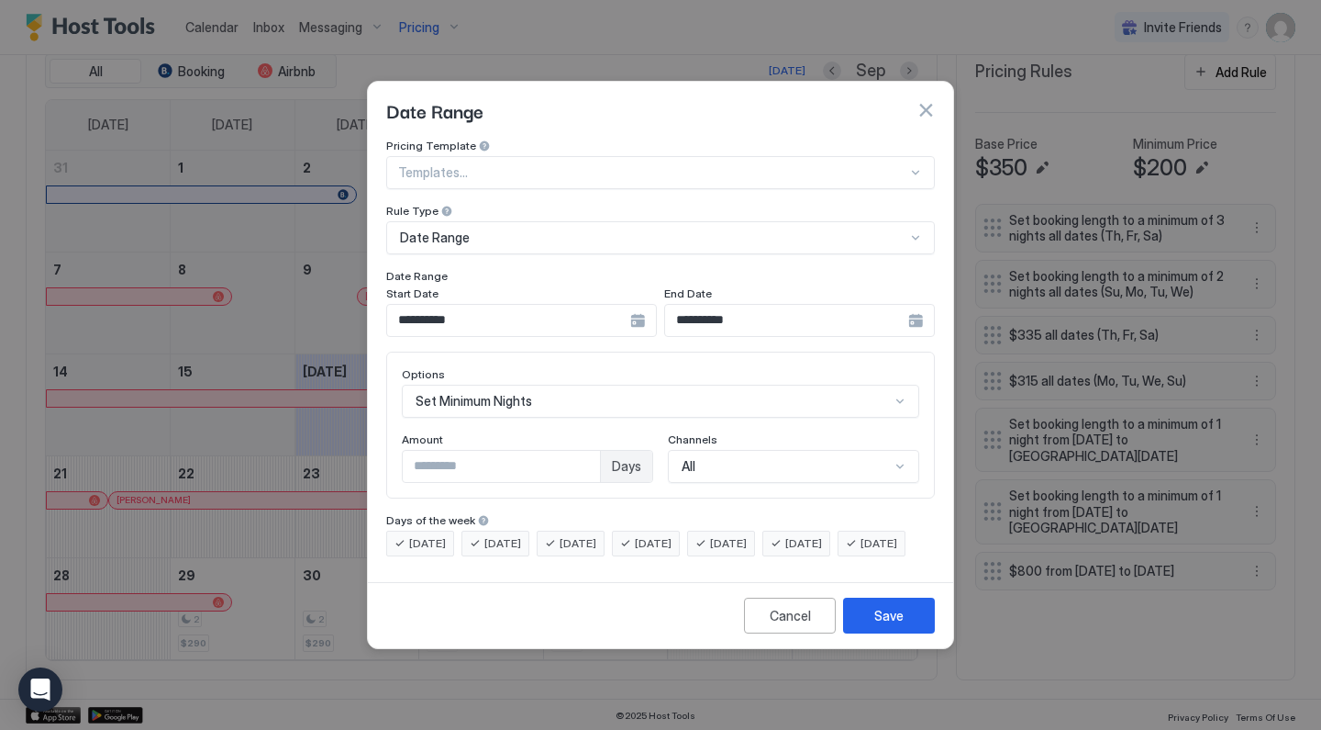
click at [540, 311] on input "**********" at bounding box center [508, 320] width 243 height 31
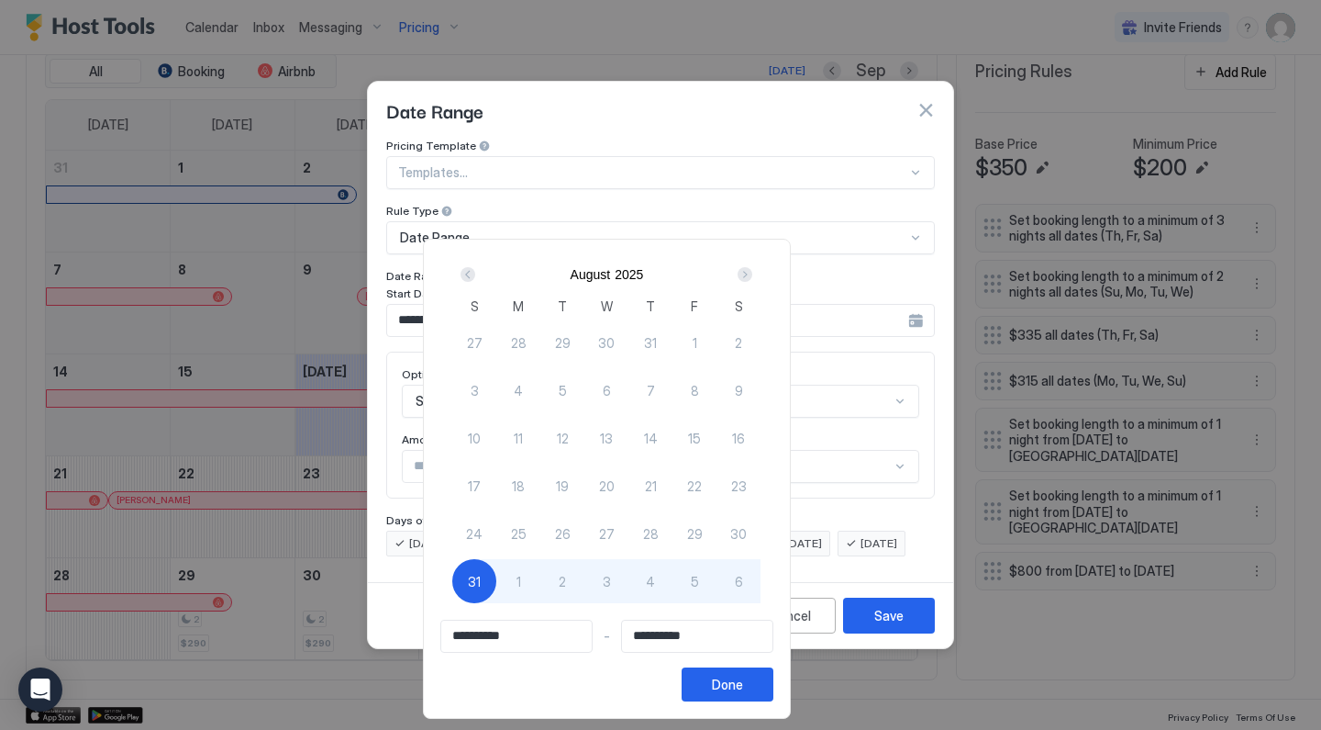
click at [752, 273] on div "Next" at bounding box center [745, 274] width 15 height 15
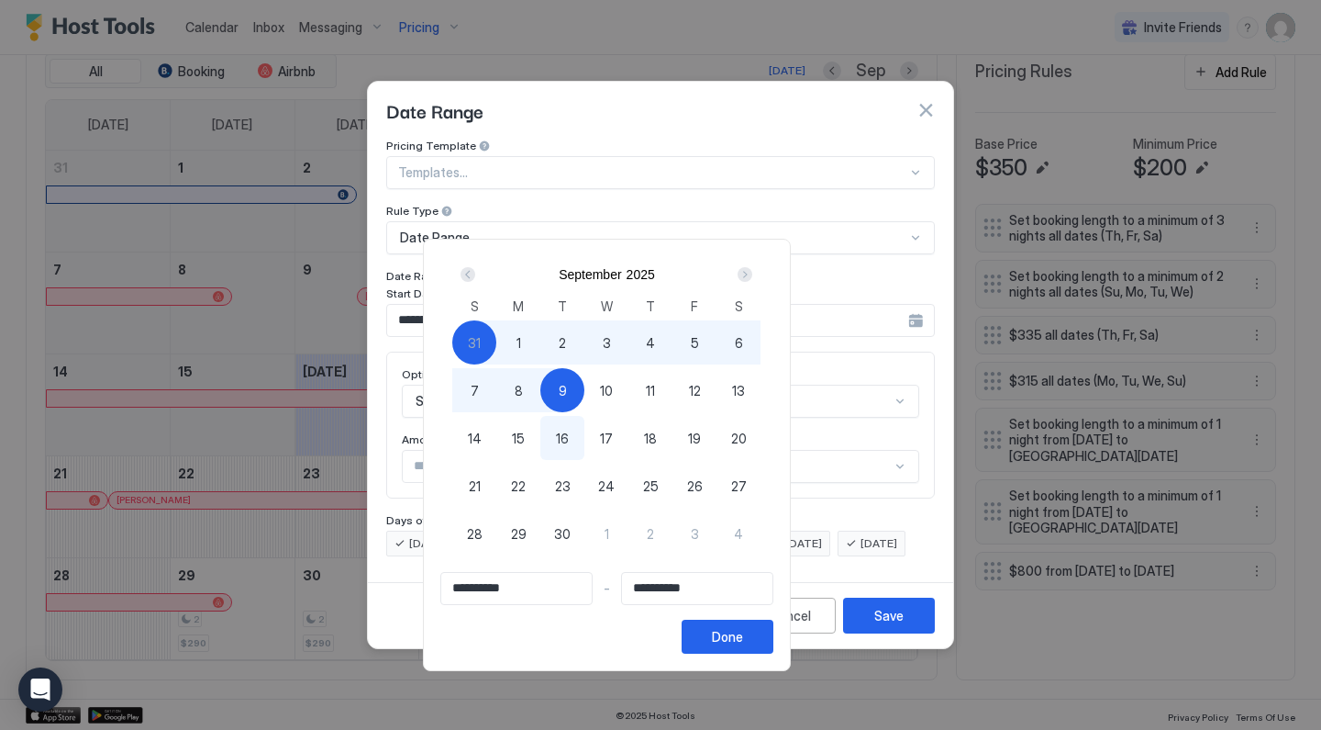
click at [613, 435] on span "17" at bounding box center [606, 438] width 13 height 19
type input "**********"
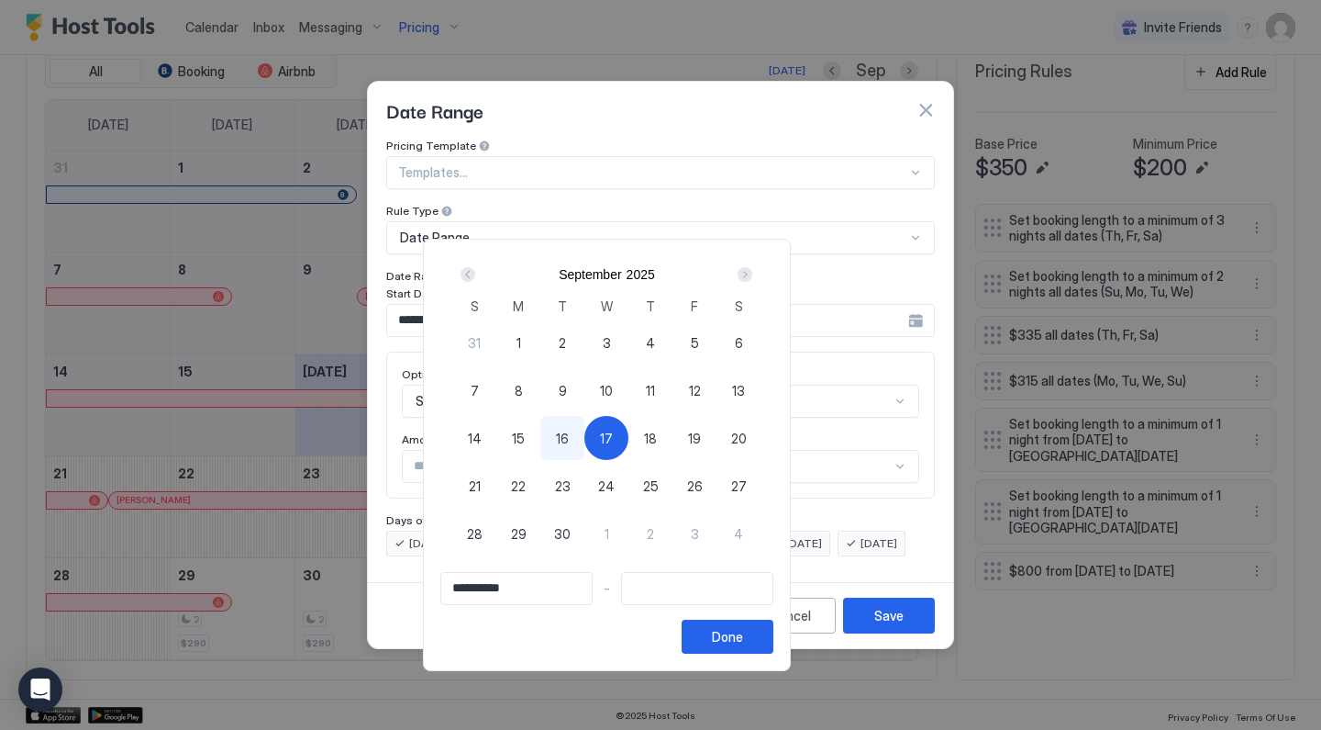
click at [657, 440] on span "18" at bounding box center [650, 438] width 13 height 19
type input "**********"
click at [774, 626] on button "Done" at bounding box center [728, 636] width 92 height 34
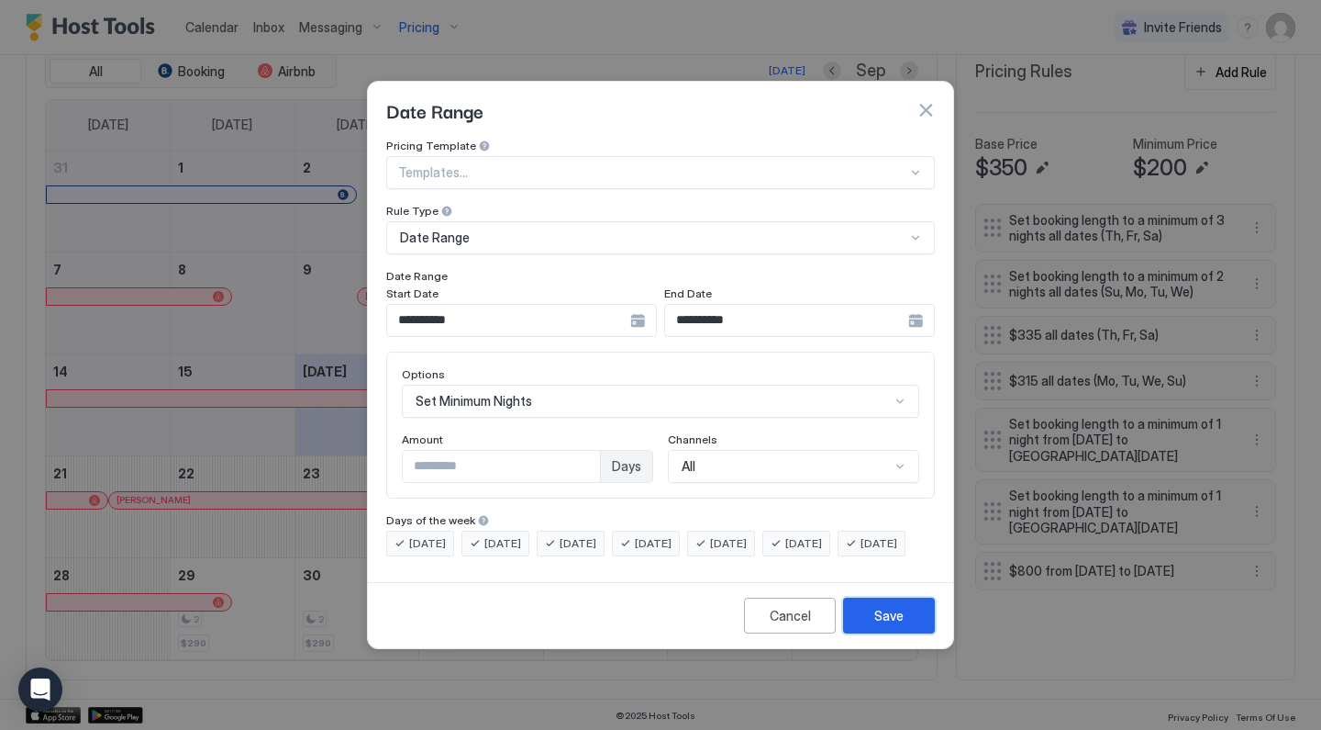
click at [875, 625] on div "Save" at bounding box center [889, 615] width 29 height 19
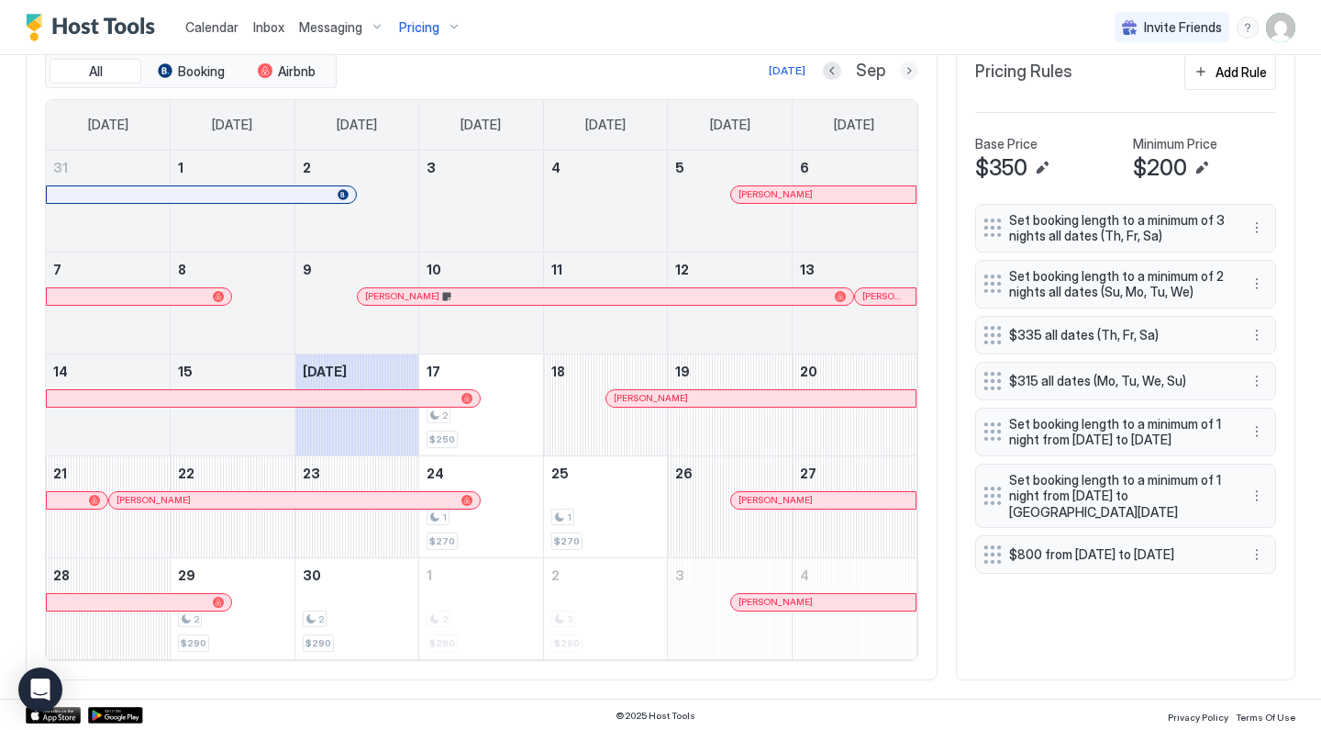
click at [908, 68] on button "Next month" at bounding box center [909, 70] width 18 height 18
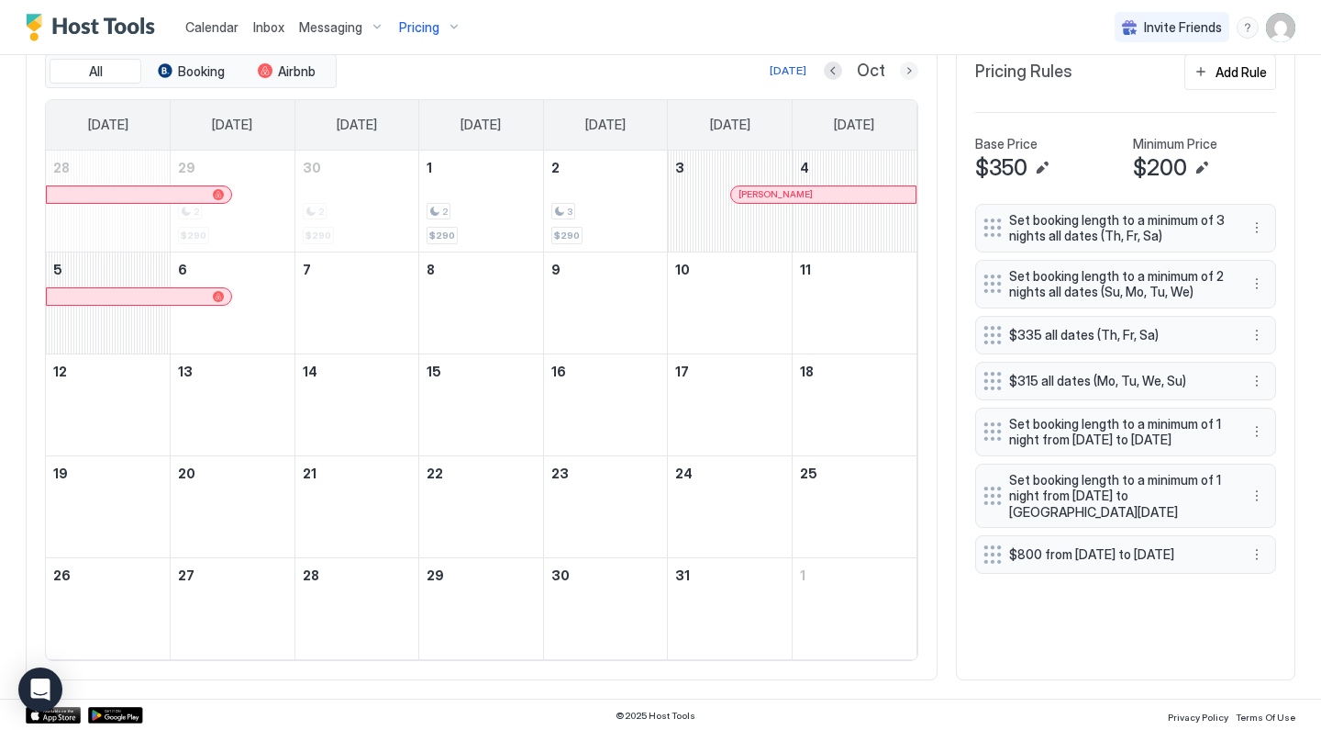
scroll to position [516, 0]
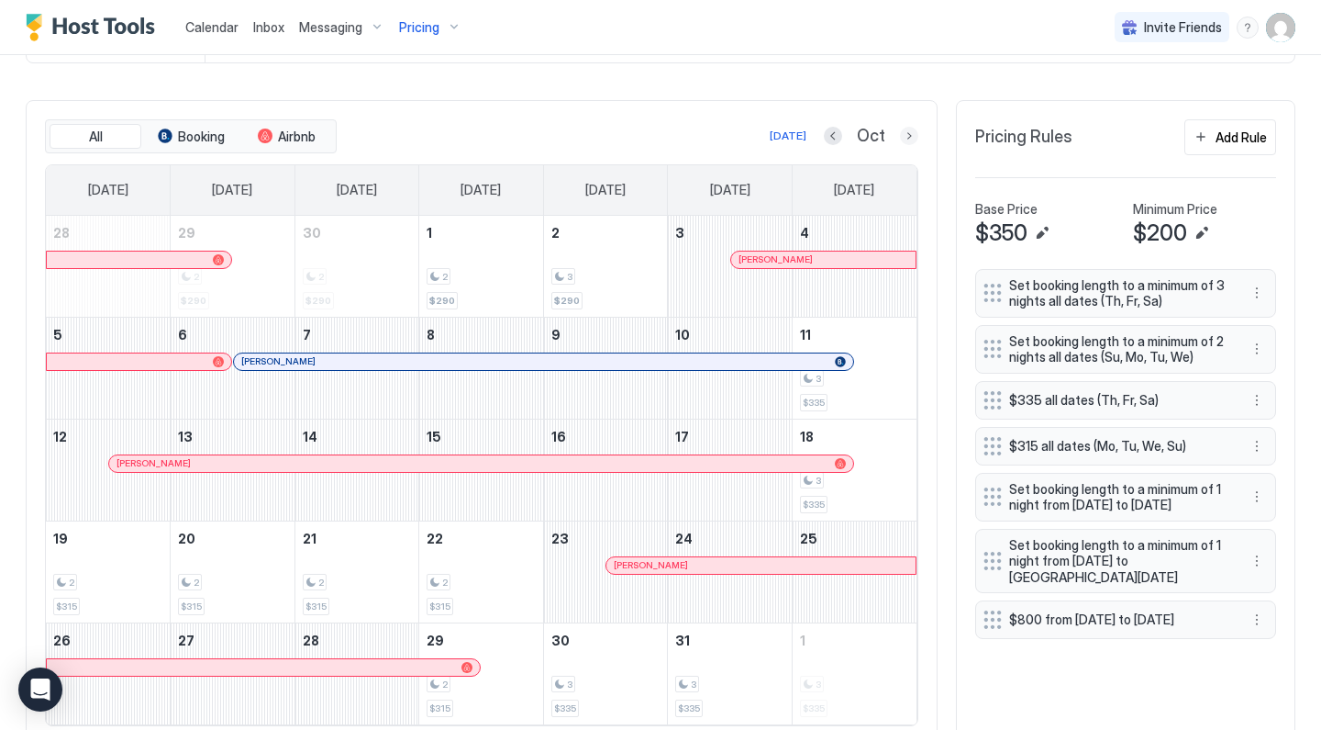
click at [907, 143] on button "Next month" at bounding box center [909, 136] width 18 height 18
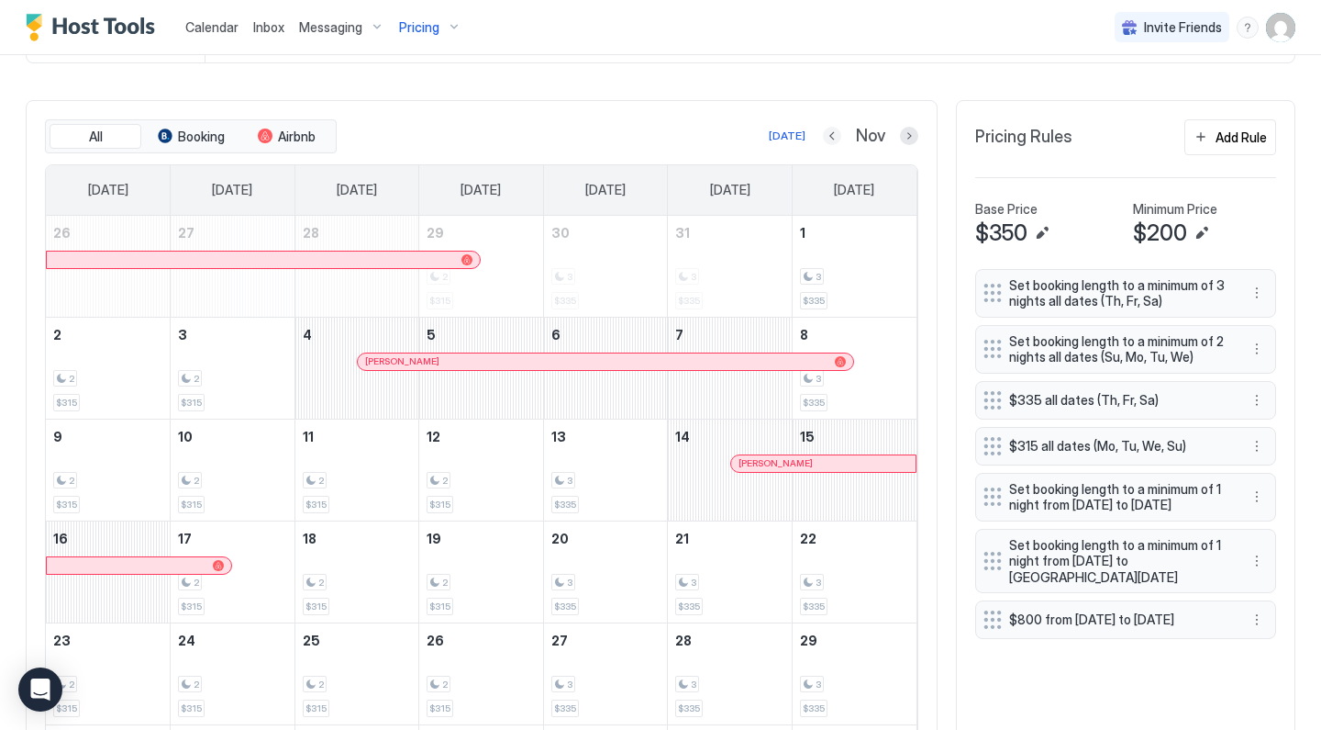
click at [831, 140] on button "Previous month" at bounding box center [832, 136] width 18 height 18
